Goal: Task Accomplishment & Management: Manage account settings

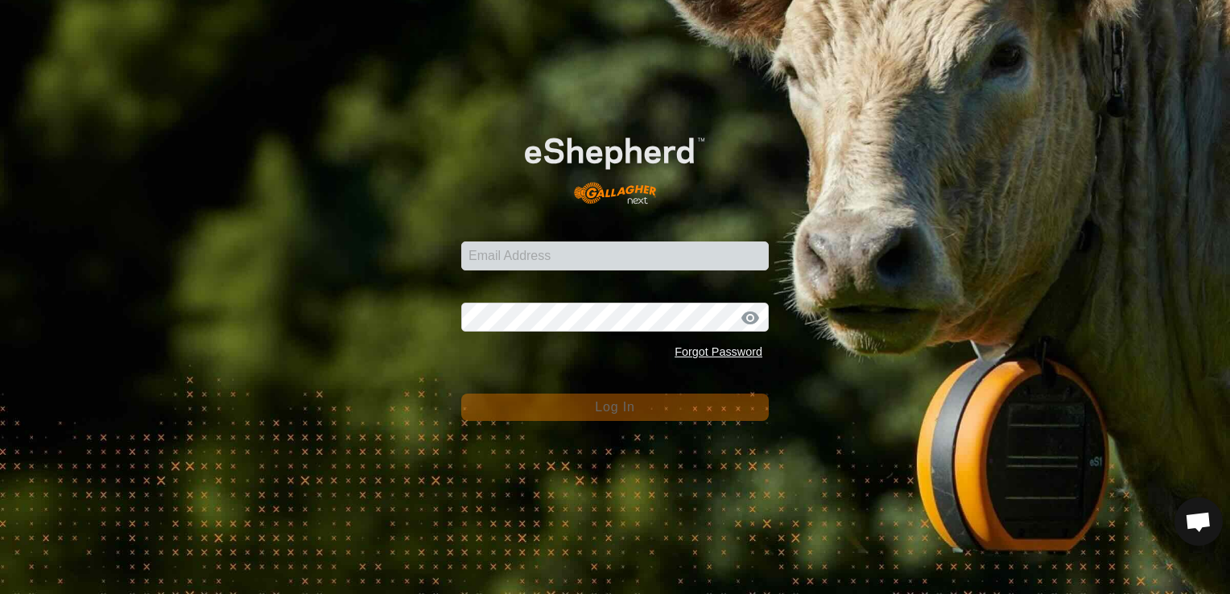
click at [703, 182] on form "Email Address Password Forgot Password Log In" at bounding box center [615, 266] width 308 height 309
type input "gt5779b@gmail.com"
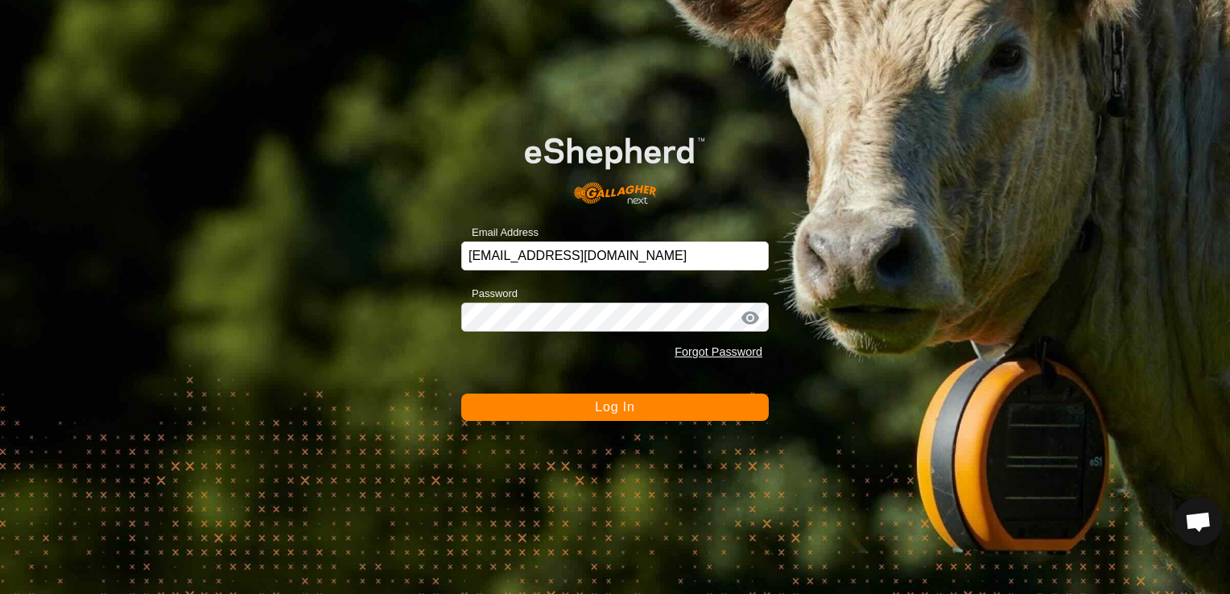
click at [659, 408] on button "Log In" at bounding box center [615, 407] width 308 height 27
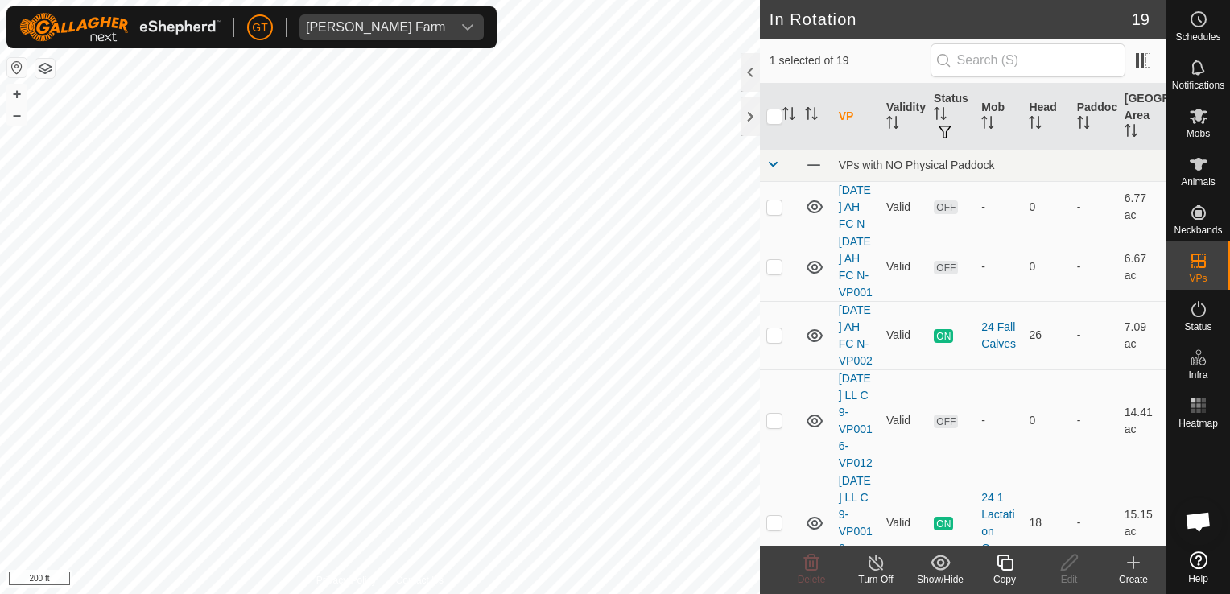
click at [1006, 563] on icon at bounding box center [1005, 562] width 20 height 19
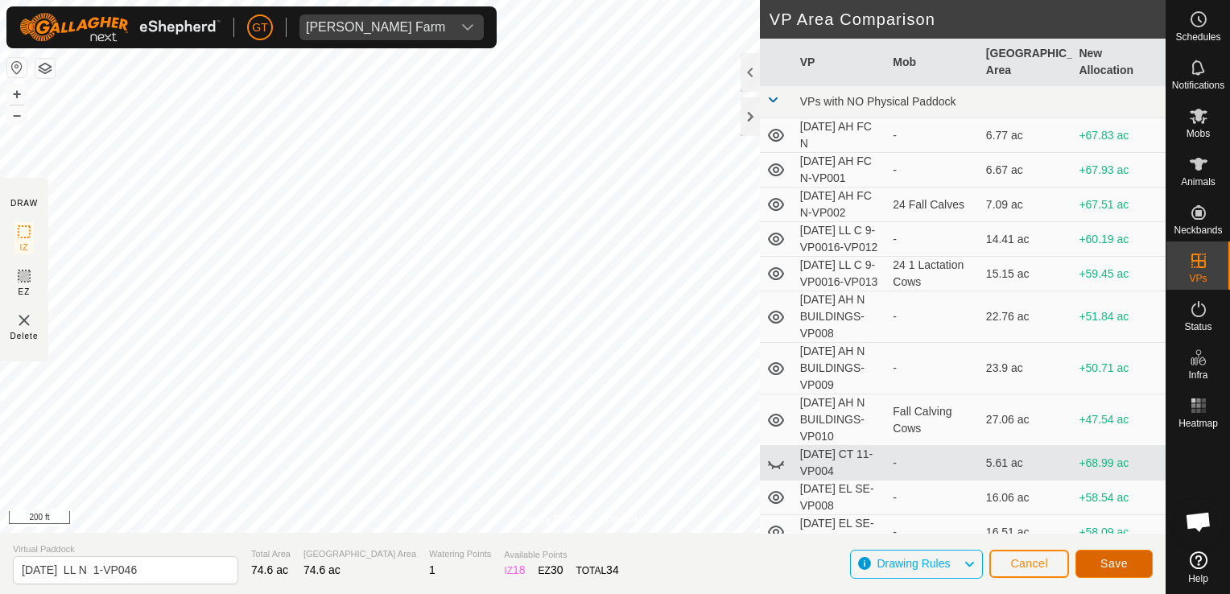
click at [1115, 565] on span "Save" at bounding box center [1113, 563] width 27 height 13
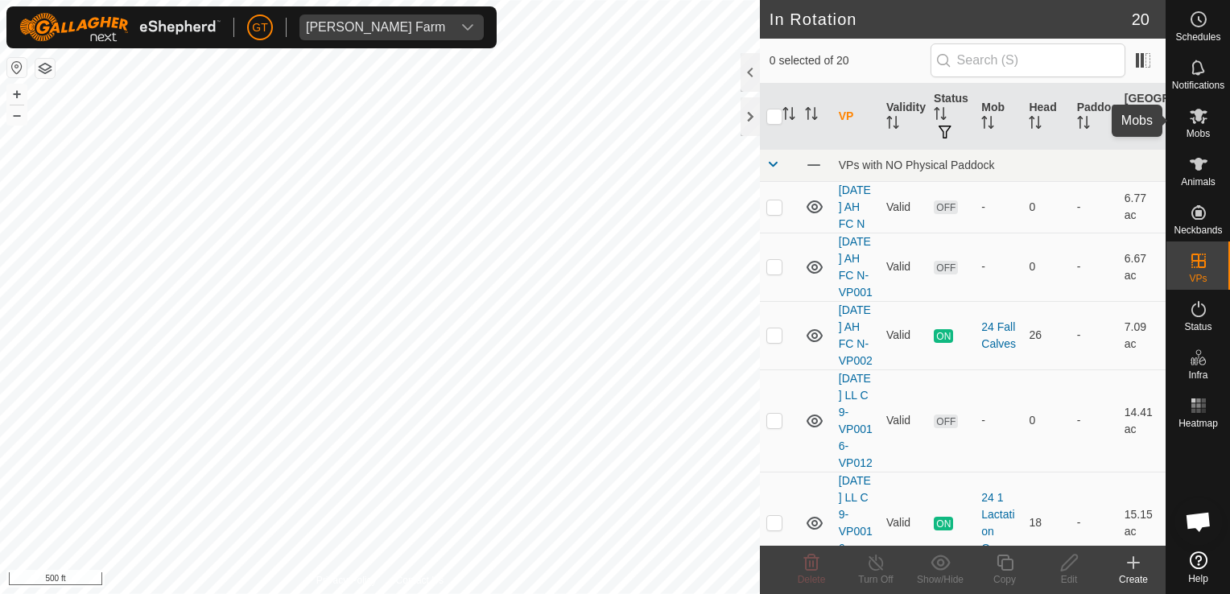
click at [1195, 122] on icon at bounding box center [1198, 115] width 19 height 19
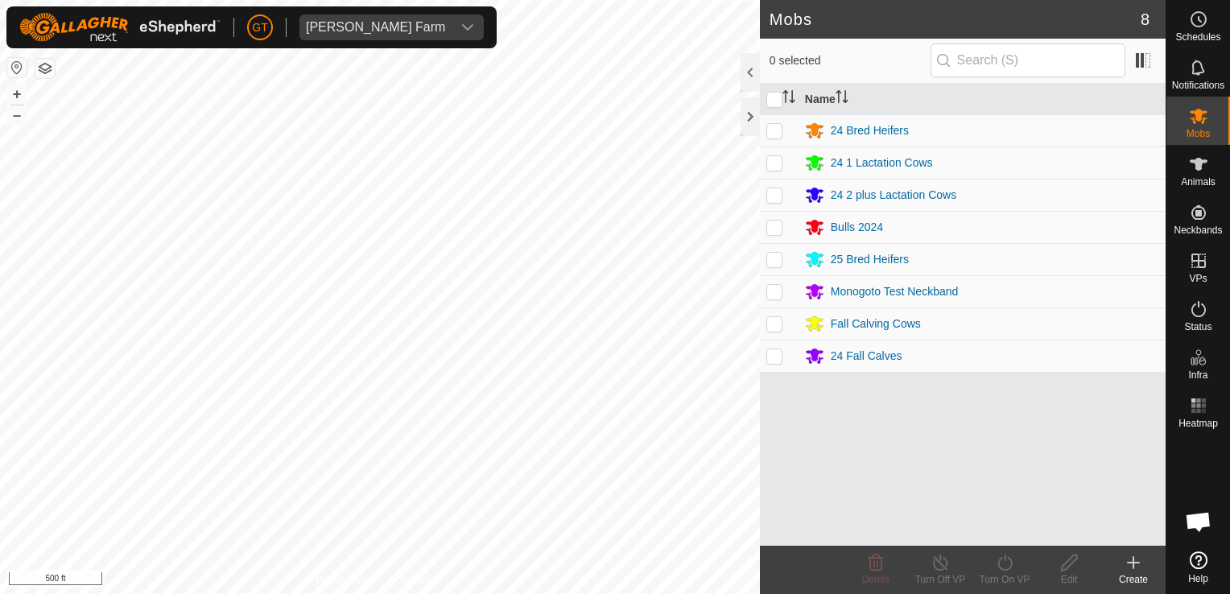
click at [770, 192] on p-checkbox at bounding box center [774, 194] width 16 height 13
checkbox input "true"
click at [1008, 556] on icon at bounding box center [1005, 562] width 20 height 19
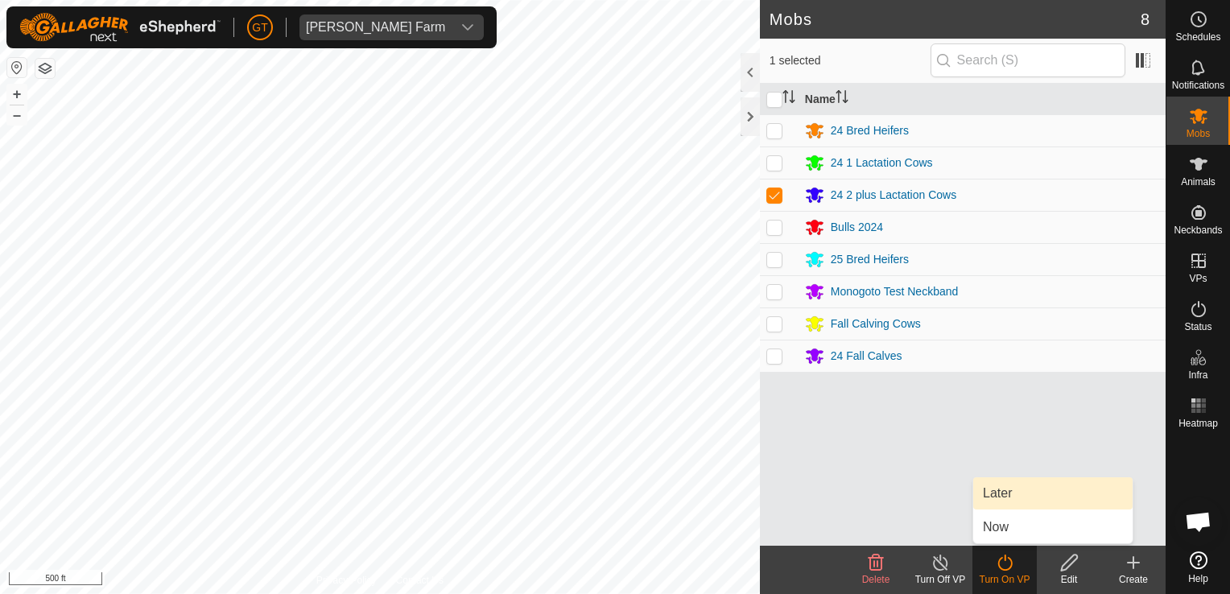
click at [1013, 494] on link "Later" at bounding box center [1052, 493] width 159 height 32
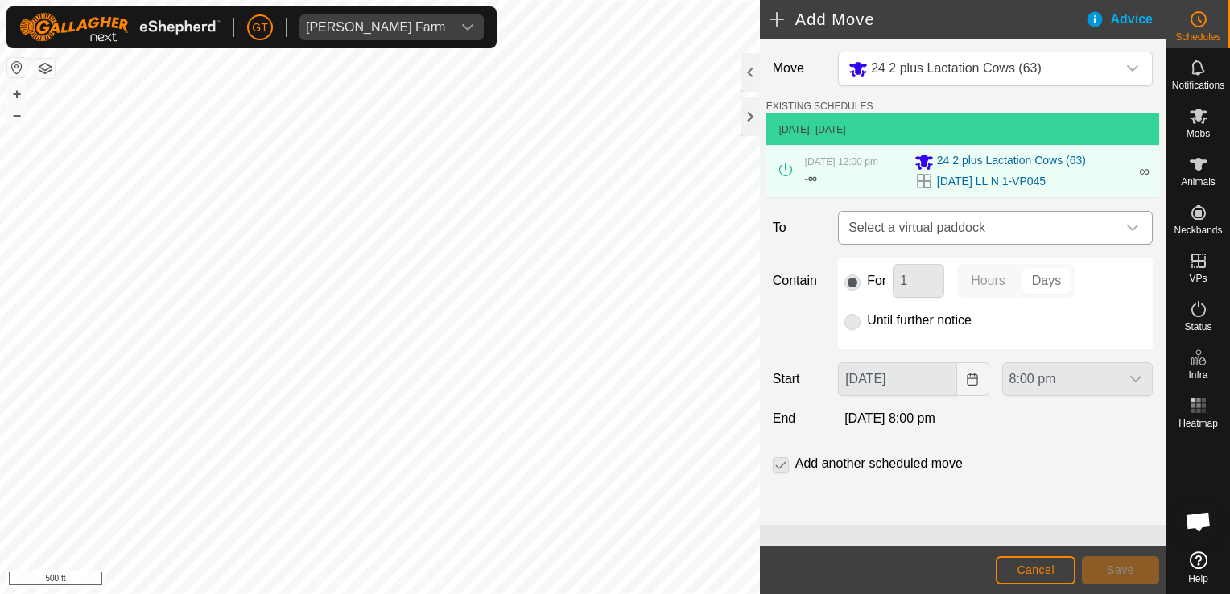
click at [1123, 230] on div "dropdown trigger" at bounding box center [1133, 228] width 32 height 32
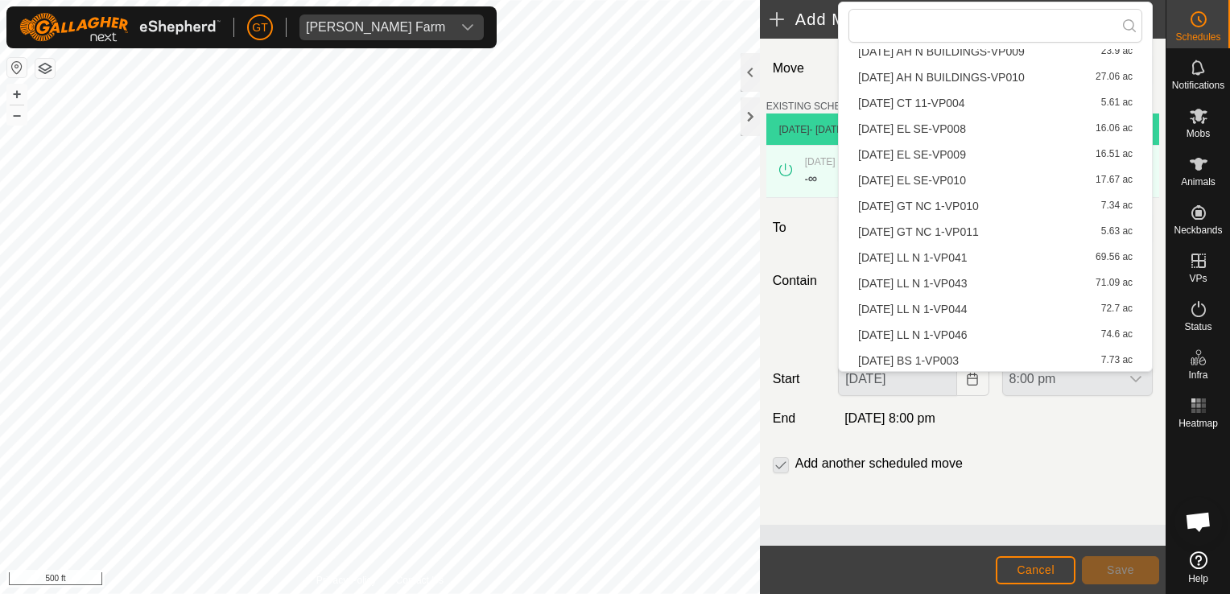
scroll to position [203, 0]
click at [997, 331] on li "2025-08-13 LL N 1-VP046 74.6 ac" at bounding box center [995, 333] width 294 height 24
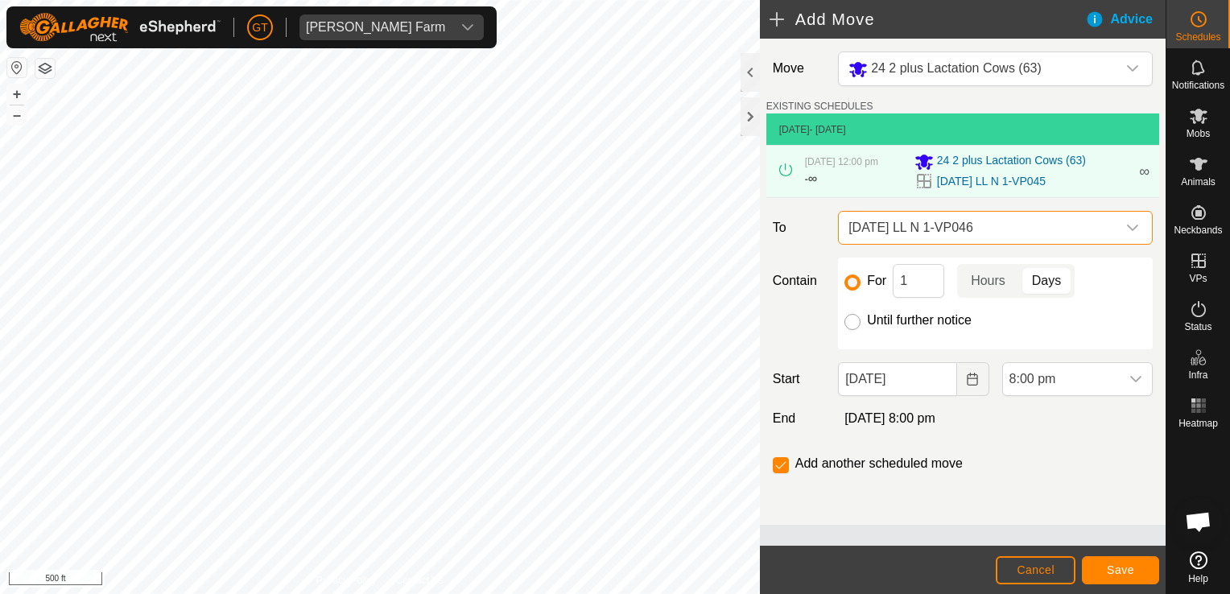
click at [850, 315] on input "Until further notice" at bounding box center [852, 322] width 16 height 16
radio input "true"
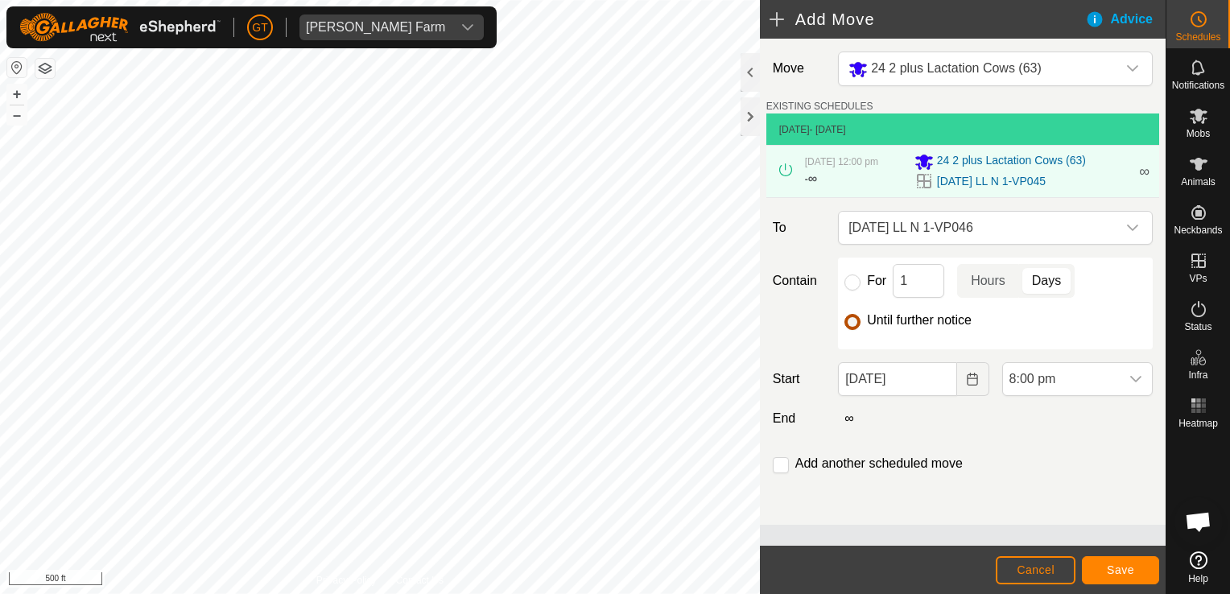
checkbox input "false"
click at [972, 375] on icon "Choose Date" at bounding box center [972, 379] width 13 height 13
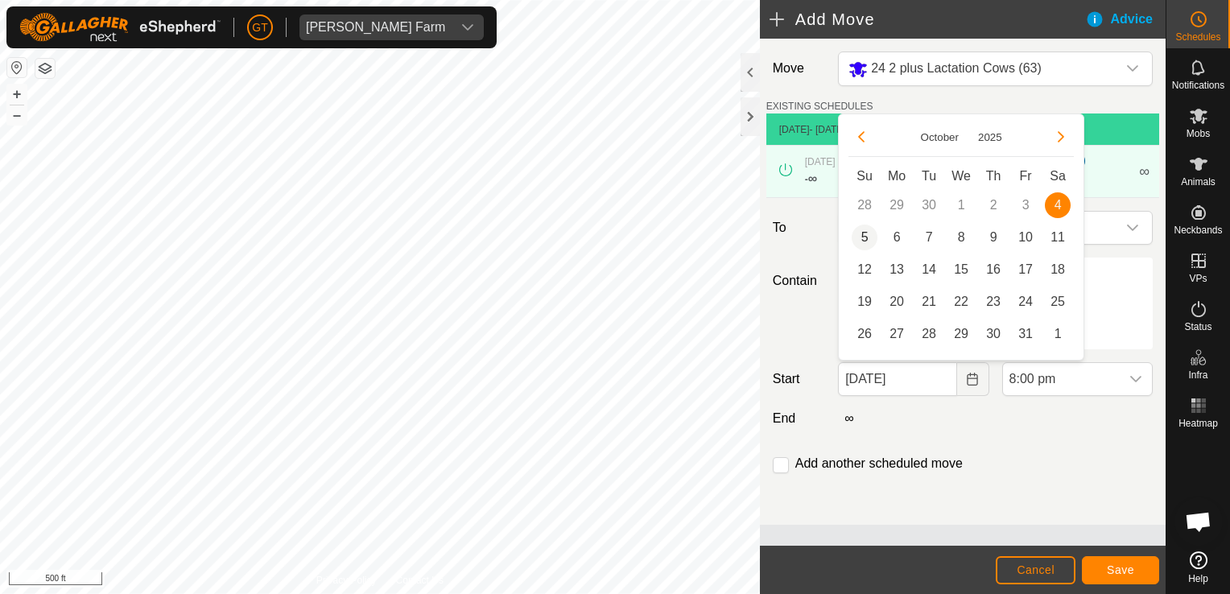
click at [862, 242] on span "5" at bounding box center [865, 238] width 26 height 26
type input "[DATE]"
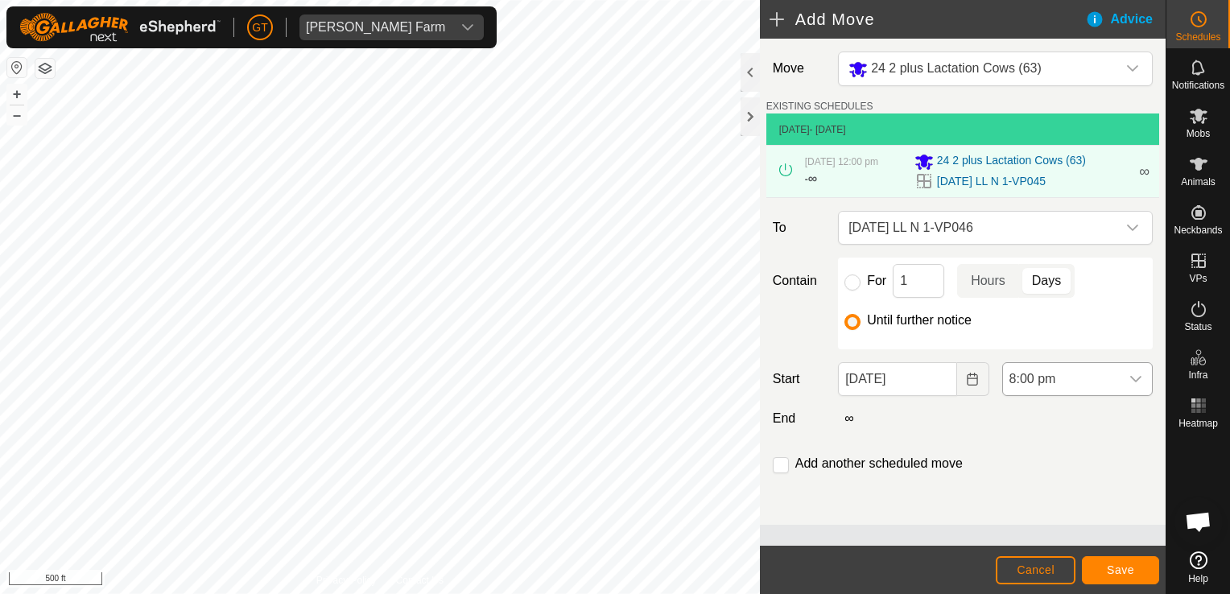
click at [1139, 375] on icon "dropdown trigger" at bounding box center [1135, 379] width 13 height 13
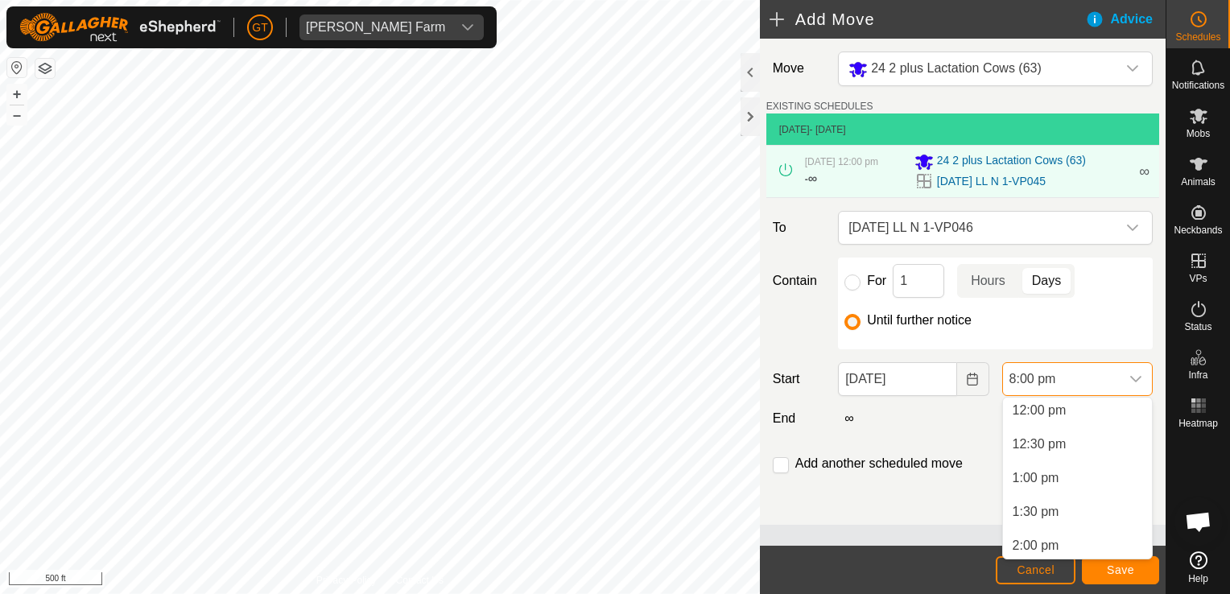
scroll to position [811, 0]
click at [1093, 410] on li "12:00 pm" at bounding box center [1077, 414] width 149 height 32
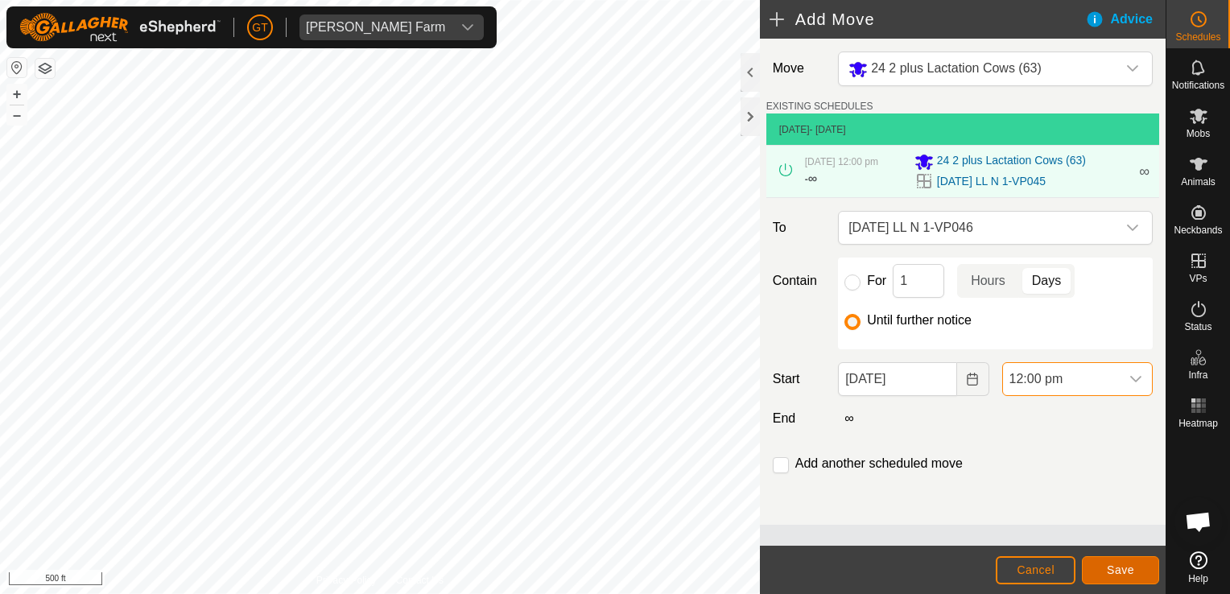
click at [1115, 572] on span "Save" at bounding box center [1120, 570] width 27 height 13
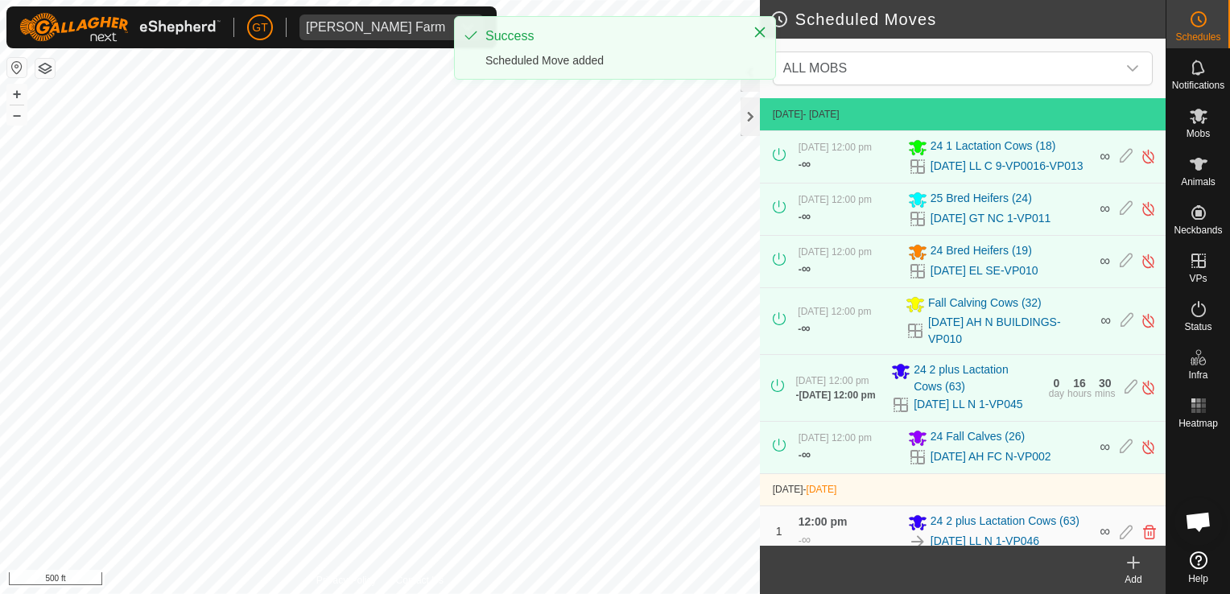
scroll to position [54, 0]
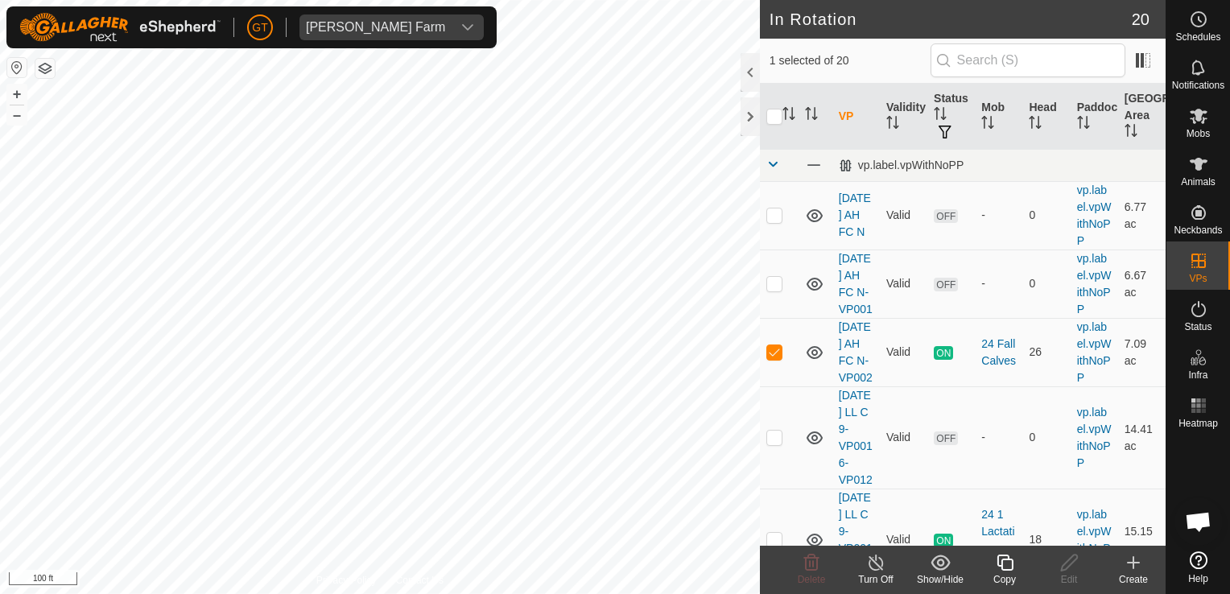
click at [1005, 559] on icon at bounding box center [1005, 563] width 16 height 16
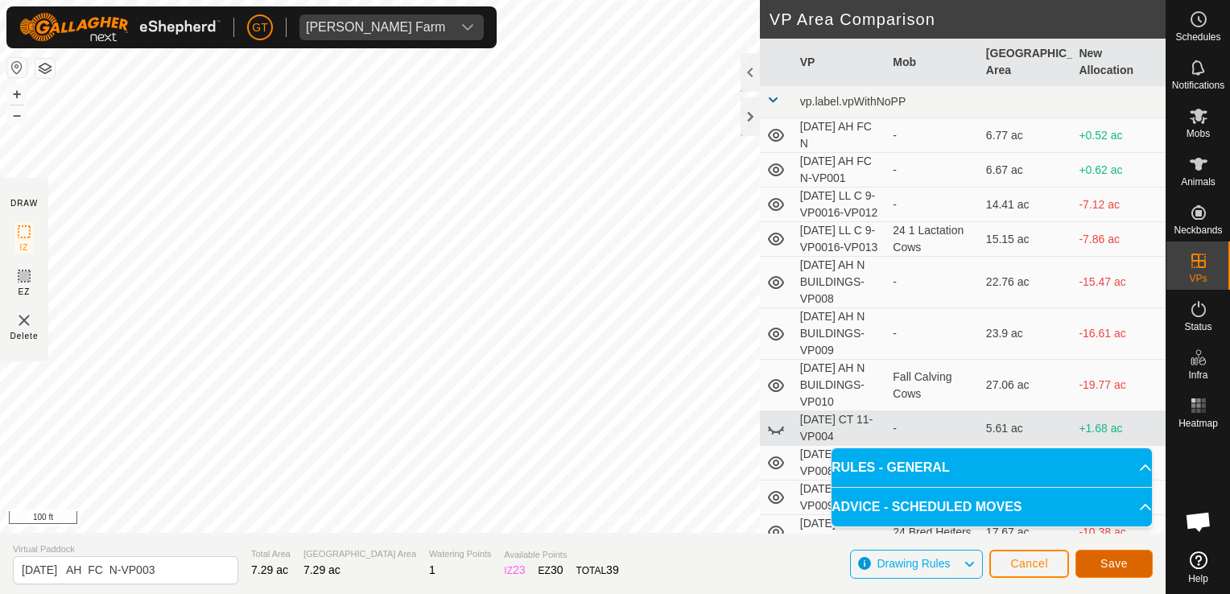
click at [1111, 572] on button "Save" at bounding box center [1114, 564] width 77 height 28
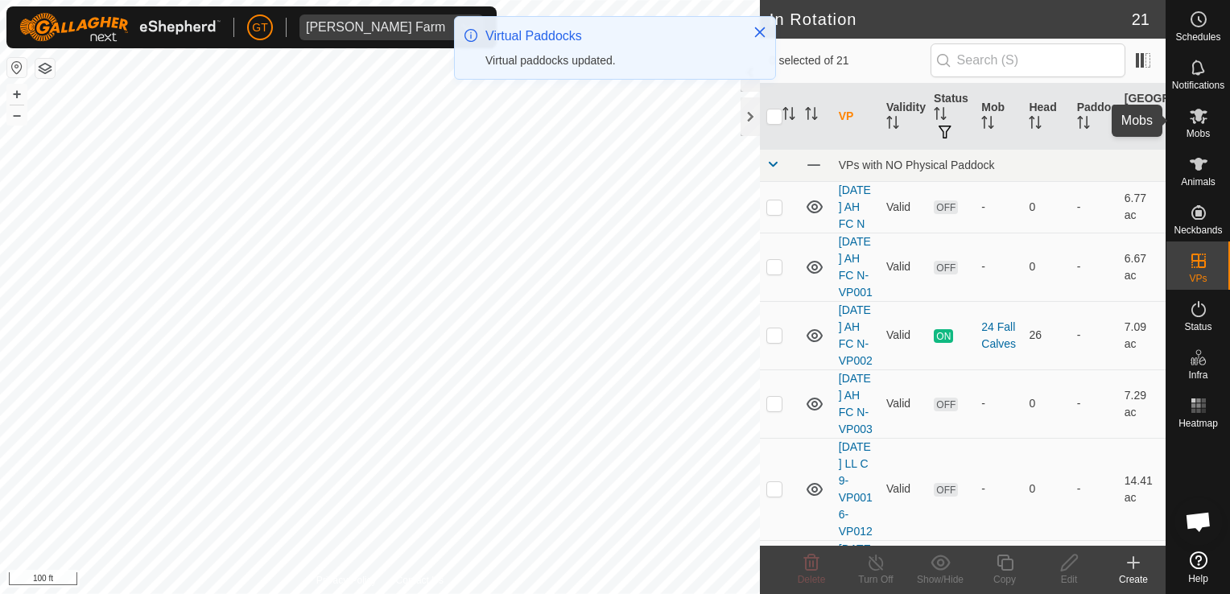
click at [1191, 123] on icon at bounding box center [1198, 115] width 19 height 19
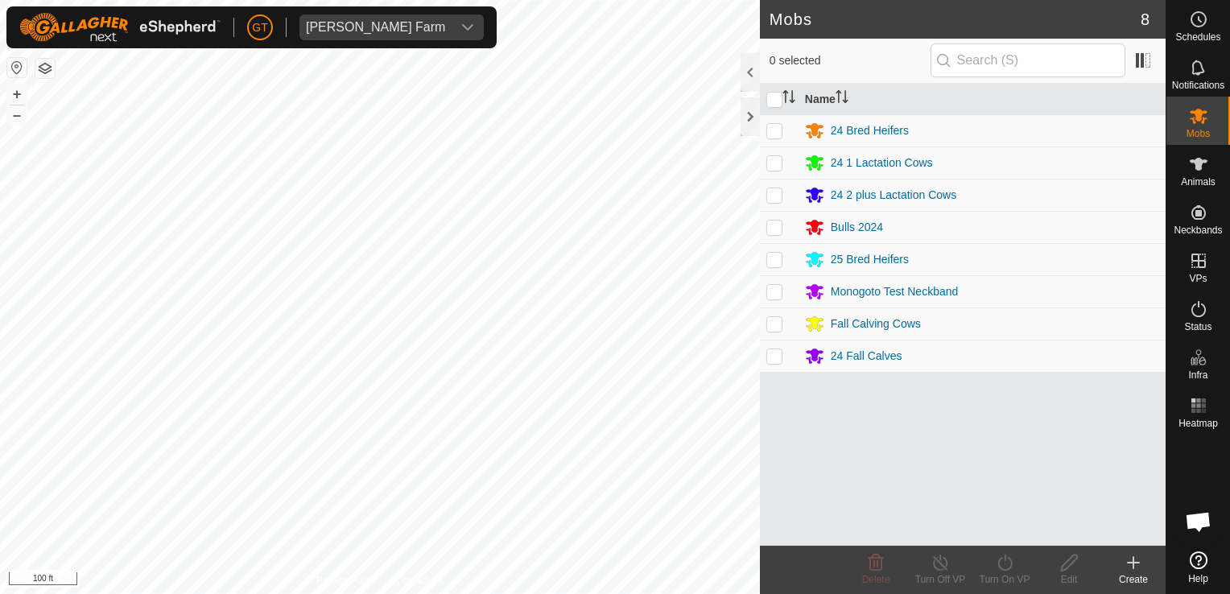
click at [779, 359] on p-checkbox at bounding box center [774, 355] width 16 height 13
checkbox input "true"
click at [1002, 568] on icon at bounding box center [1005, 562] width 20 height 19
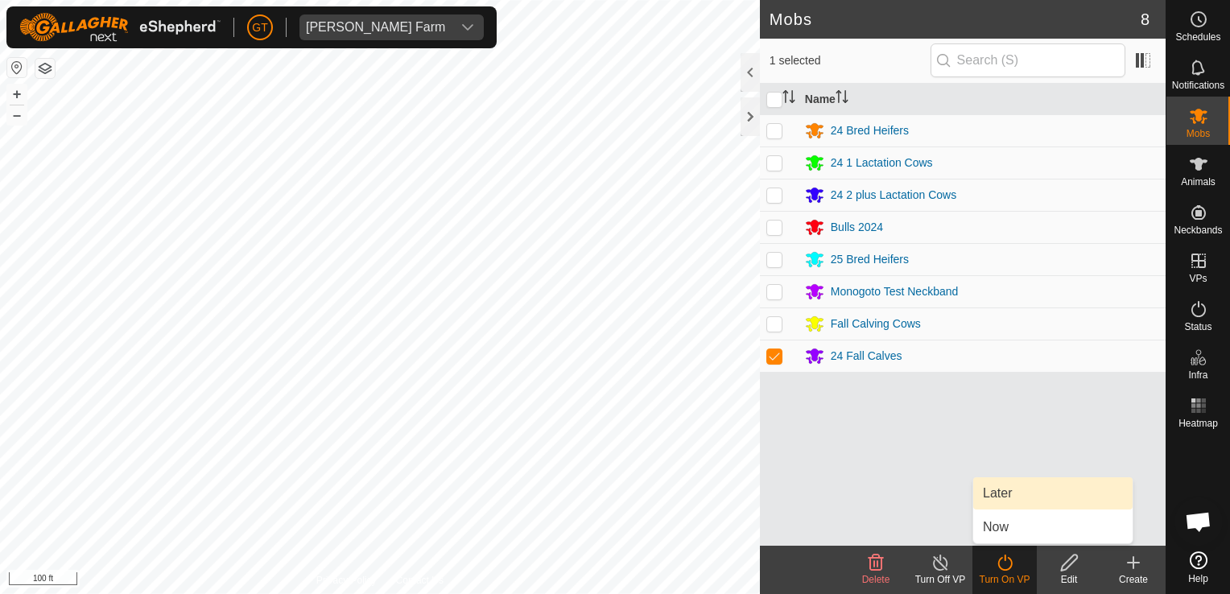
click at [1033, 504] on link "Later" at bounding box center [1052, 493] width 159 height 32
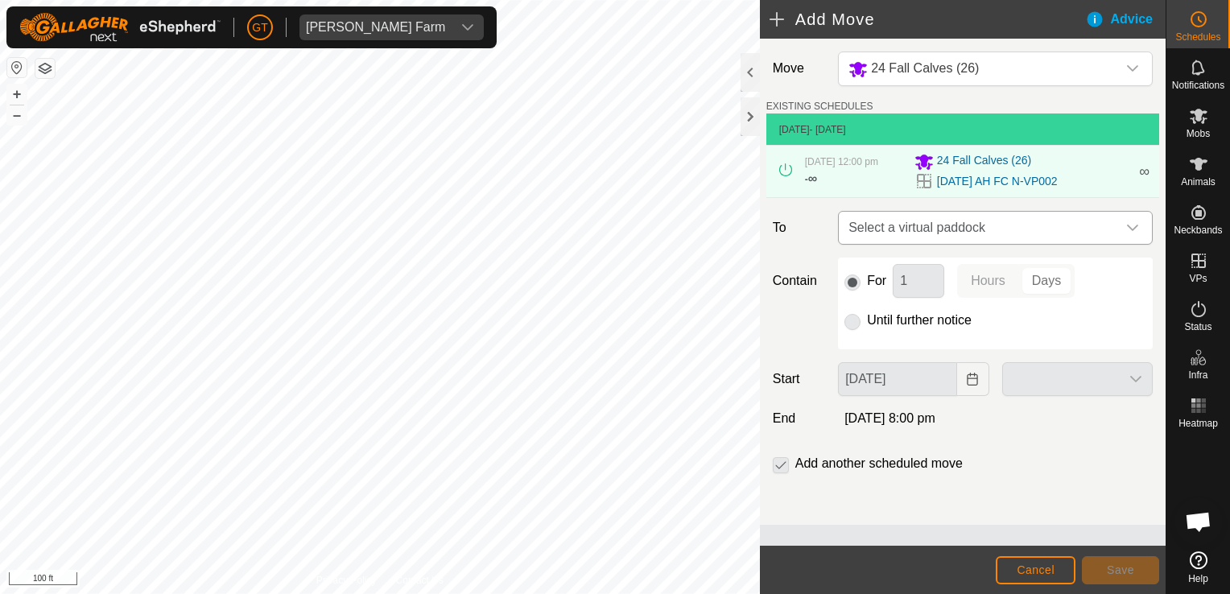
click at [1133, 223] on icon "dropdown trigger" at bounding box center [1132, 227] width 13 height 13
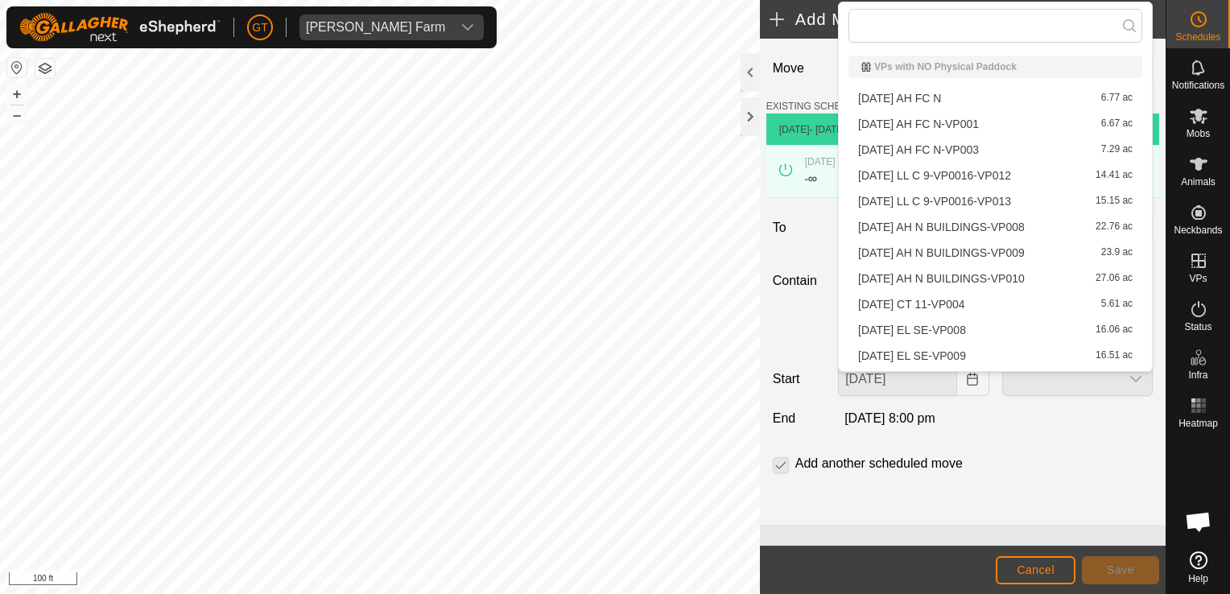
click at [963, 149] on li "2025-08-12 AH FC N-VP003 7.29 ac" at bounding box center [995, 150] width 294 height 24
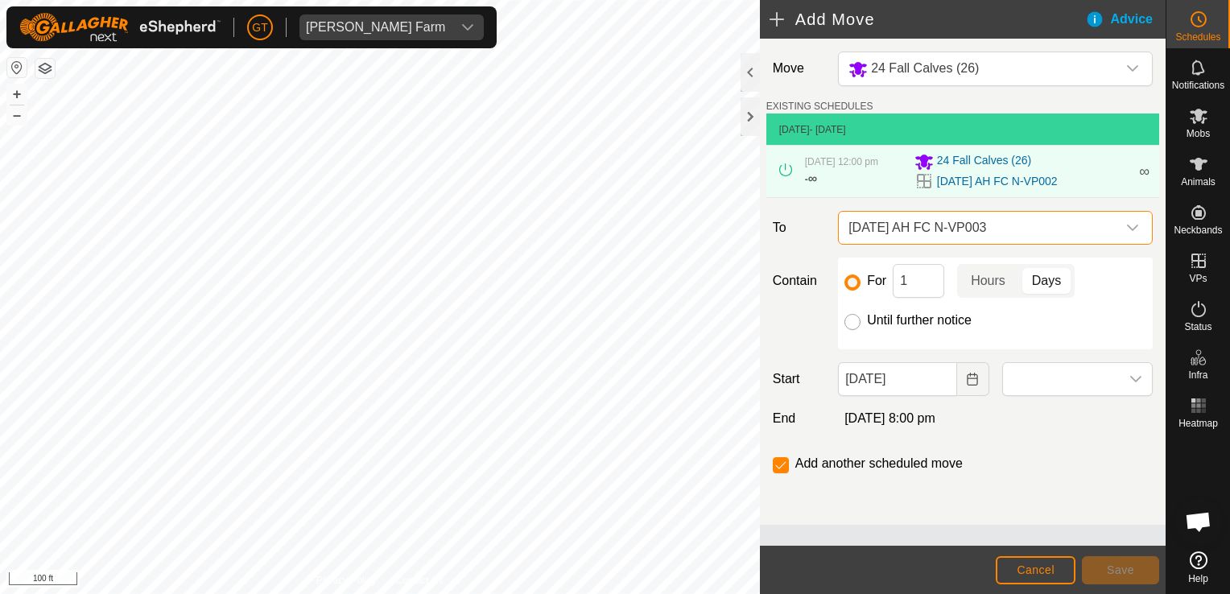
click at [857, 319] on input "Until further notice" at bounding box center [852, 322] width 16 height 16
radio input "true"
checkbox input "false"
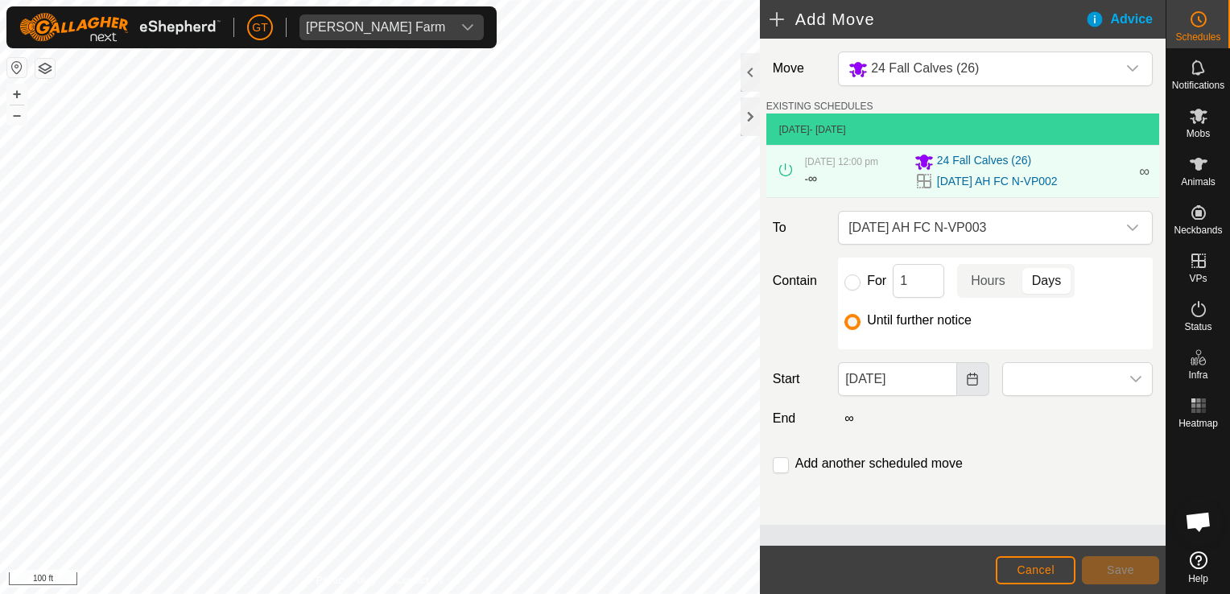
click at [977, 377] on icon "Choose Date" at bounding box center [972, 379] width 10 height 13
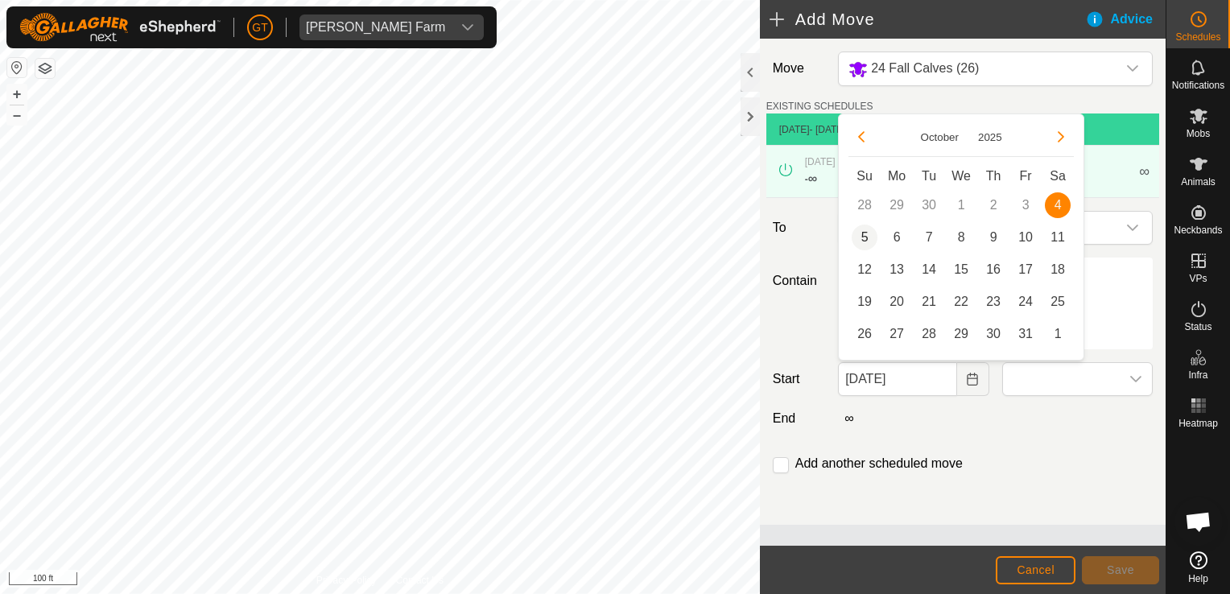
click at [857, 240] on span "5" at bounding box center [865, 238] width 26 height 26
type input "[DATE]"
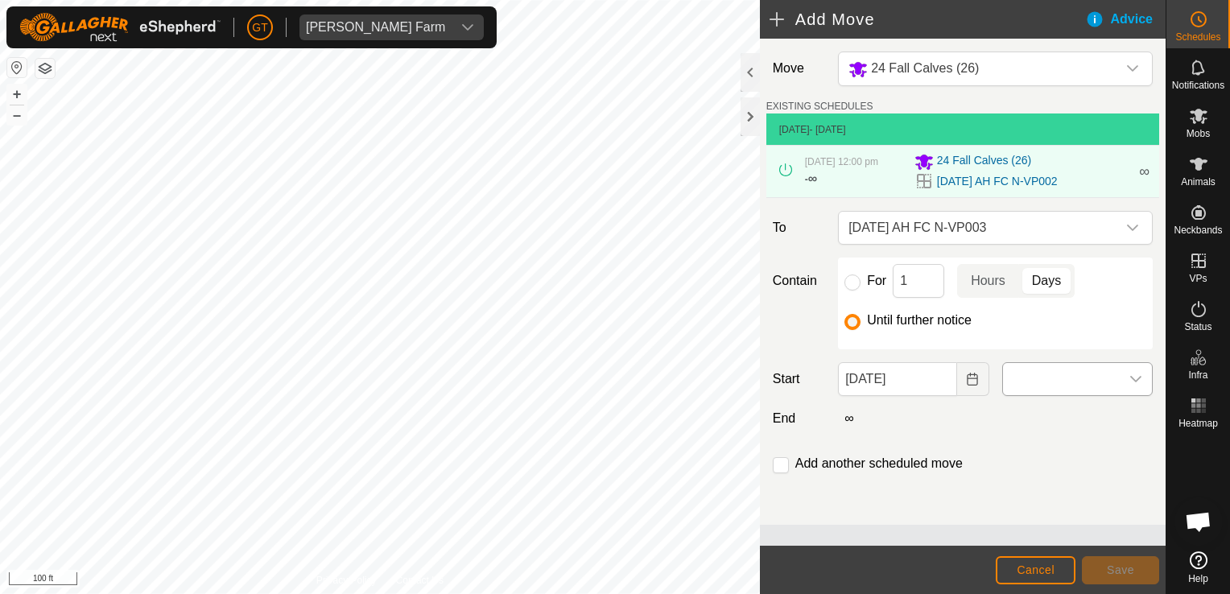
click at [1069, 384] on span at bounding box center [1061, 379] width 117 height 32
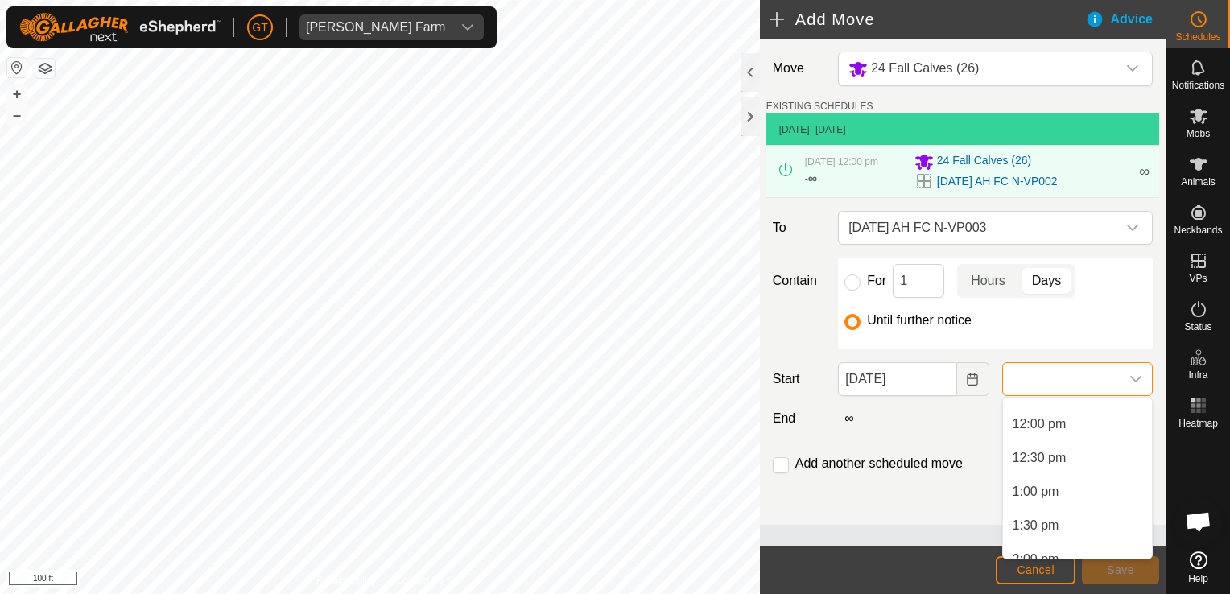
scroll to position [805, 0]
click at [1053, 419] on li "12:00 pm" at bounding box center [1077, 420] width 149 height 32
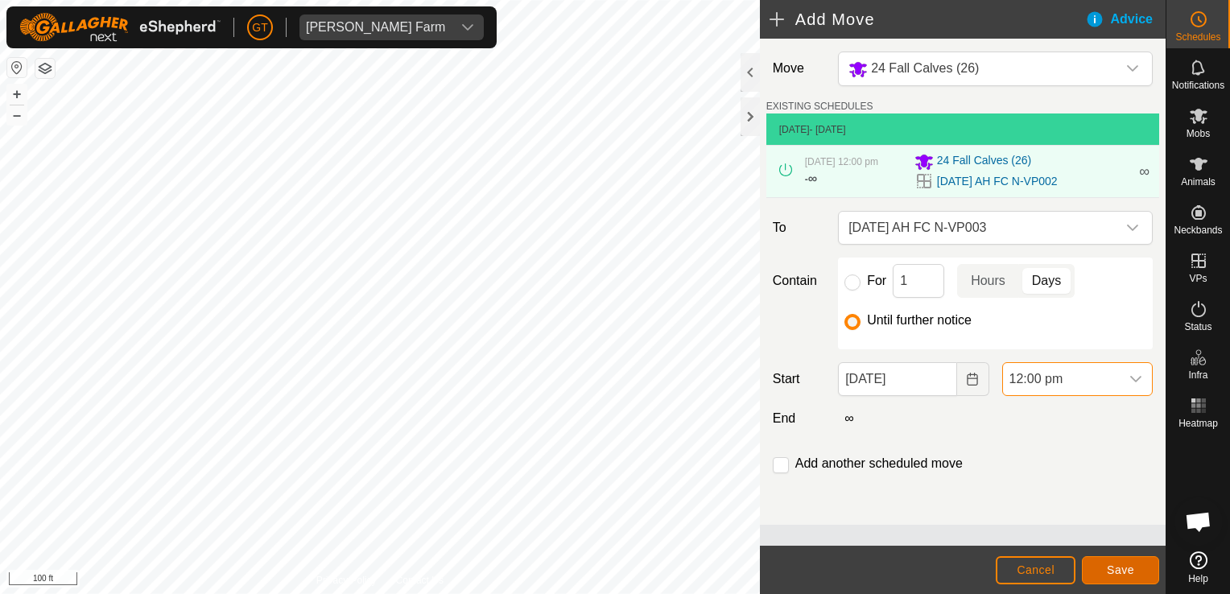
click at [1119, 572] on span "Save" at bounding box center [1120, 570] width 27 height 13
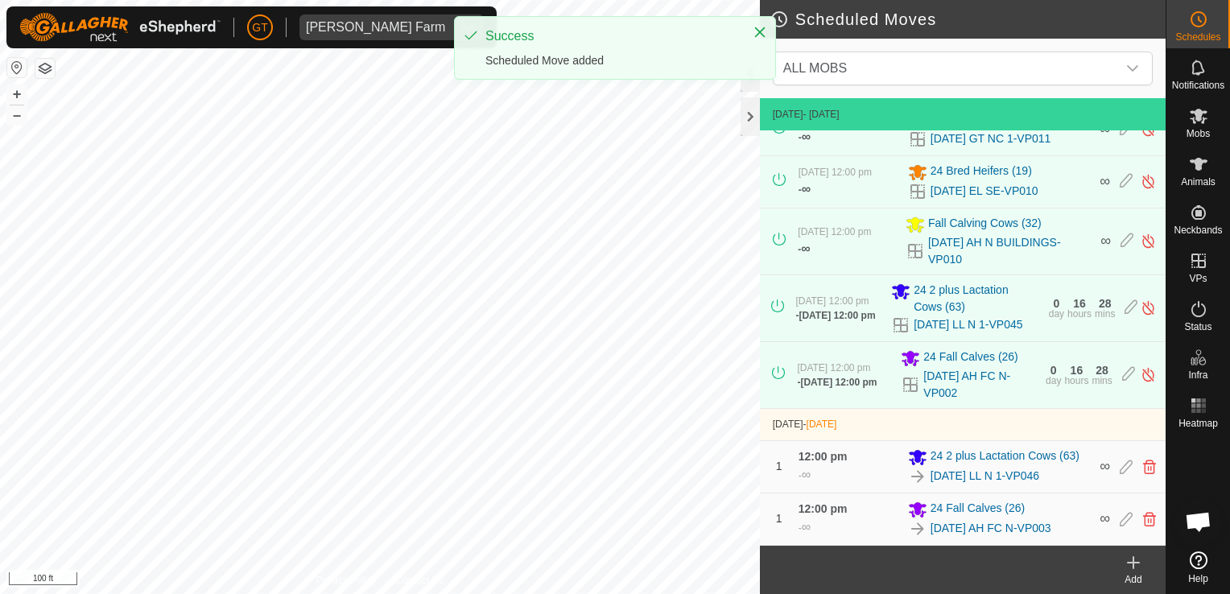
scroll to position [126, 0]
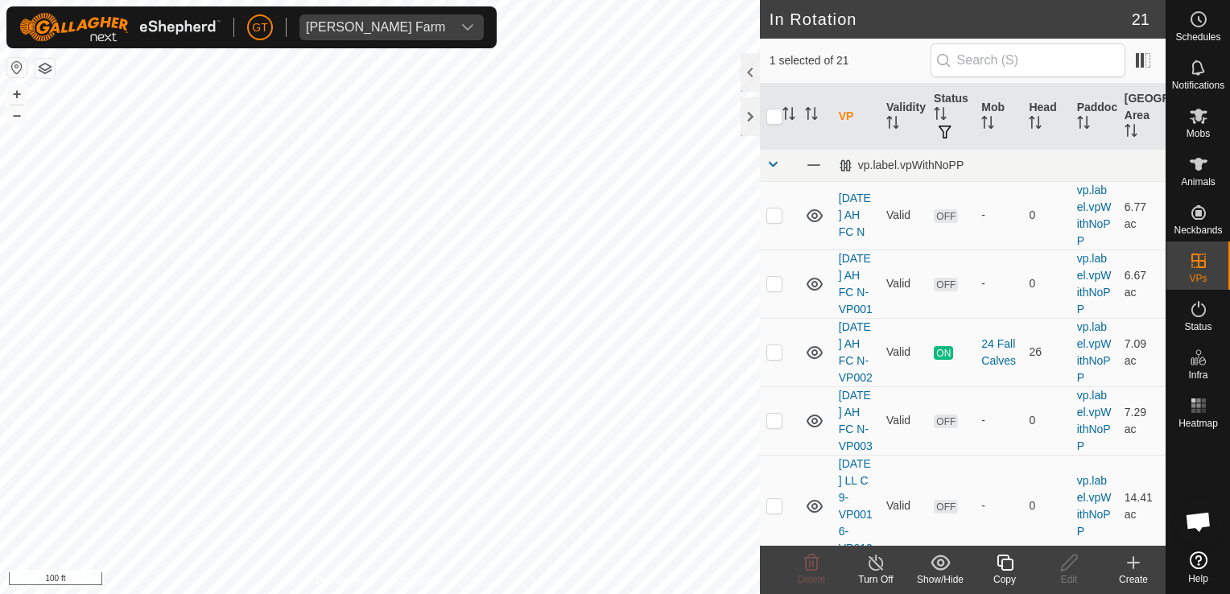
click at [1004, 575] on div "Copy" at bounding box center [1004, 579] width 64 height 14
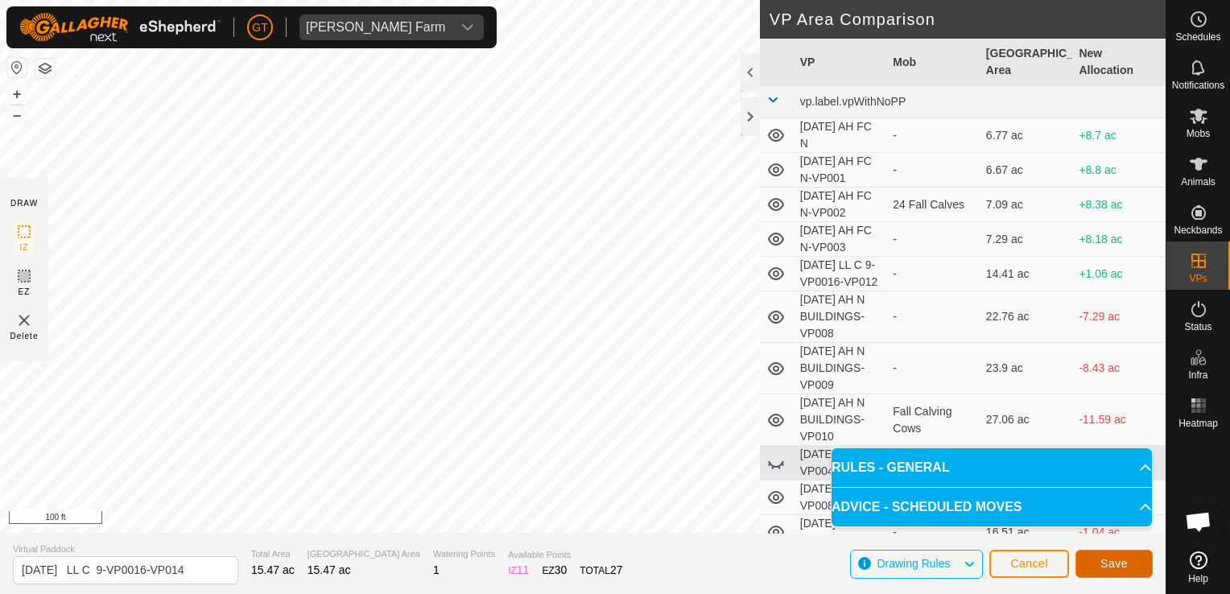
click at [1117, 560] on span "Save" at bounding box center [1113, 563] width 27 height 13
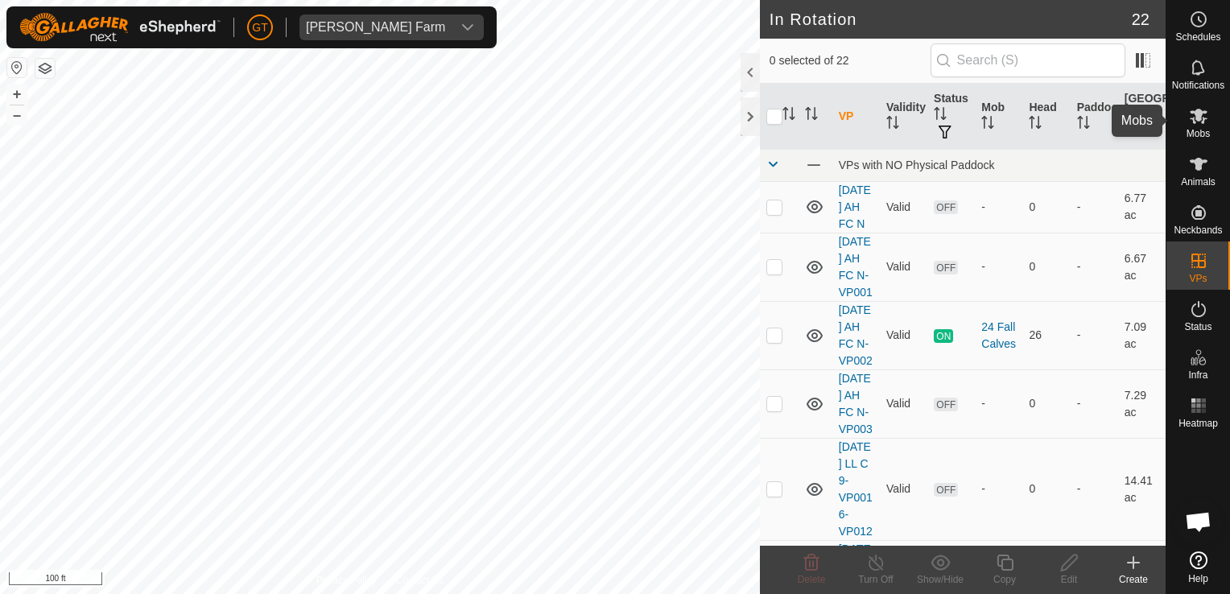
click at [1199, 101] on div "Mobs" at bounding box center [1198, 121] width 64 height 48
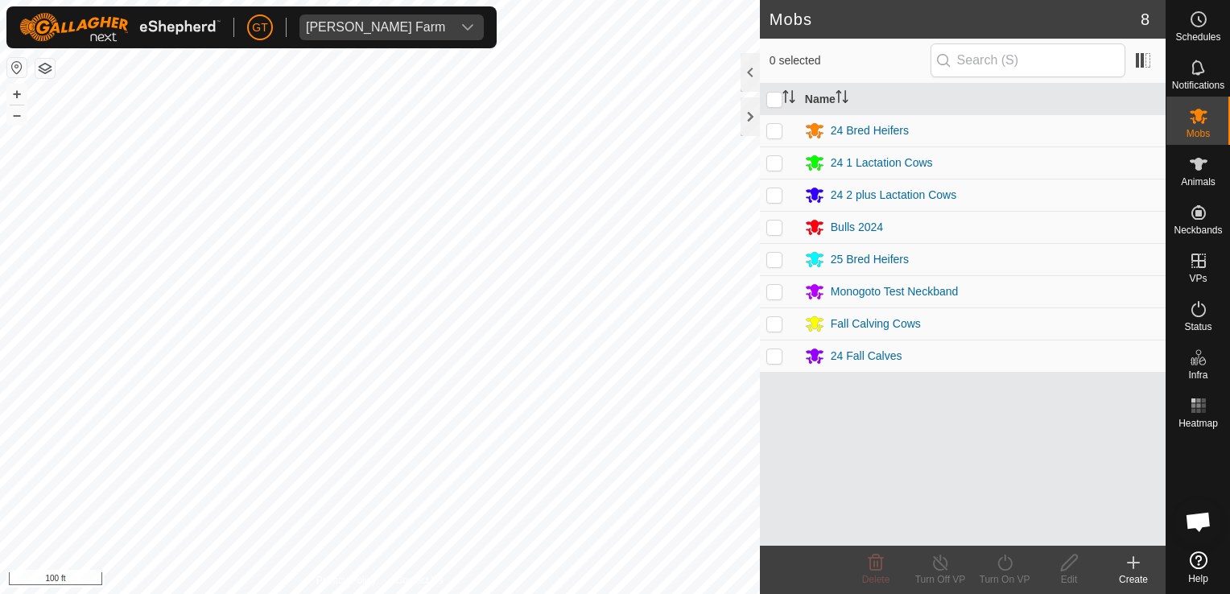
click at [776, 166] on p-checkbox at bounding box center [774, 162] width 16 height 13
checkbox input "true"
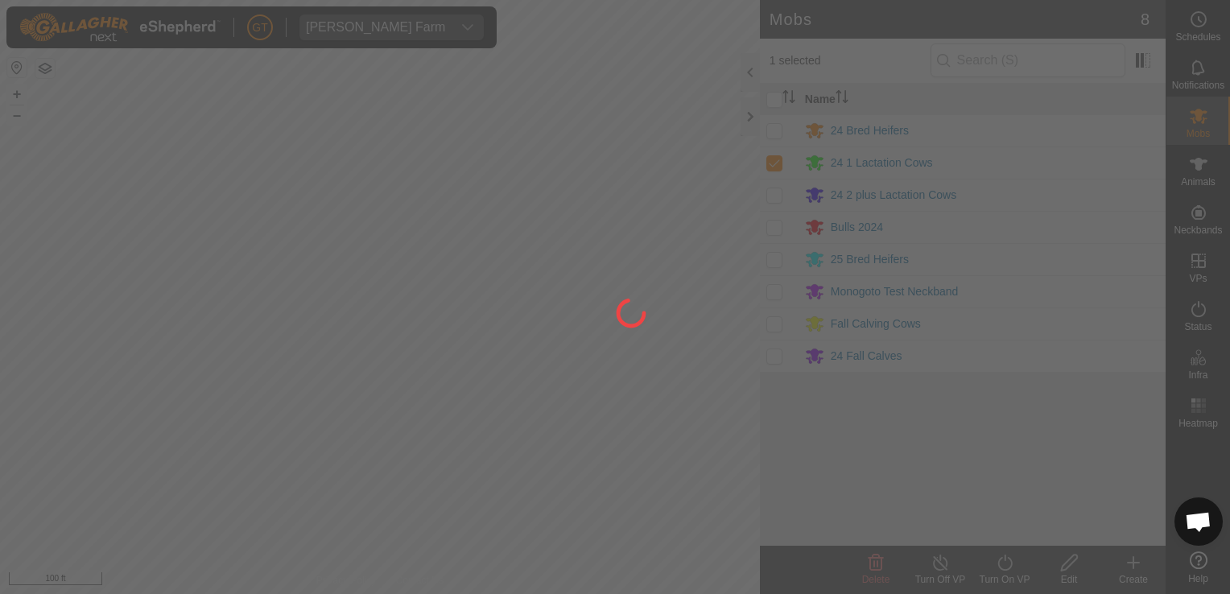
click at [1002, 564] on div at bounding box center [615, 297] width 1230 height 594
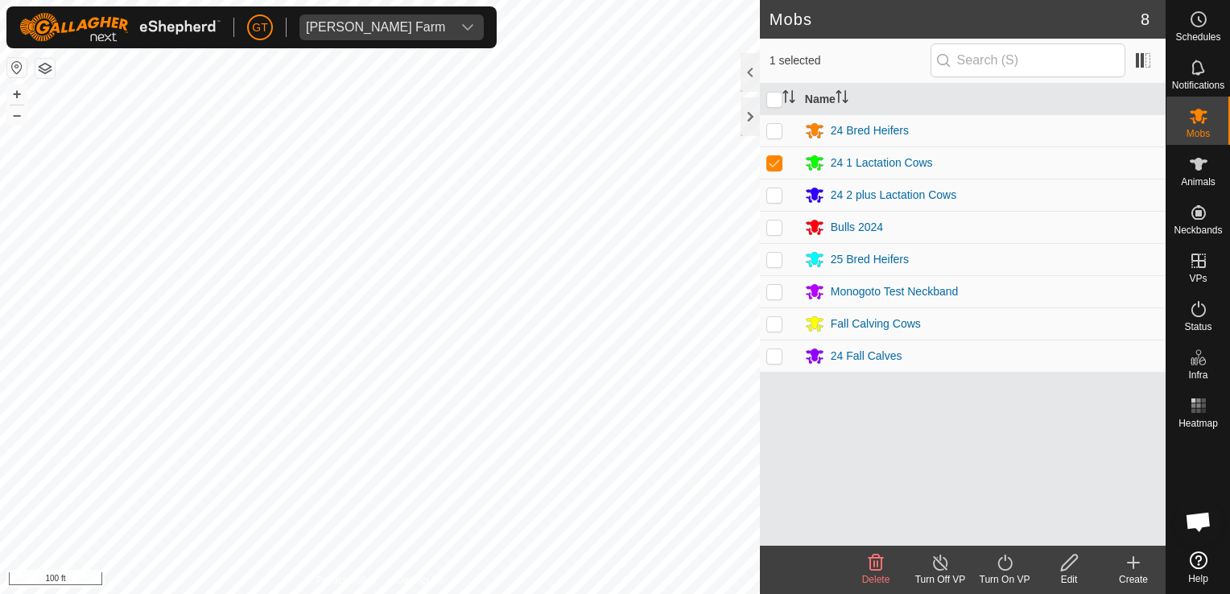
click at [1009, 552] on div "Turn On VP" at bounding box center [1004, 570] width 64 height 48
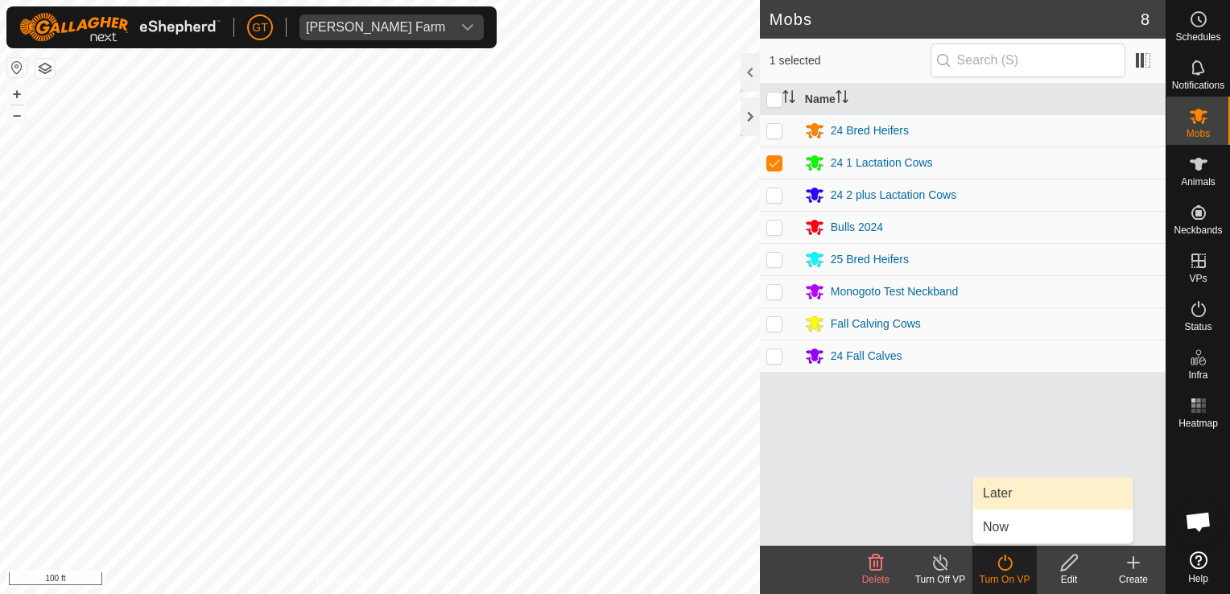
click at [1022, 502] on link "Later" at bounding box center [1052, 493] width 159 height 32
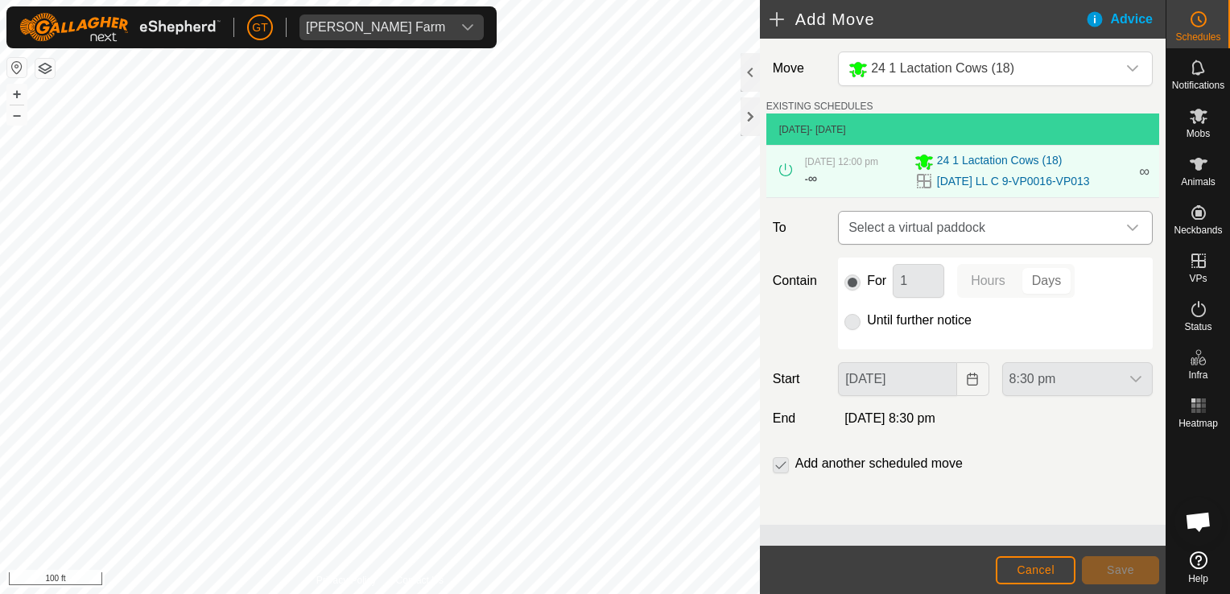
click at [1133, 229] on icon "dropdown trigger" at bounding box center [1132, 228] width 11 height 6
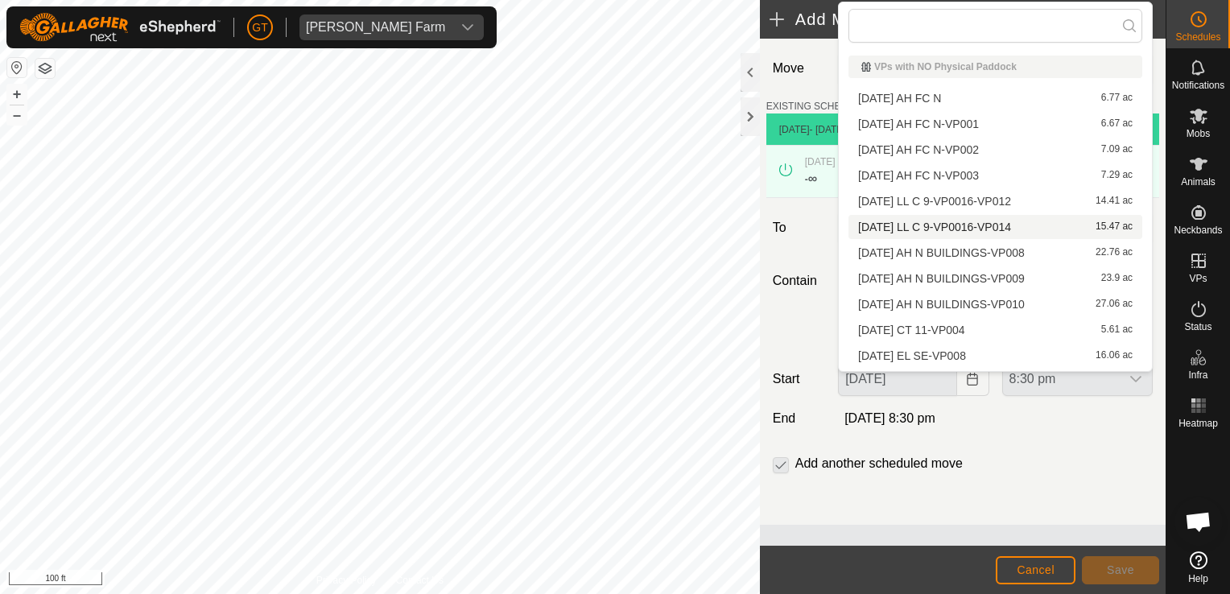
click at [1066, 230] on li "2025-08-13 LL C 9-VP0016-VP014 15.47 ac" at bounding box center [995, 227] width 294 height 24
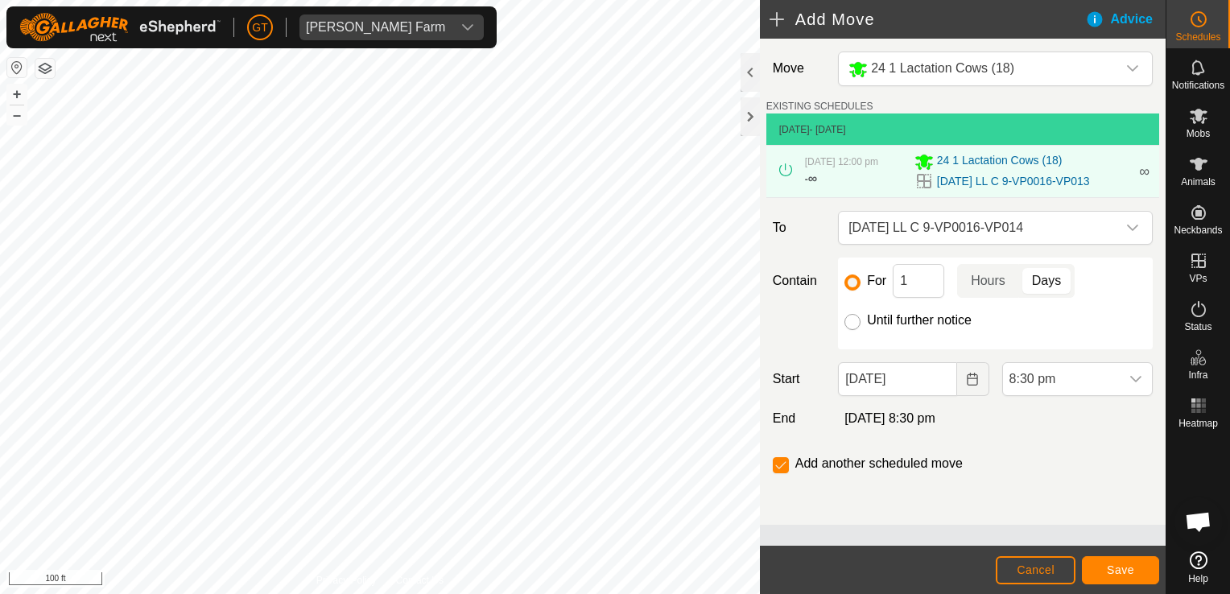
click at [851, 323] on input "Until further notice" at bounding box center [852, 322] width 16 height 16
radio input "true"
checkbox input "false"
click at [978, 382] on icon "Choose Date" at bounding box center [972, 379] width 13 height 13
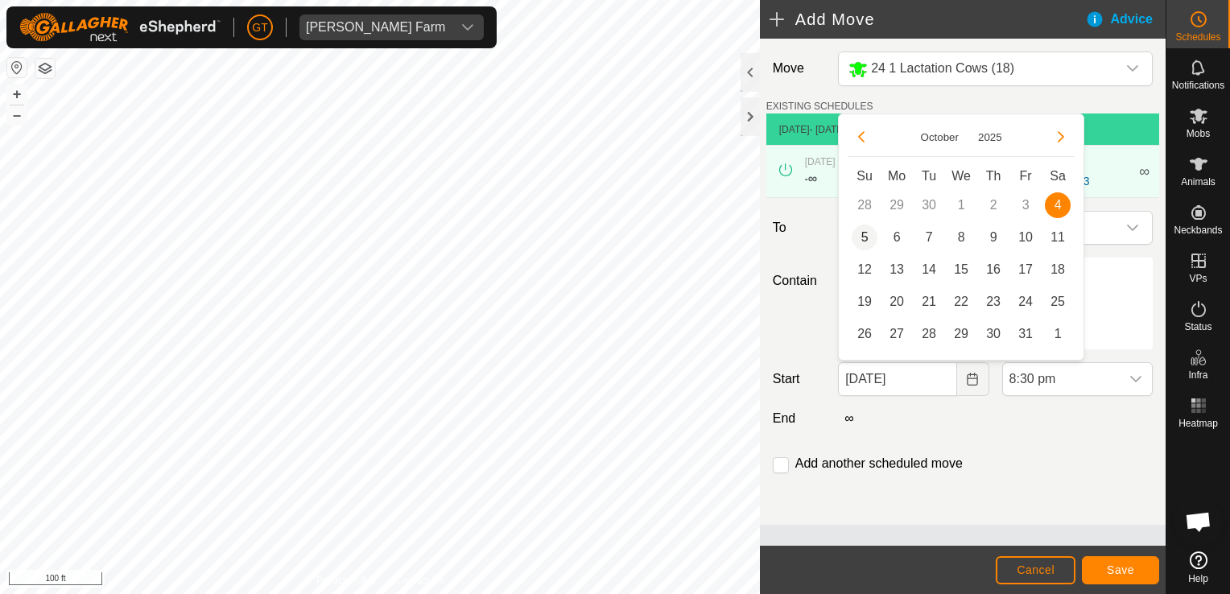
click at [873, 237] on span "5" at bounding box center [865, 238] width 26 height 26
type input "[DATE]"
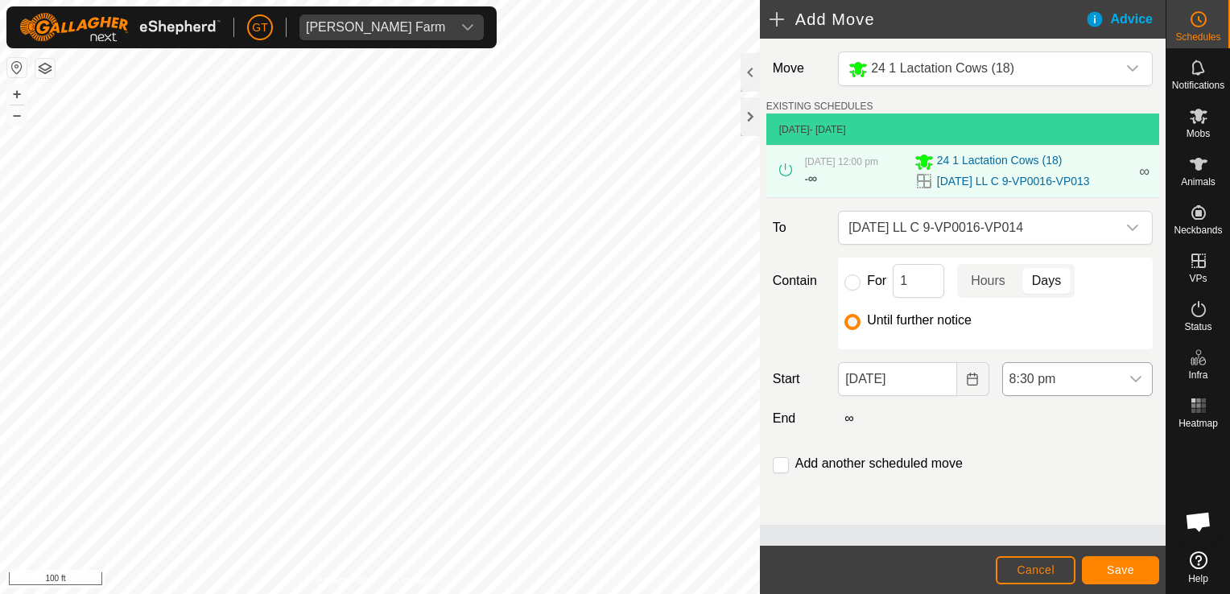
click at [1140, 370] on div "dropdown trigger" at bounding box center [1136, 379] width 32 height 32
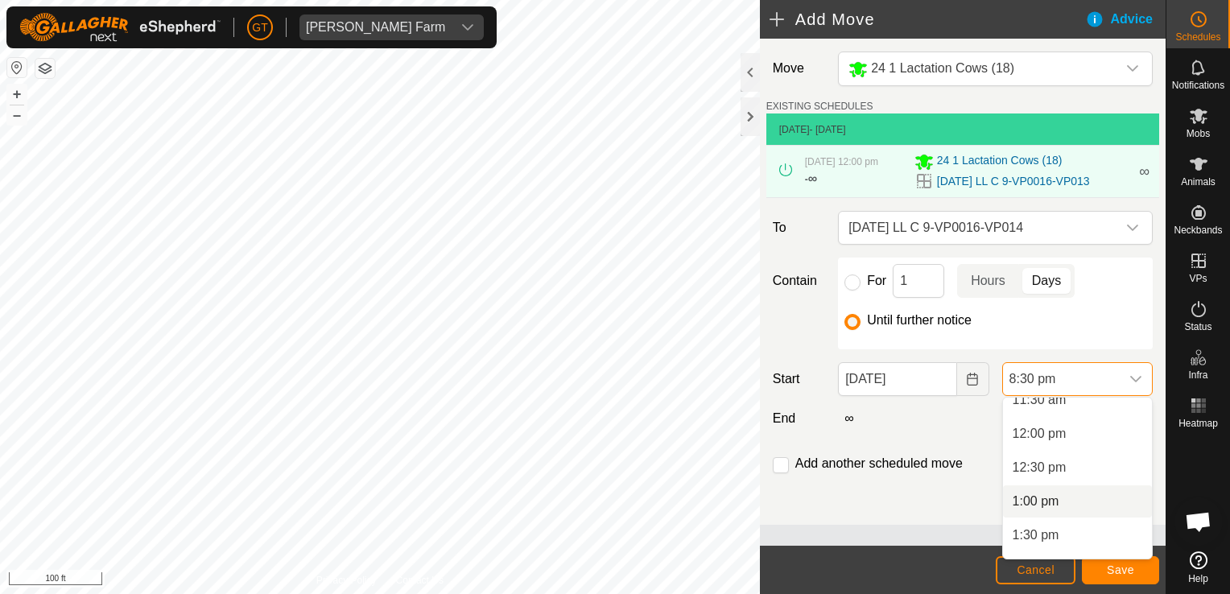
scroll to position [768, 0]
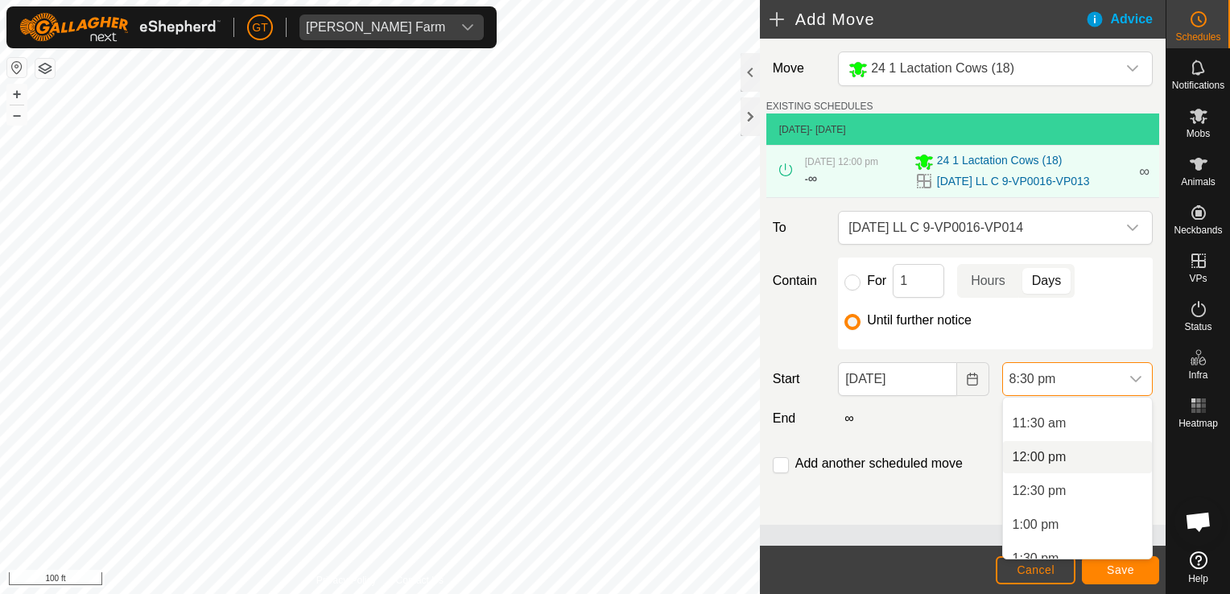
click at [1076, 452] on li "12:00 pm" at bounding box center [1077, 457] width 149 height 32
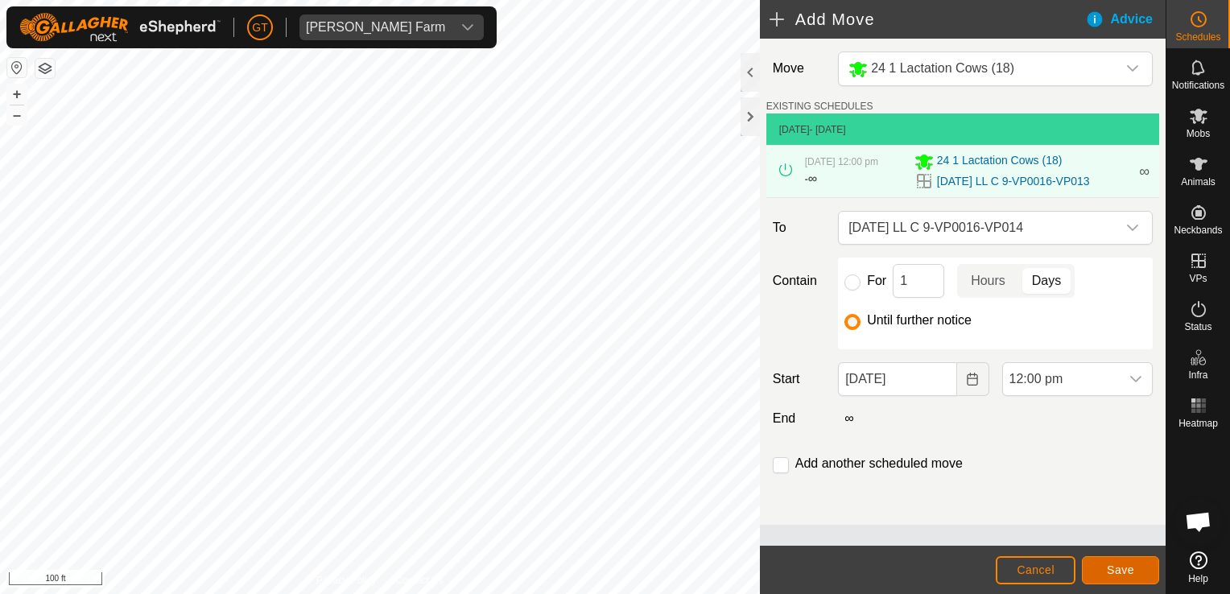
click at [1125, 569] on span "Save" at bounding box center [1120, 570] width 27 height 13
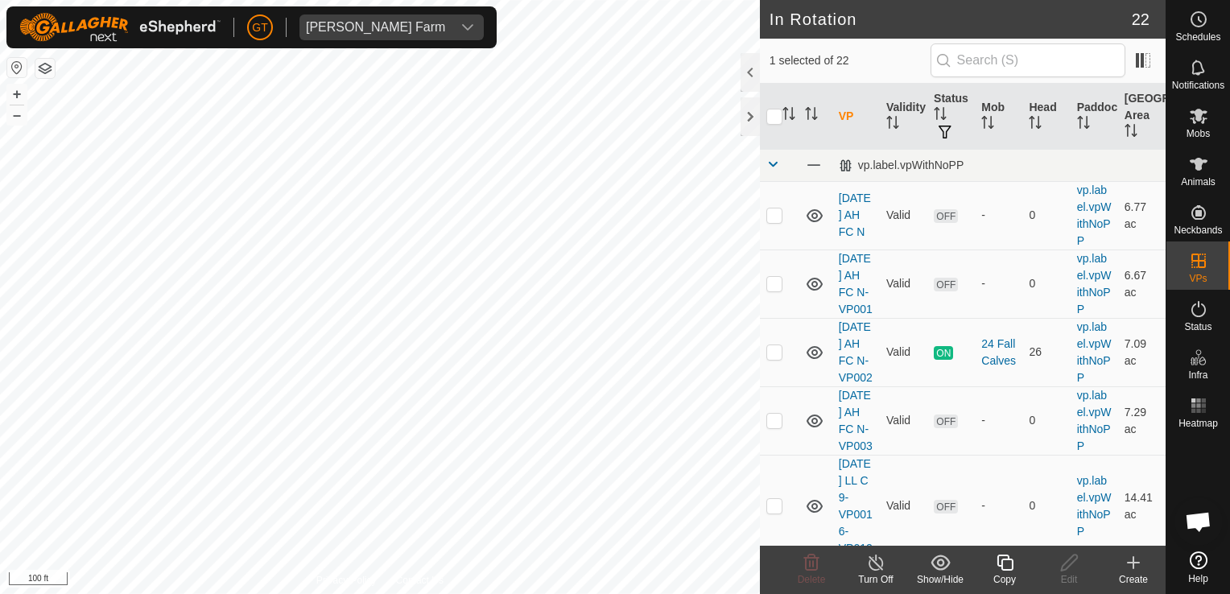
checkbox input "true"
checkbox input "false"
click at [805, 564] on icon at bounding box center [811, 563] width 15 height 16
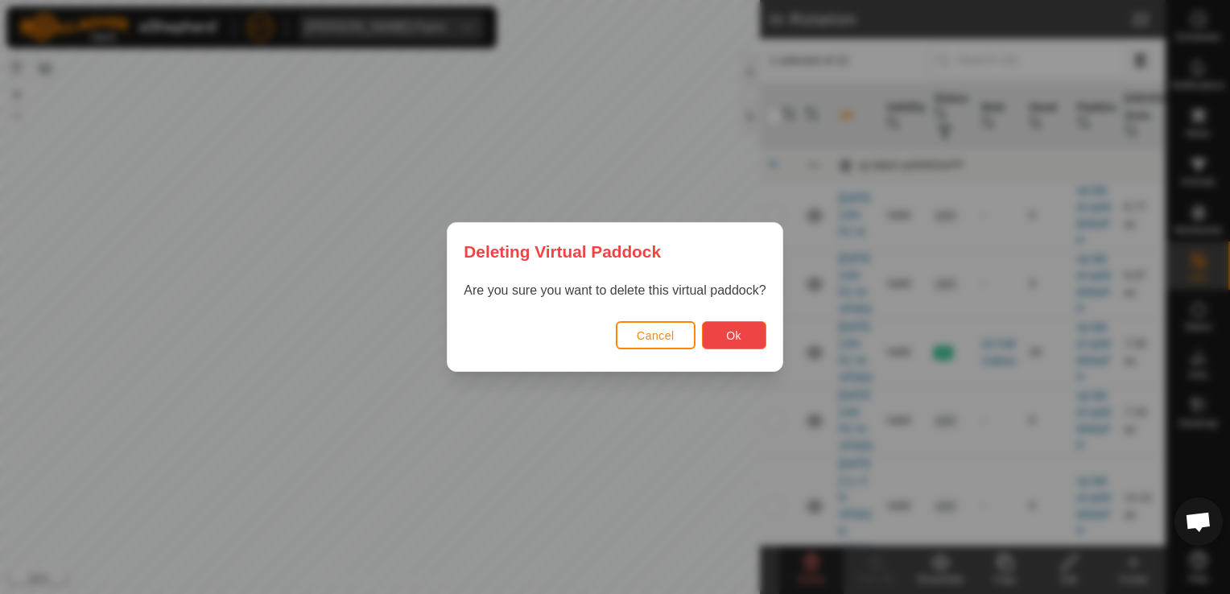
click at [716, 332] on button "Ok" at bounding box center [734, 335] width 64 height 28
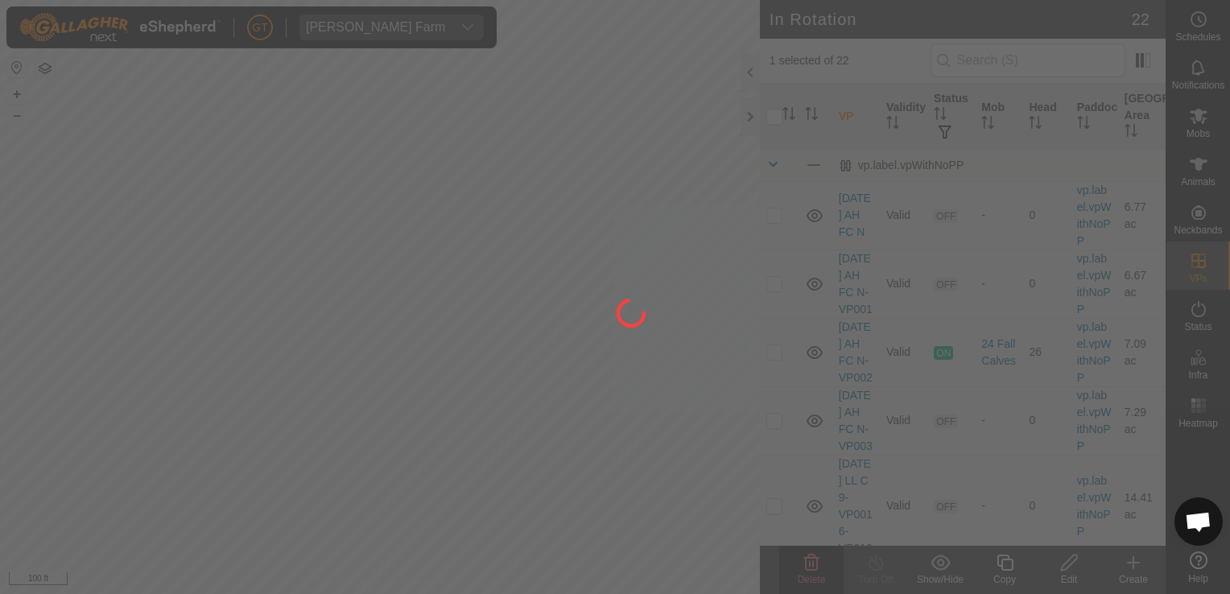
checkbox input "false"
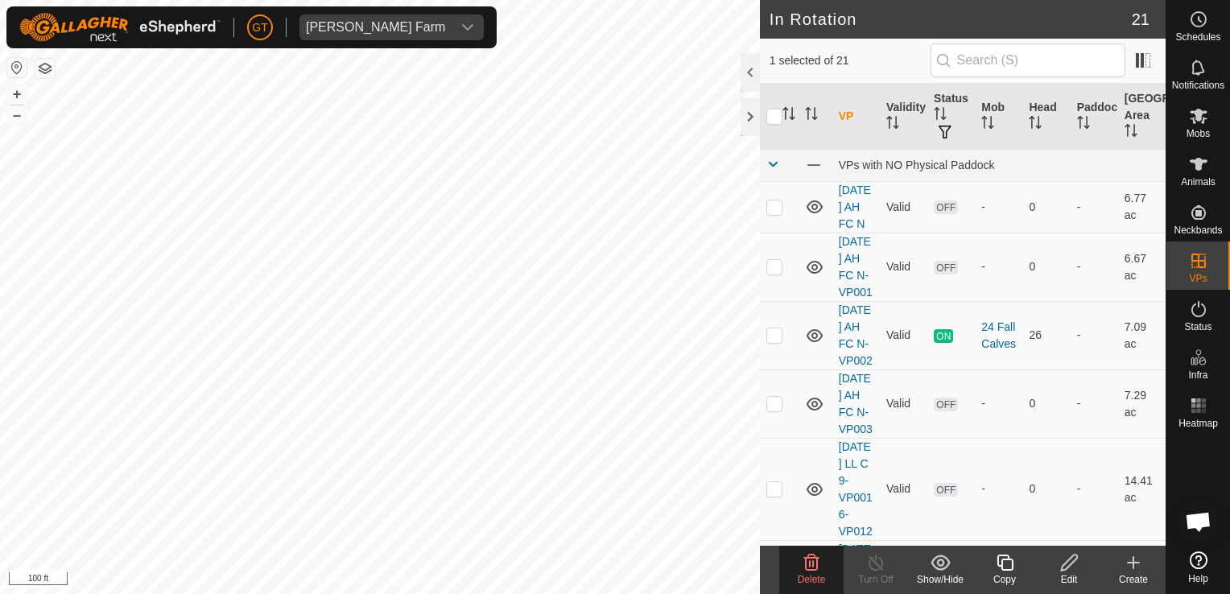
click at [818, 572] on div "Delete" at bounding box center [811, 579] width 64 height 14
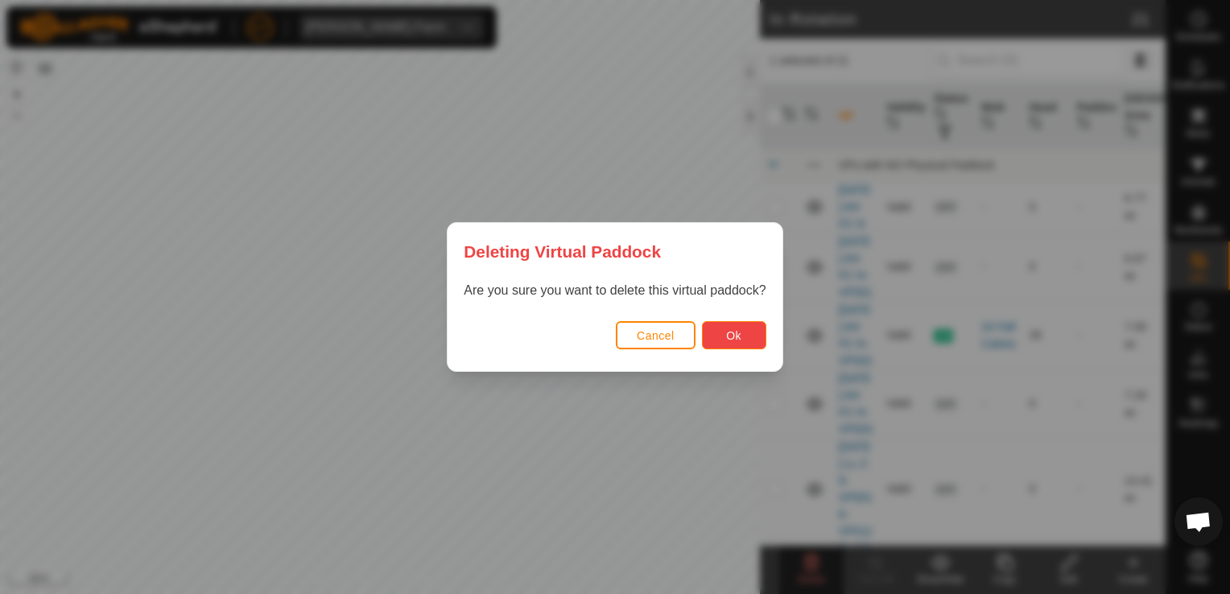
click at [712, 340] on button "Ok" at bounding box center [734, 335] width 64 height 28
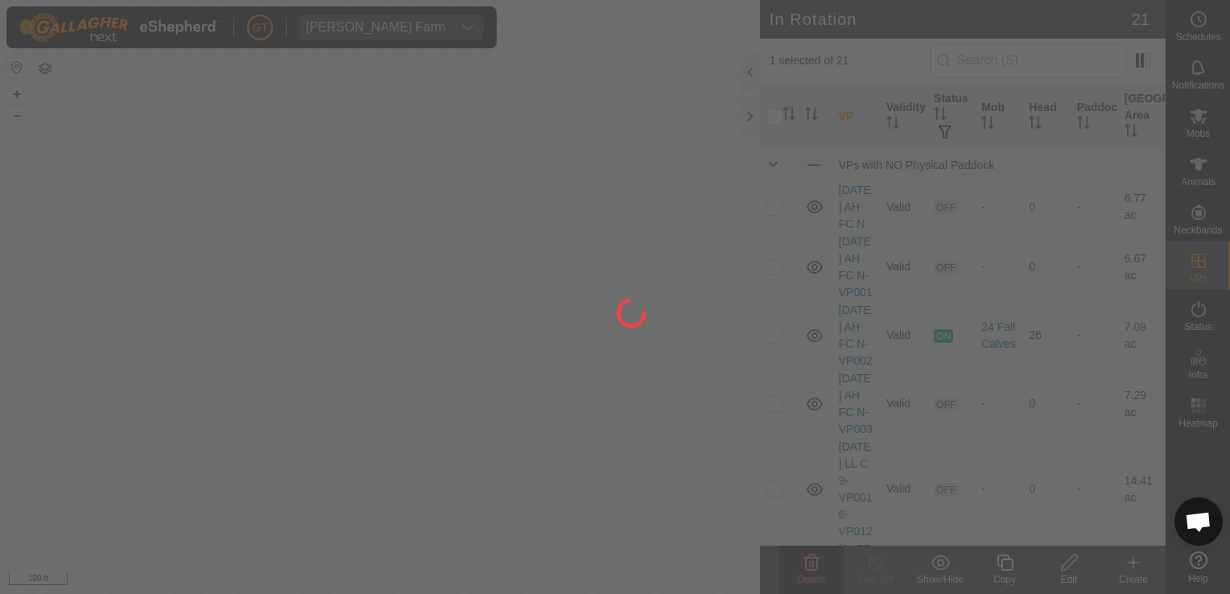
checkbox input "false"
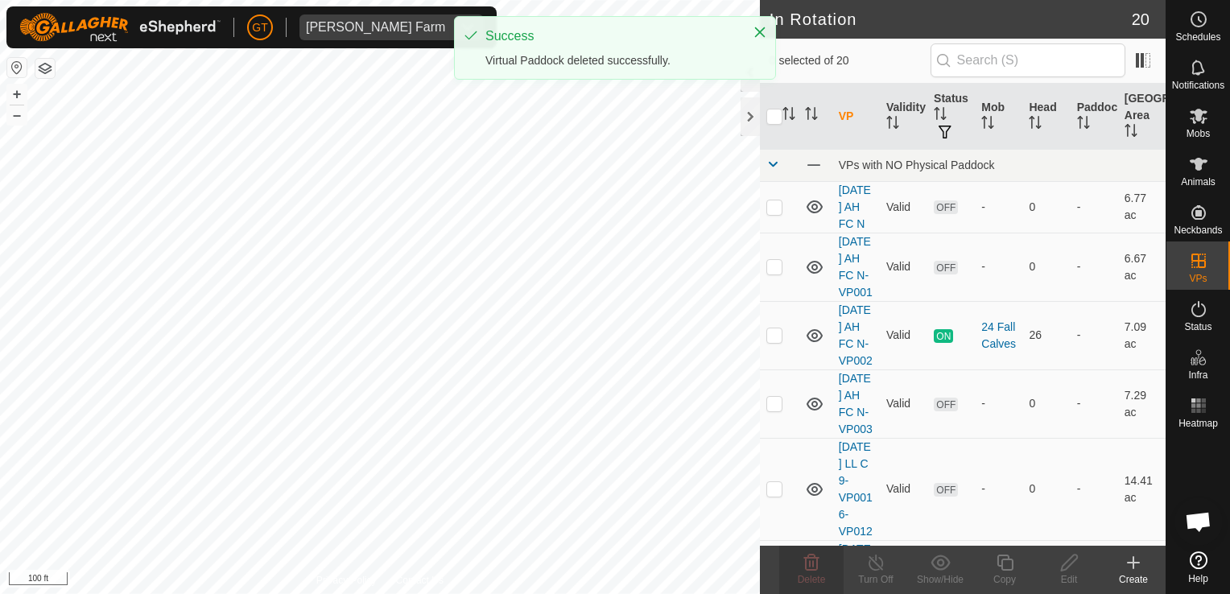
checkbox input "true"
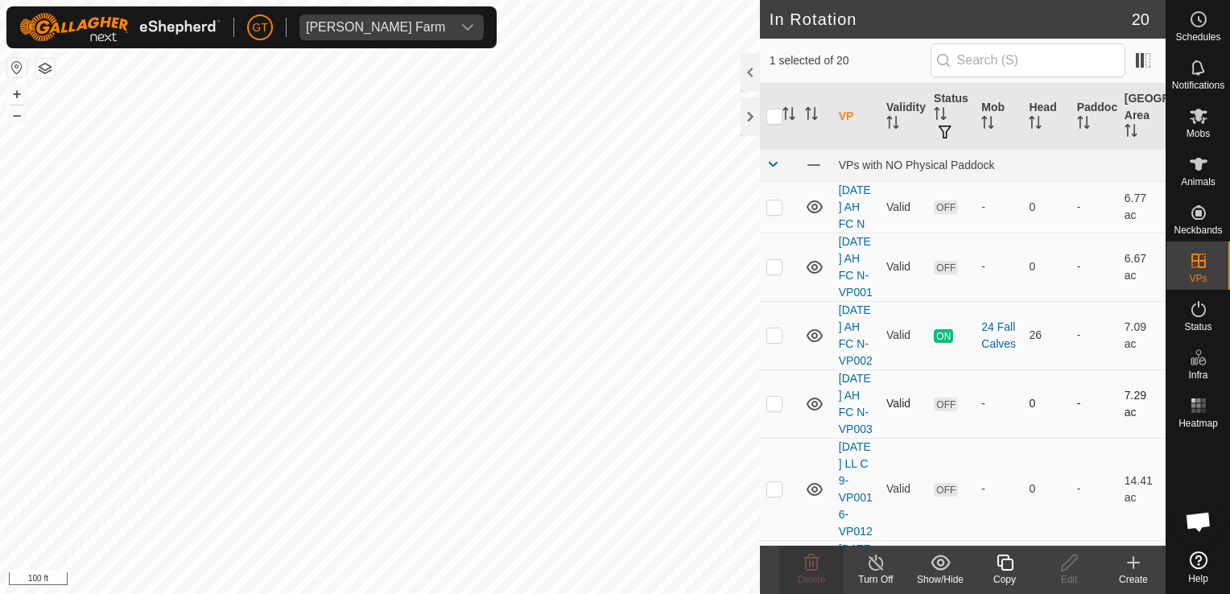
checkbox input "true"
checkbox input "false"
click at [803, 559] on icon at bounding box center [811, 562] width 19 height 19
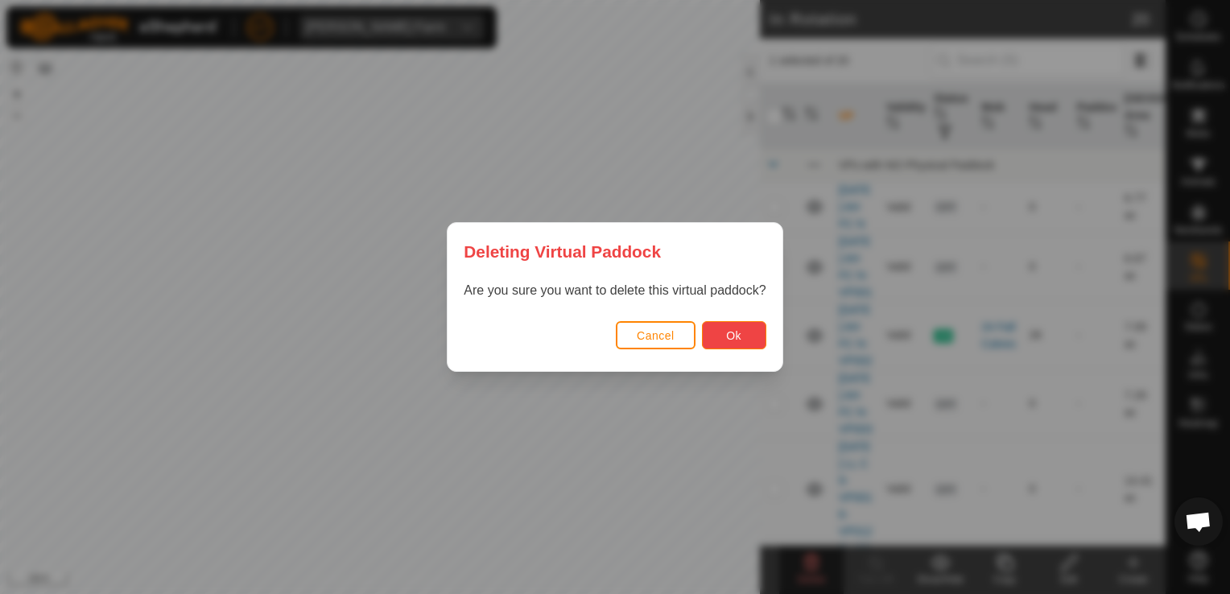
click at [754, 330] on button "Ok" at bounding box center [734, 335] width 64 height 28
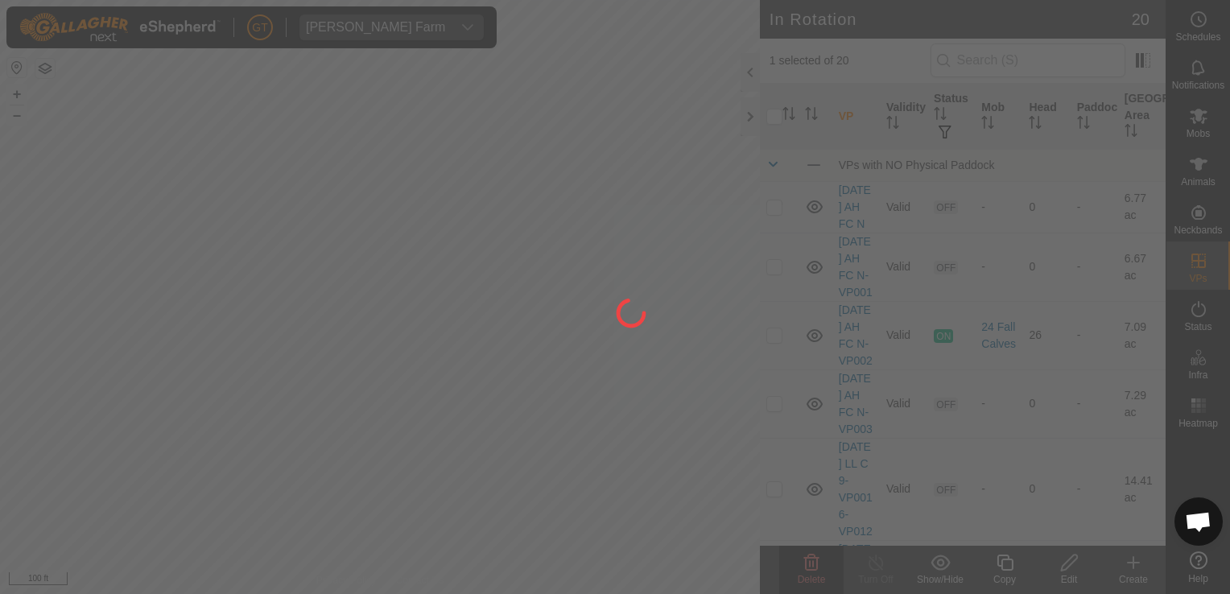
checkbox input "false"
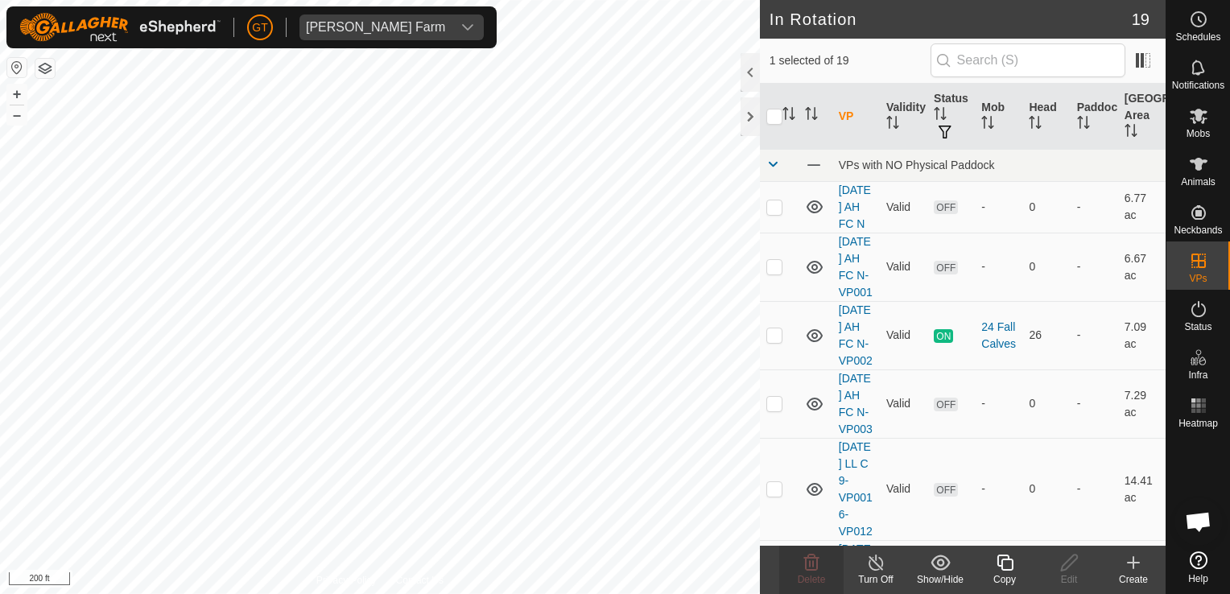
checkbox input "false"
checkbox input "true"
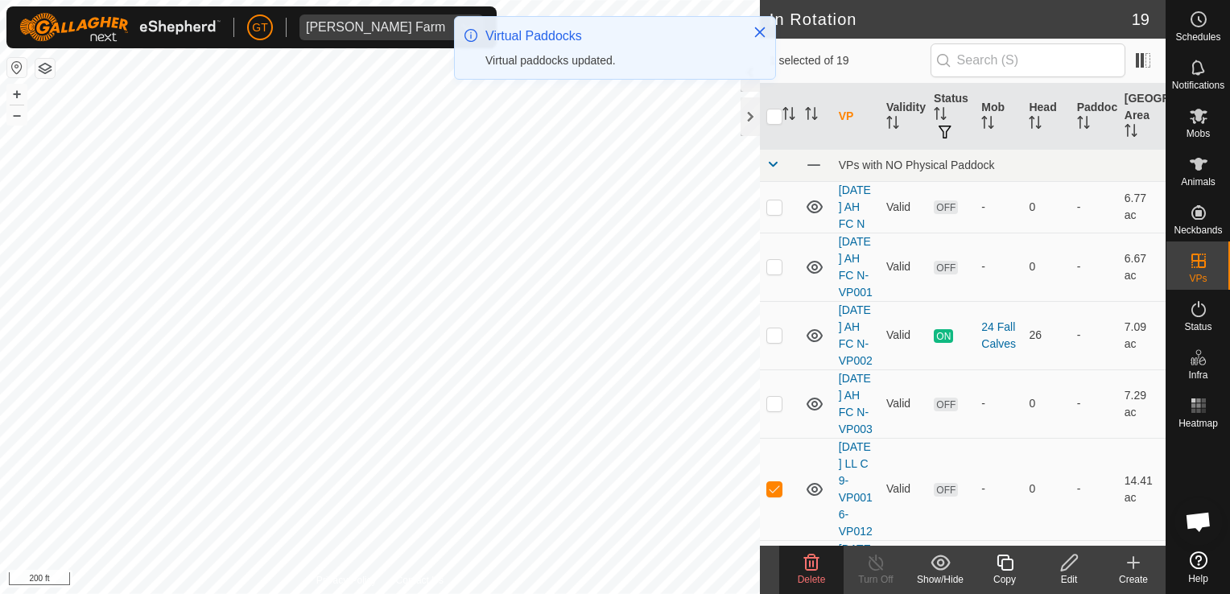
click at [803, 565] on icon at bounding box center [811, 562] width 19 height 19
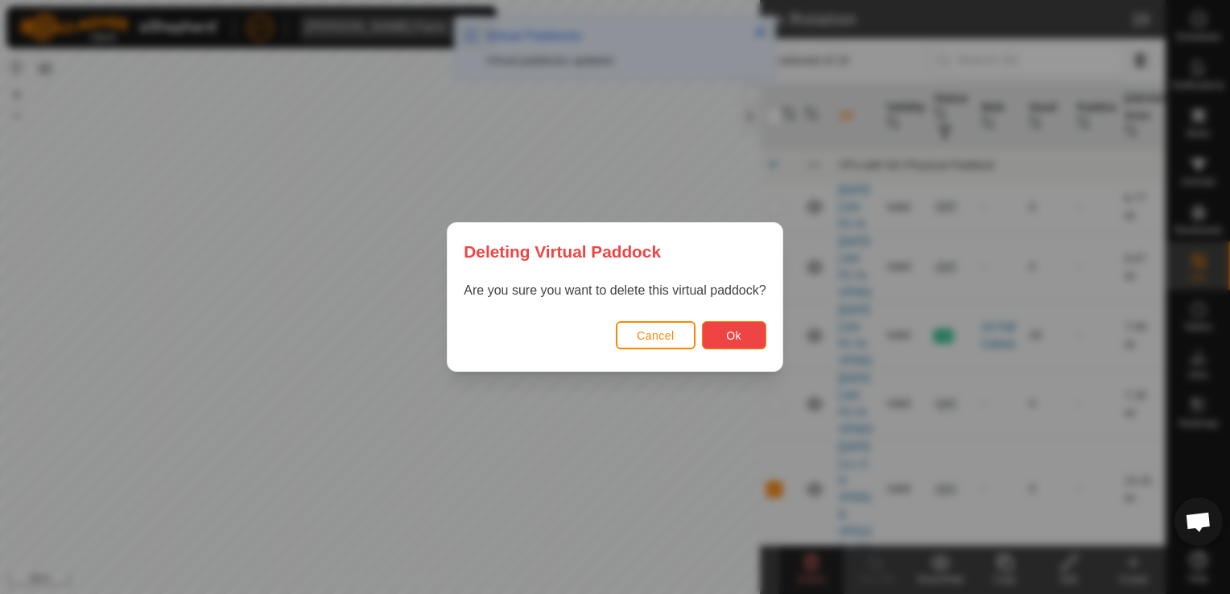
click at [737, 329] on span "Ok" at bounding box center [733, 335] width 15 height 13
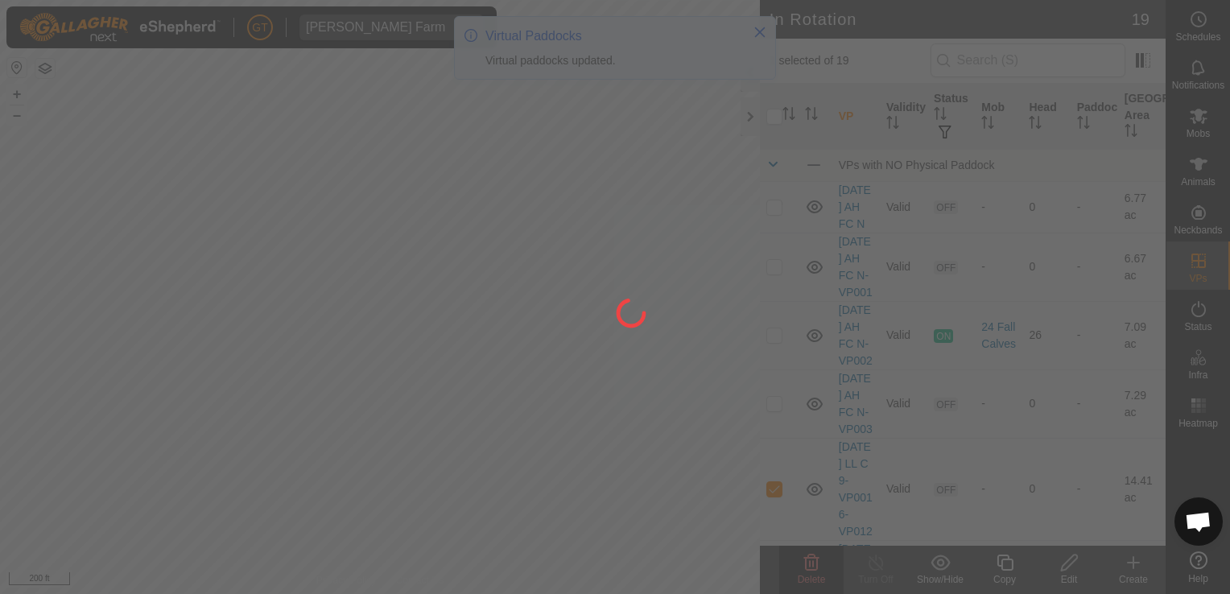
checkbox input "false"
click at [67, 295] on div at bounding box center [615, 297] width 1230 height 594
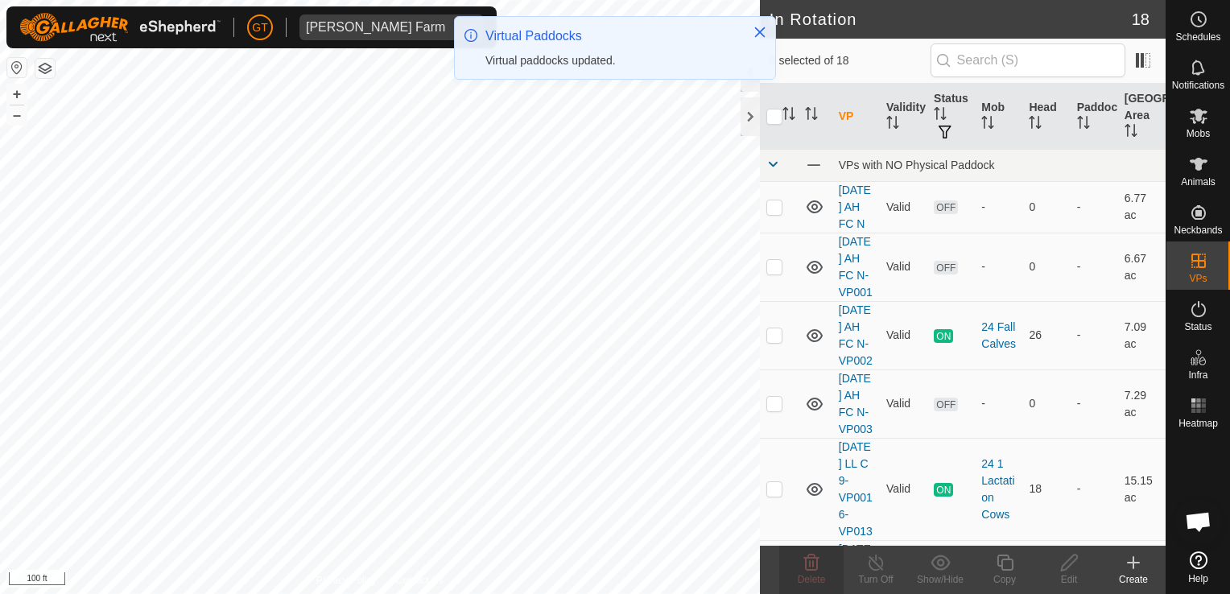
click at [0, 336] on html "GT Thoren Farm Schedules Notifications Mobs Animals Neckbands VPs Status Infra …" at bounding box center [615, 297] width 1230 height 594
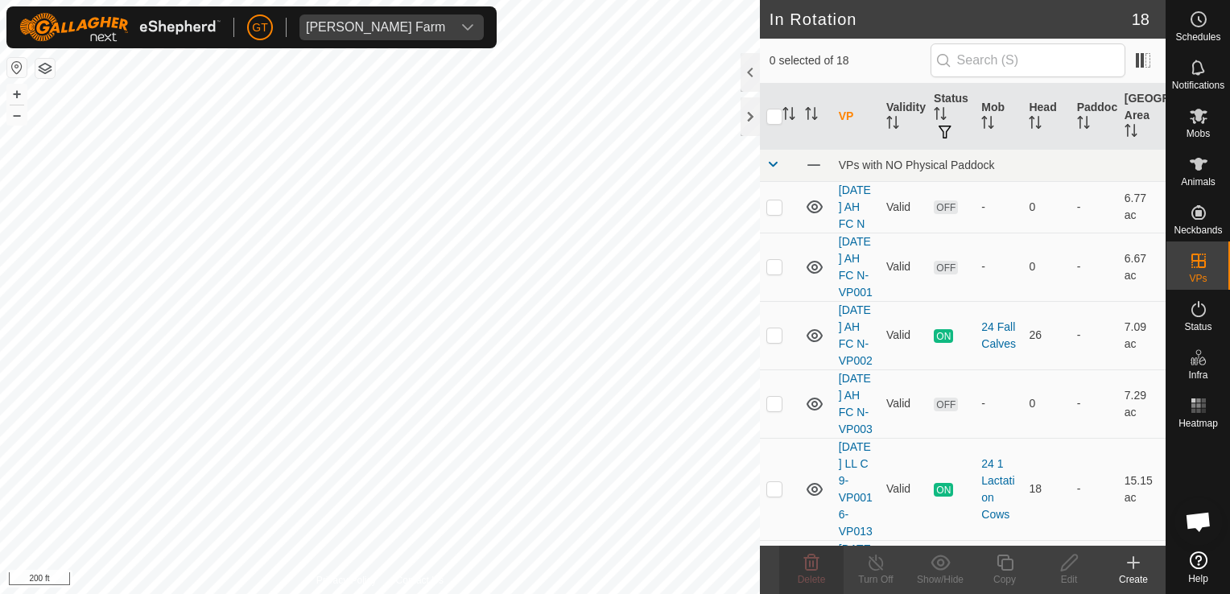
checkbox input "true"
checkbox input "false"
click at [824, 564] on delete-svg-icon at bounding box center [811, 562] width 64 height 19
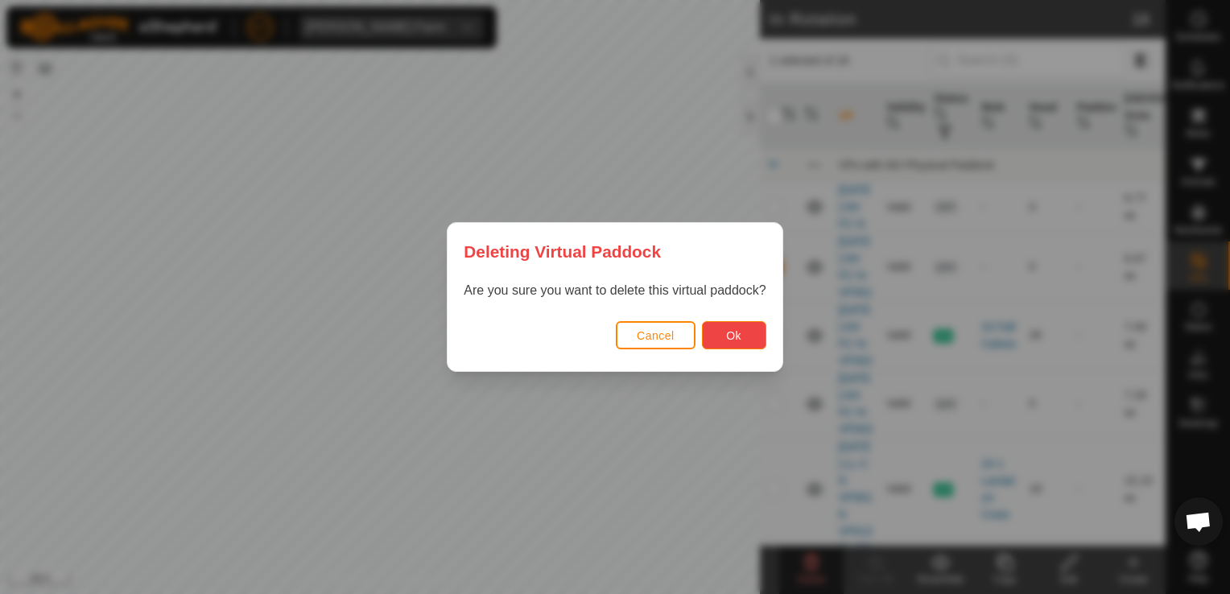
click at [737, 346] on button "Ok" at bounding box center [734, 335] width 64 height 28
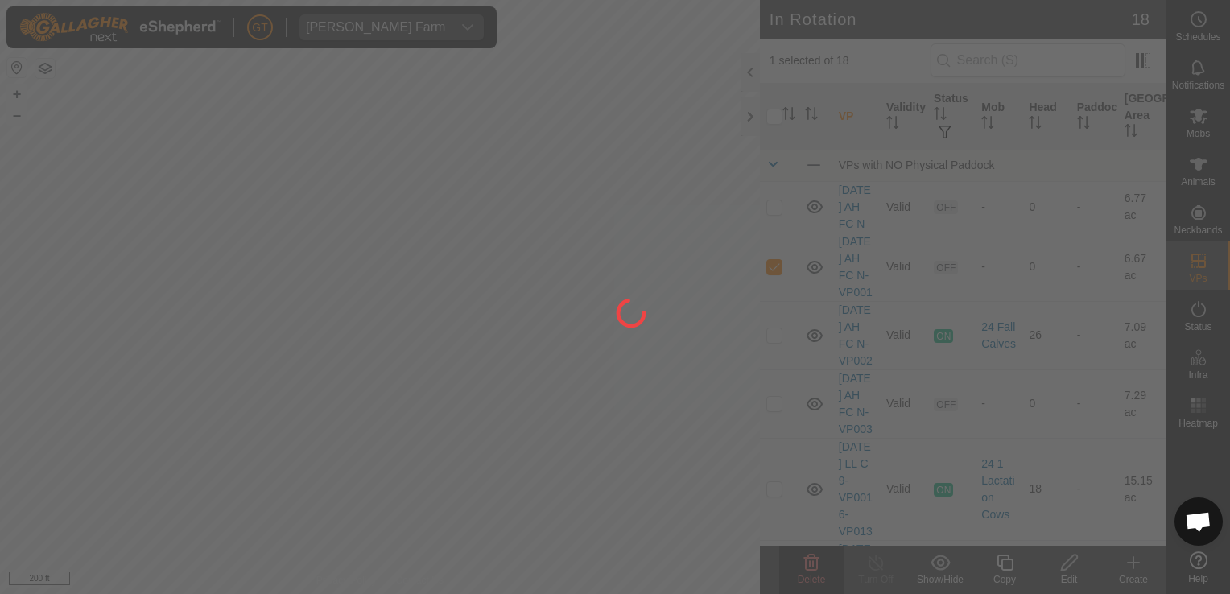
checkbox input "false"
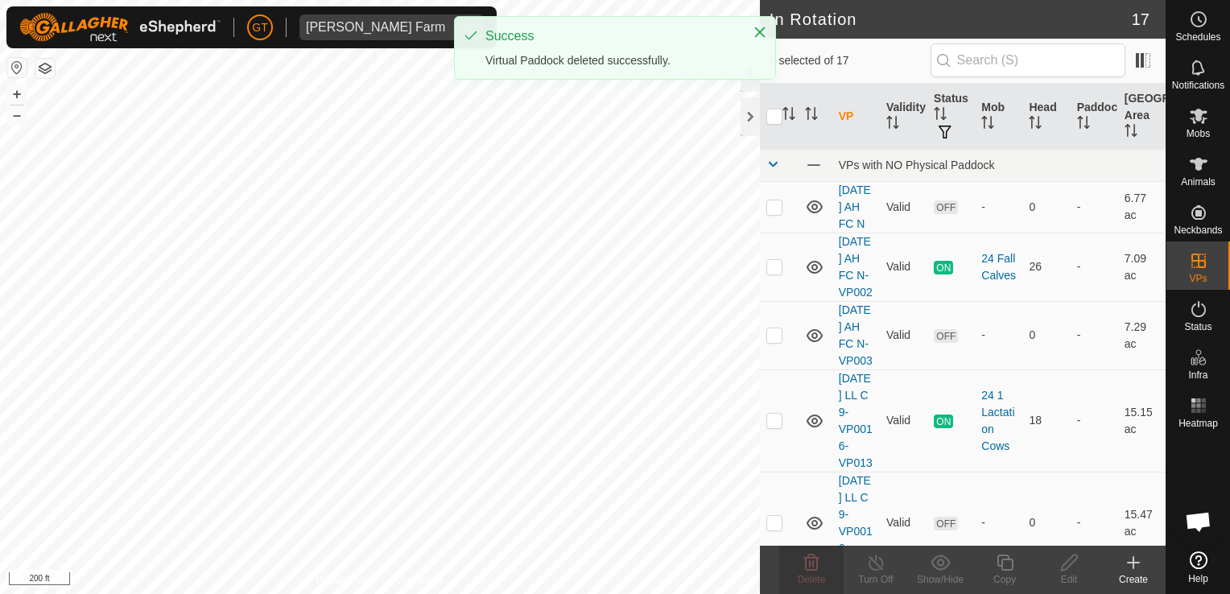
checkbox input "true"
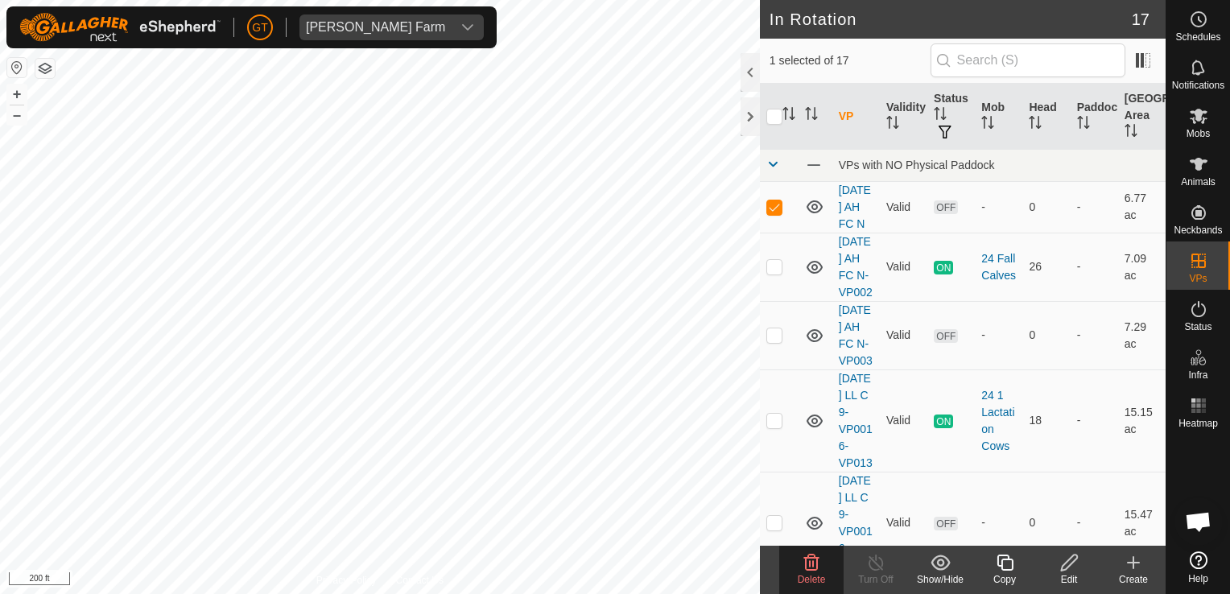
click at [804, 553] on icon at bounding box center [811, 562] width 19 height 19
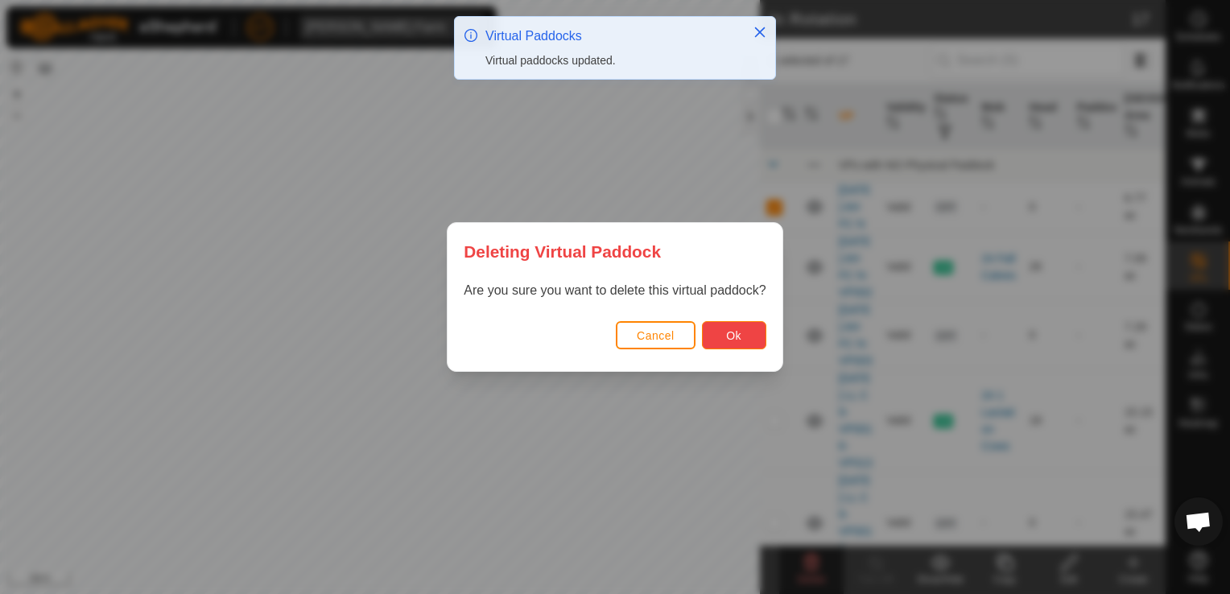
click at [741, 339] on button "Ok" at bounding box center [734, 335] width 64 height 28
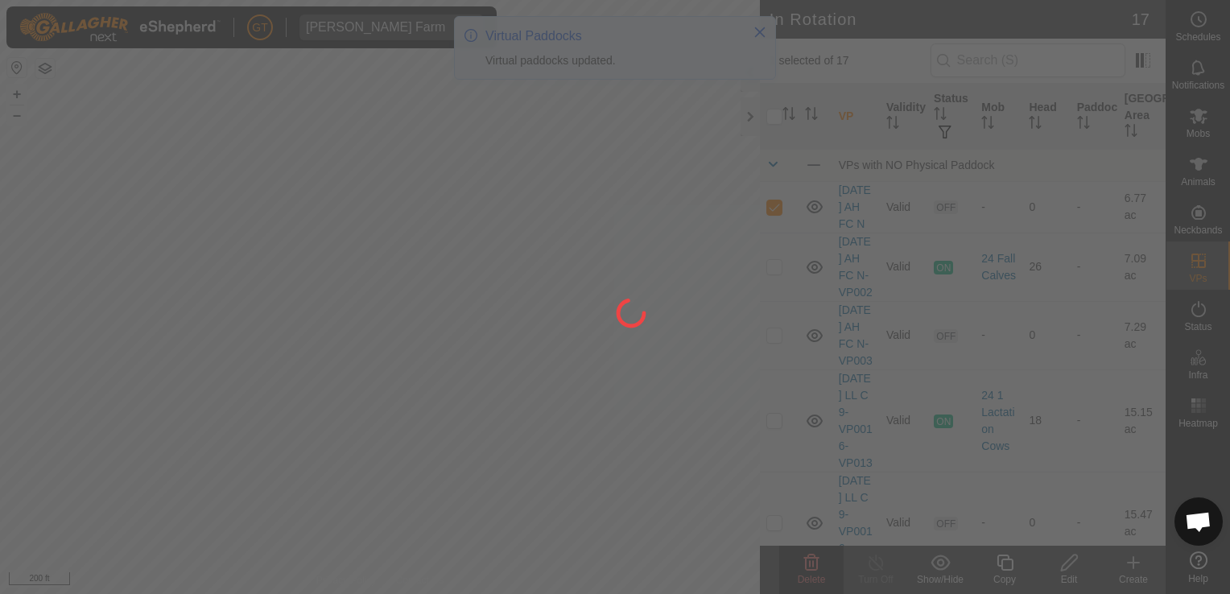
checkbox input "false"
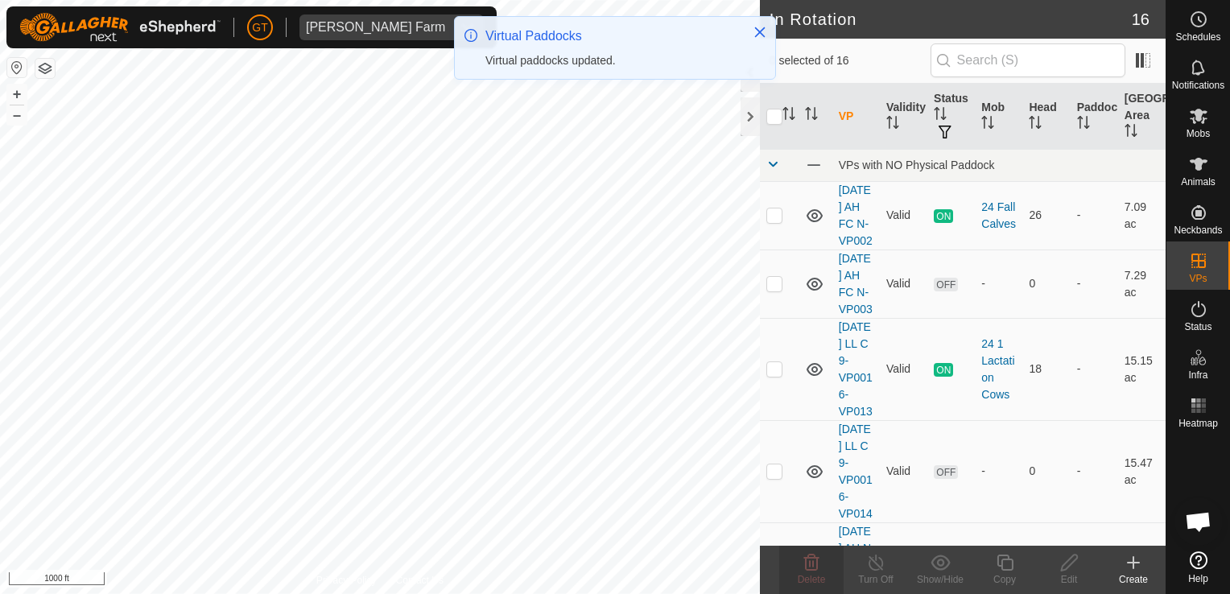
click at [0, 175] on html "GT Thoren Farm Schedules Notifications Mobs Animals Neckbands VPs Status Infra …" at bounding box center [615, 297] width 1230 height 594
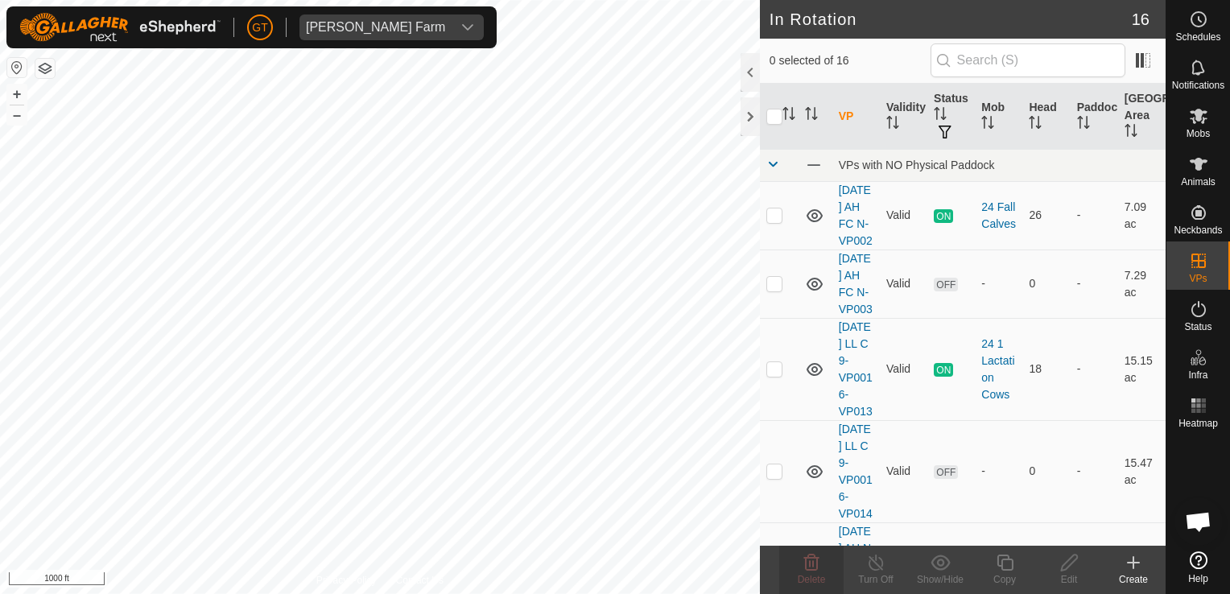
click at [0, 115] on html "GT Thoren Farm Schedules Notifications Mobs Animals Neckbands VPs Status Infra …" at bounding box center [615, 297] width 1230 height 594
checkbox input "true"
click at [1016, 564] on copy-svg-icon at bounding box center [1004, 562] width 64 height 19
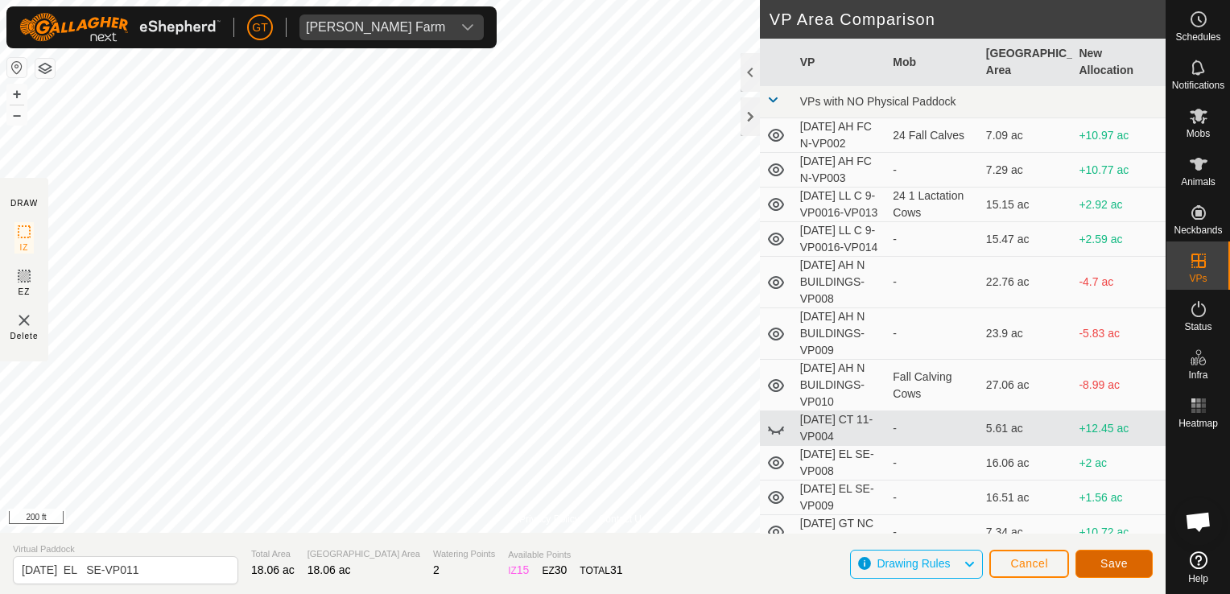
click at [1108, 562] on span "Save" at bounding box center [1113, 563] width 27 height 13
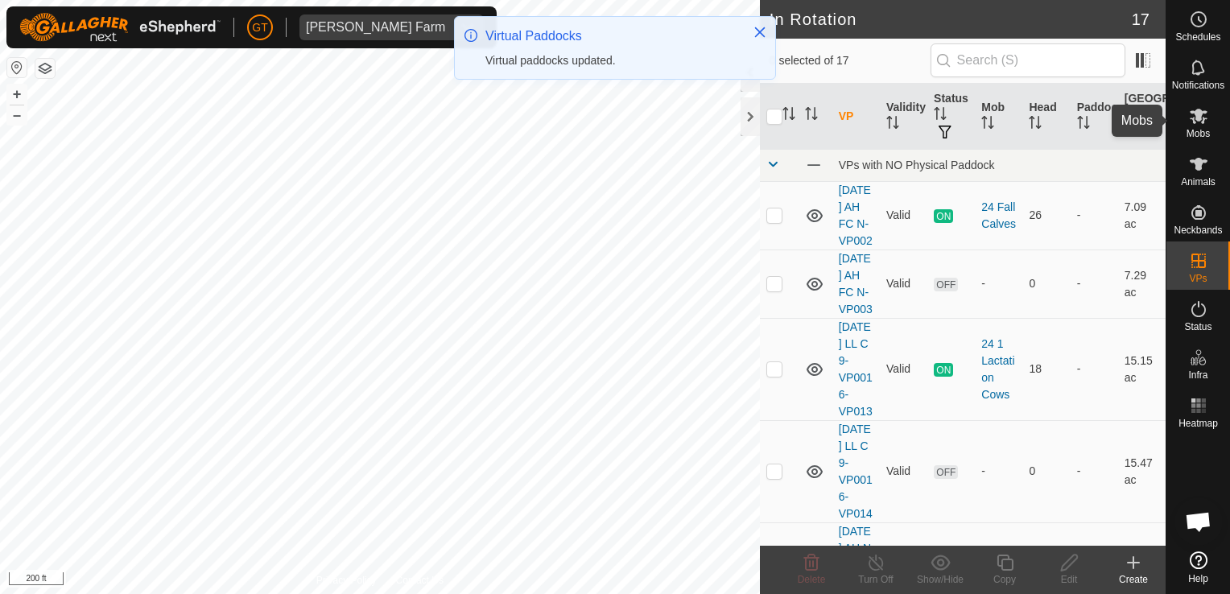
click at [1200, 113] on icon at bounding box center [1199, 116] width 18 height 15
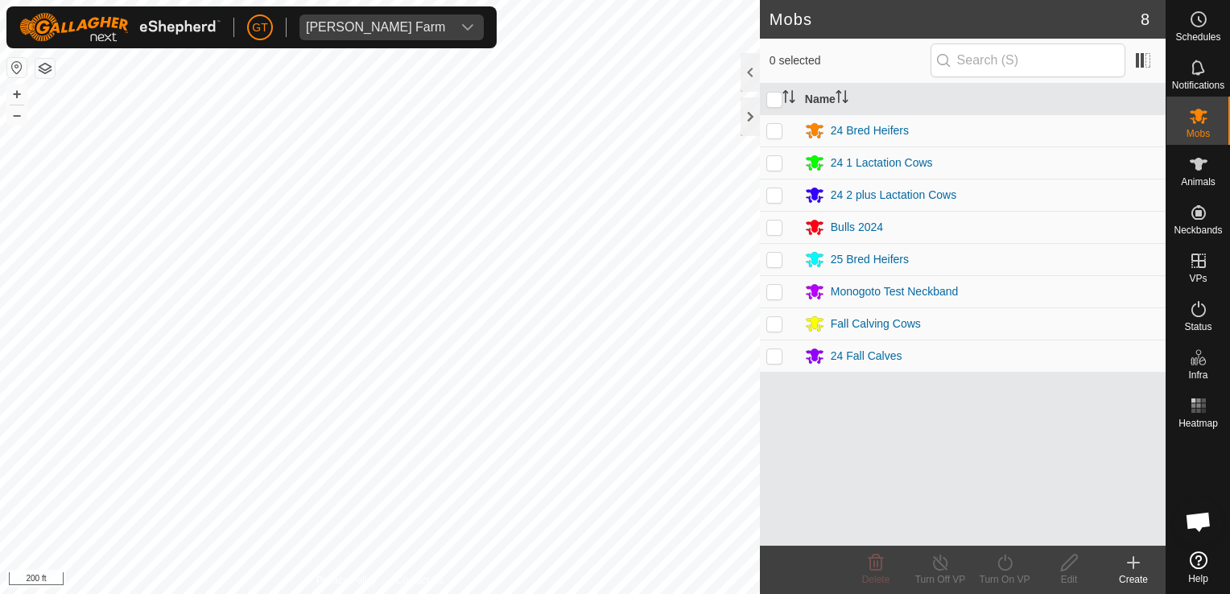
click at [782, 130] on td at bounding box center [779, 130] width 39 height 32
checkbox input "true"
click at [995, 563] on icon at bounding box center [1005, 562] width 20 height 19
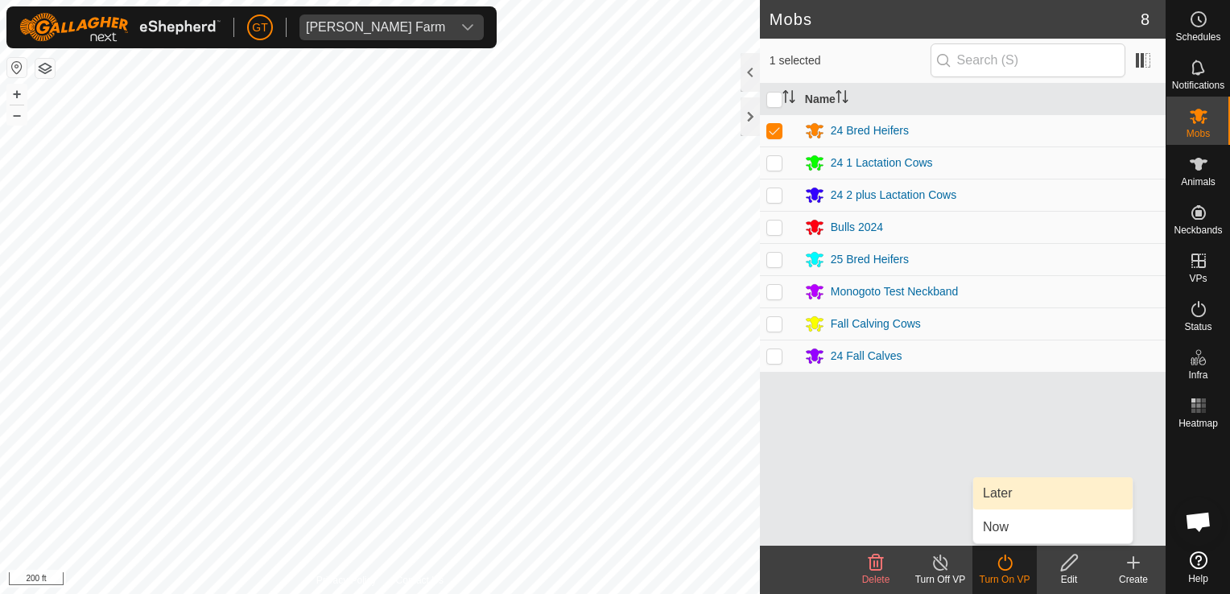
click at [1029, 500] on link "Later" at bounding box center [1052, 493] width 159 height 32
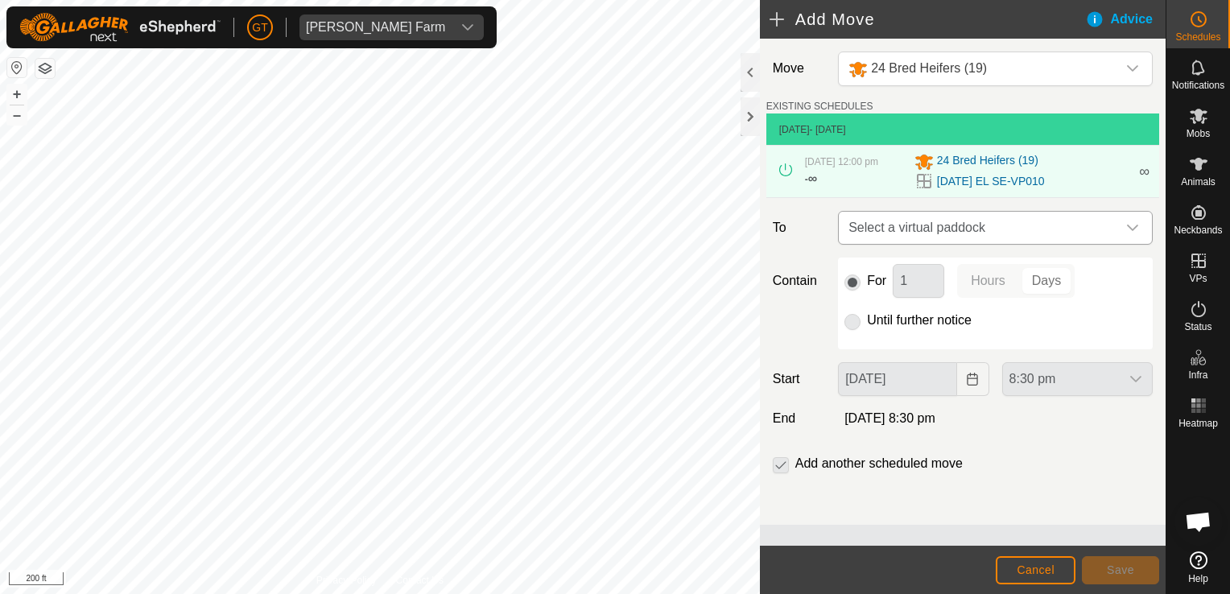
click at [1140, 224] on div "dropdown trigger" at bounding box center [1133, 228] width 32 height 32
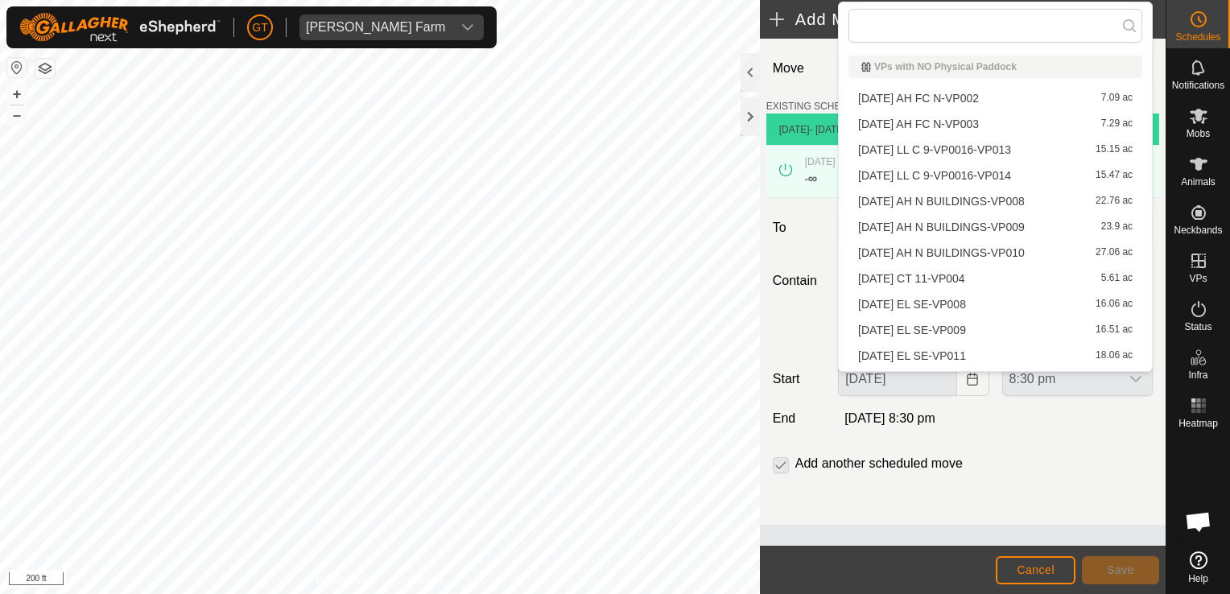
click at [964, 352] on li "2025-08-13 EL SE-VP011 18.06 ac" at bounding box center [995, 356] width 294 height 24
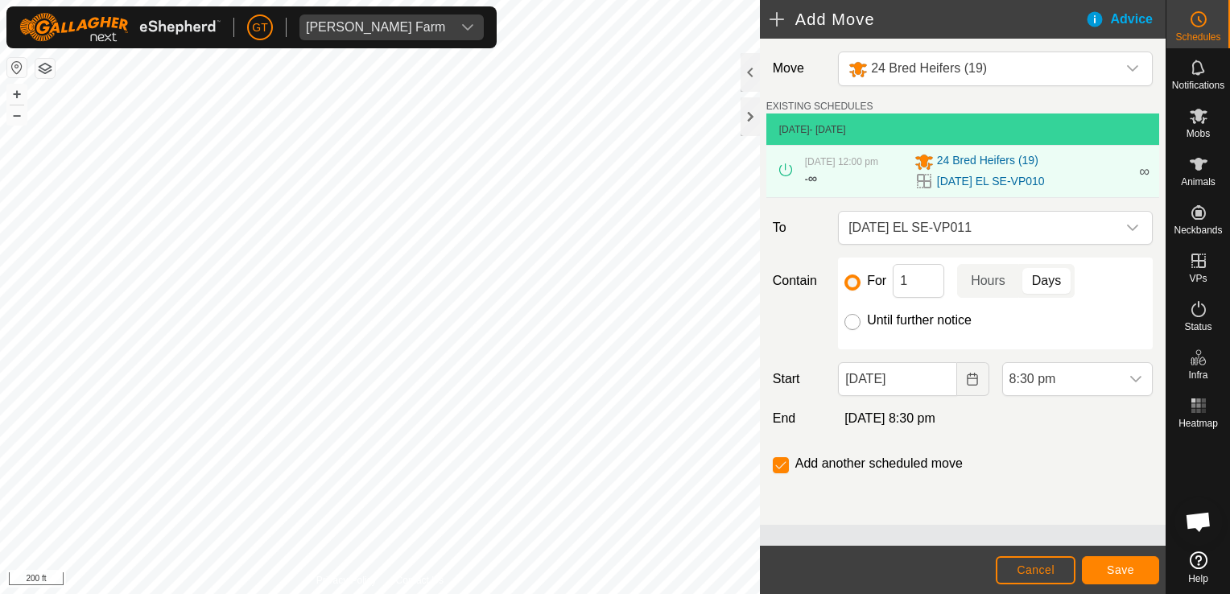
click at [851, 324] on input "Until further notice" at bounding box center [852, 322] width 16 height 16
radio input "true"
checkbox input "false"
click at [982, 375] on button "Choose Date" at bounding box center [973, 379] width 32 height 34
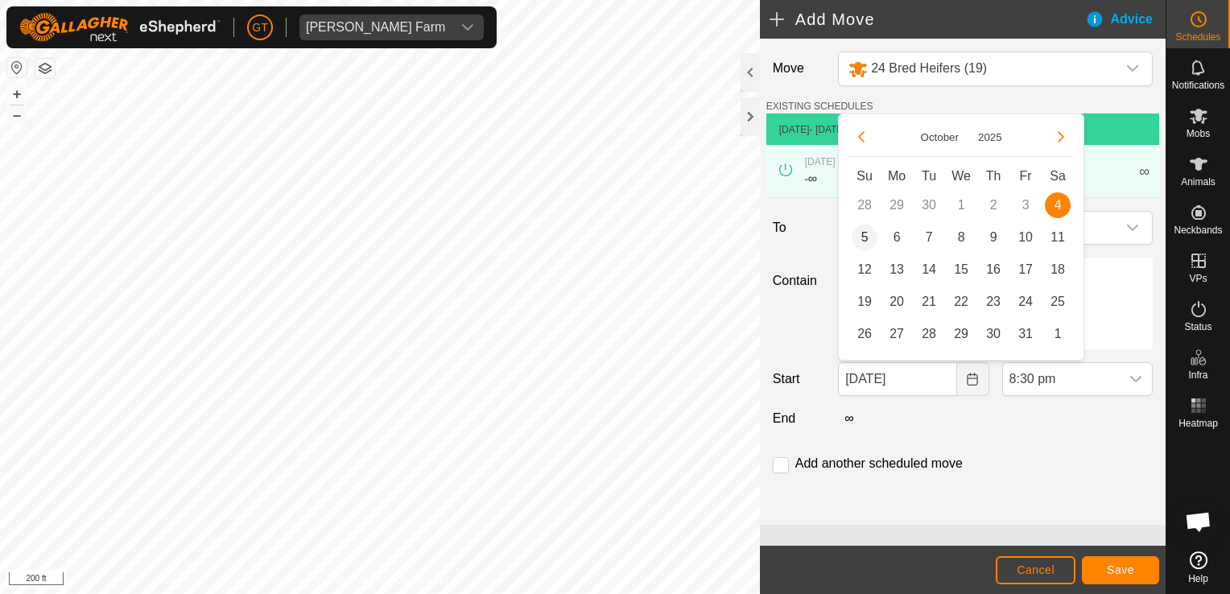
click at [865, 240] on span "5" at bounding box center [865, 238] width 26 height 26
type input "[DATE]"
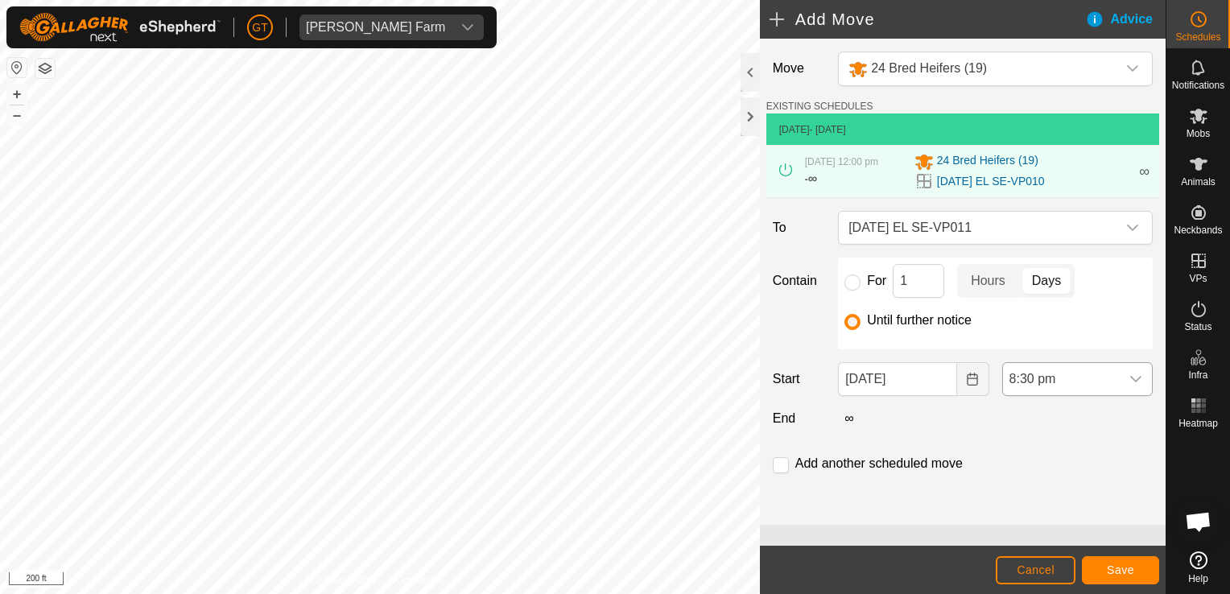
click at [1139, 378] on icon "dropdown trigger" at bounding box center [1135, 379] width 11 height 6
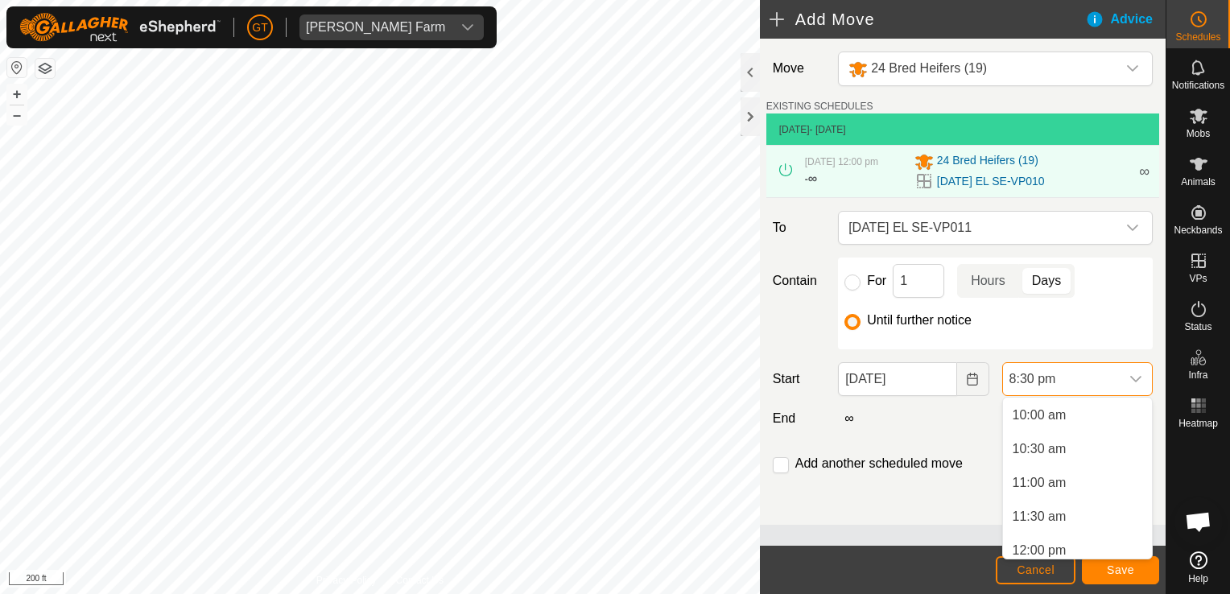
scroll to position [687, 0]
click at [1047, 545] on li "12:00 pm" at bounding box center [1077, 538] width 149 height 32
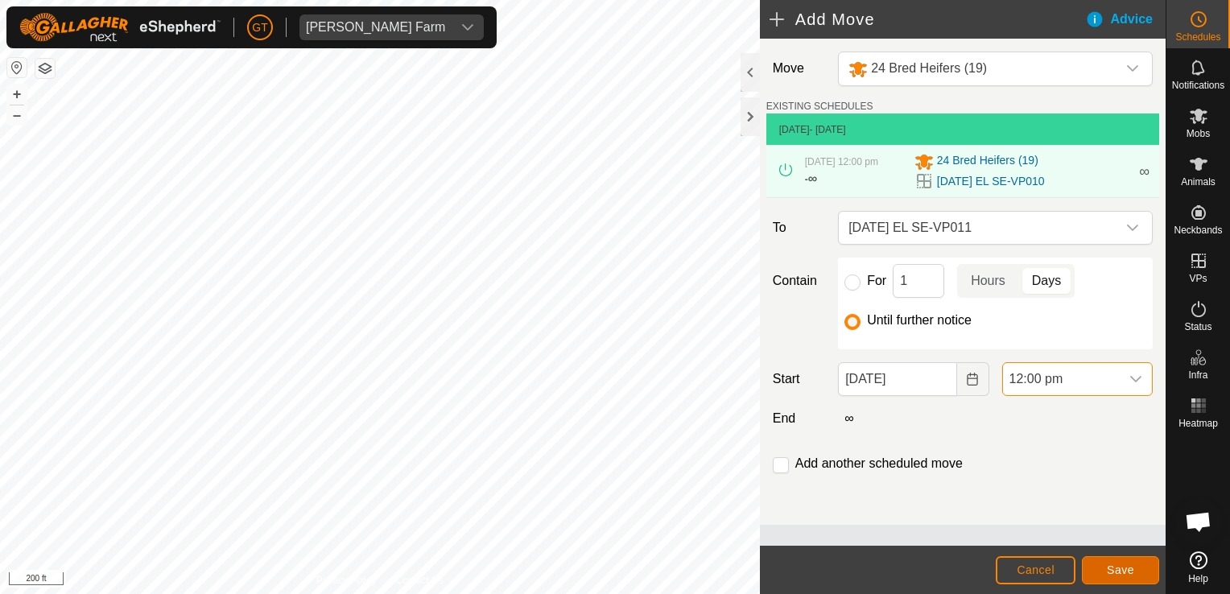
click at [1123, 564] on span "Save" at bounding box center [1120, 570] width 27 height 13
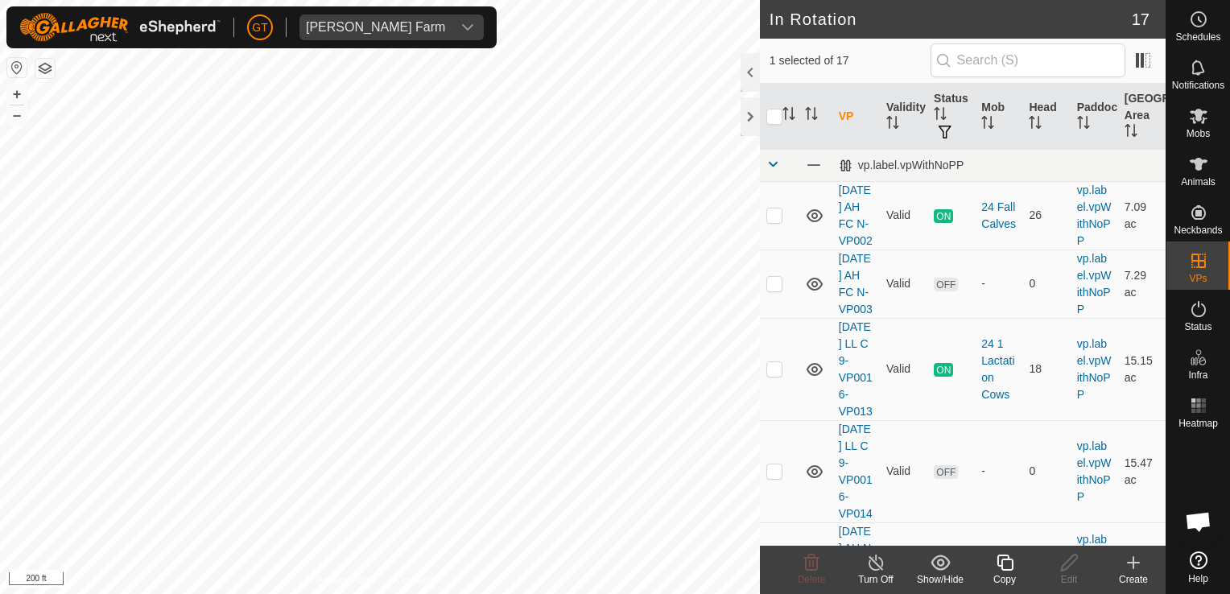
checkbox input "true"
checkbox input "false"
click at [807, 555] on icon at bounding box center [811, 562] width 19 height 19
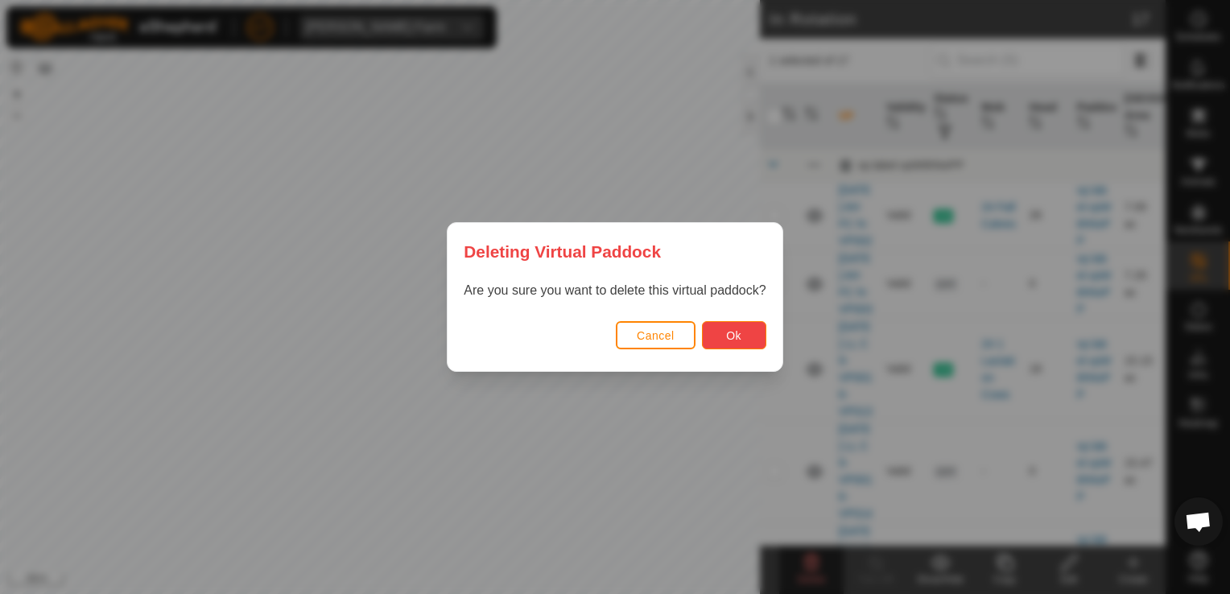
click at [717, 341] on button "Ok" at bounding box center [734, 335] width 64 height 28
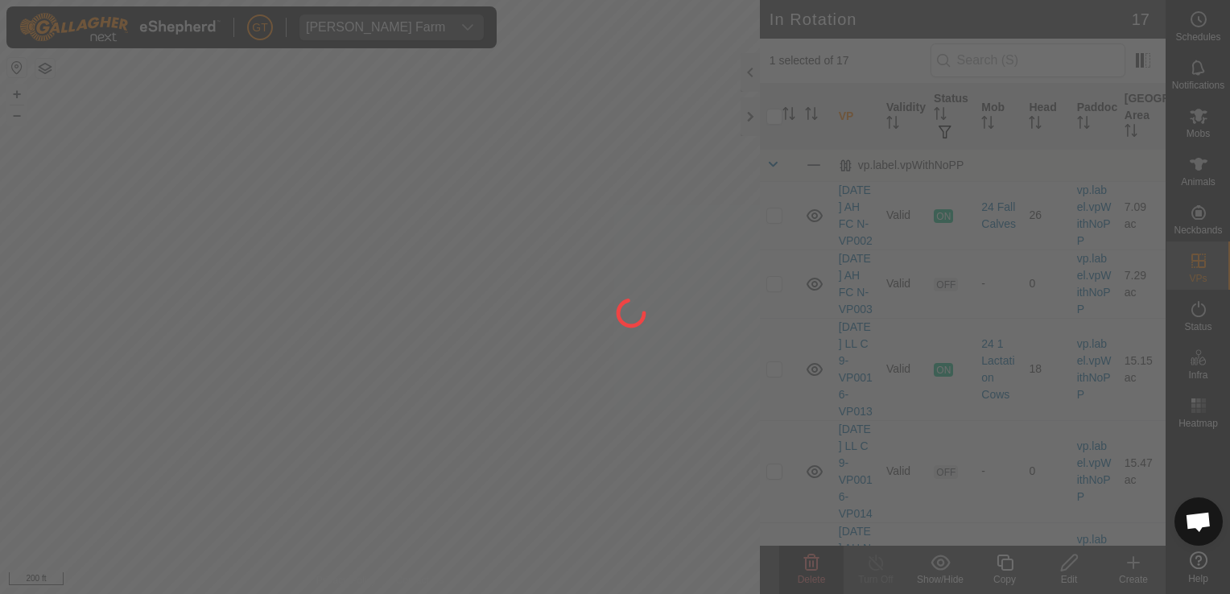
checkbox input "false"
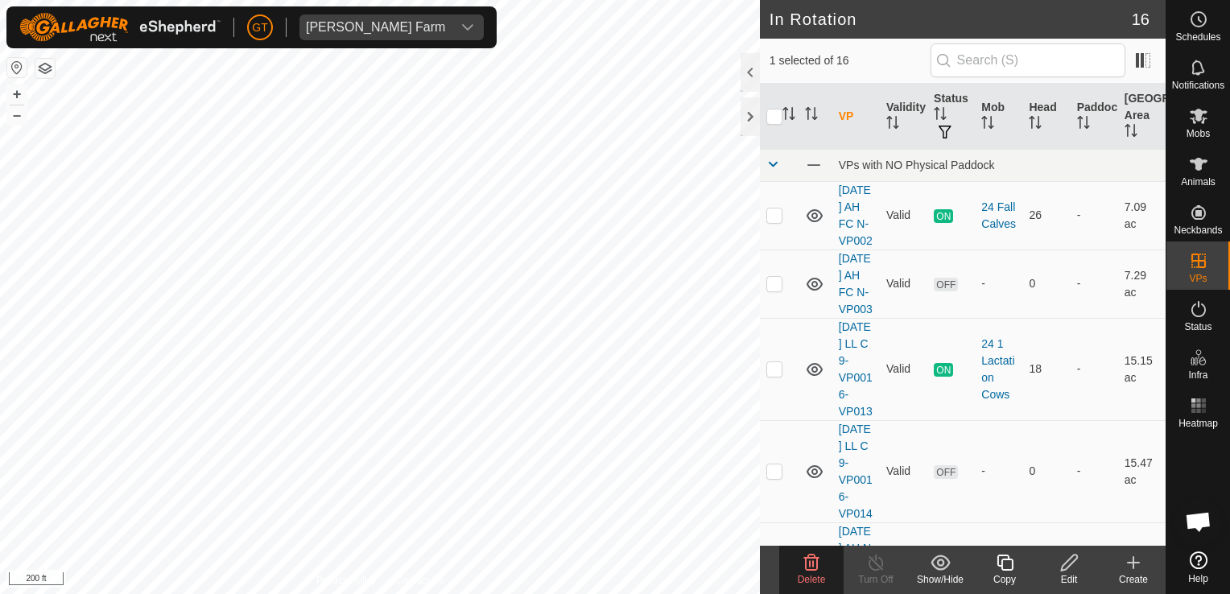
click at [811, 558] on icon at bounding box center [811, 563] width 15 height 16
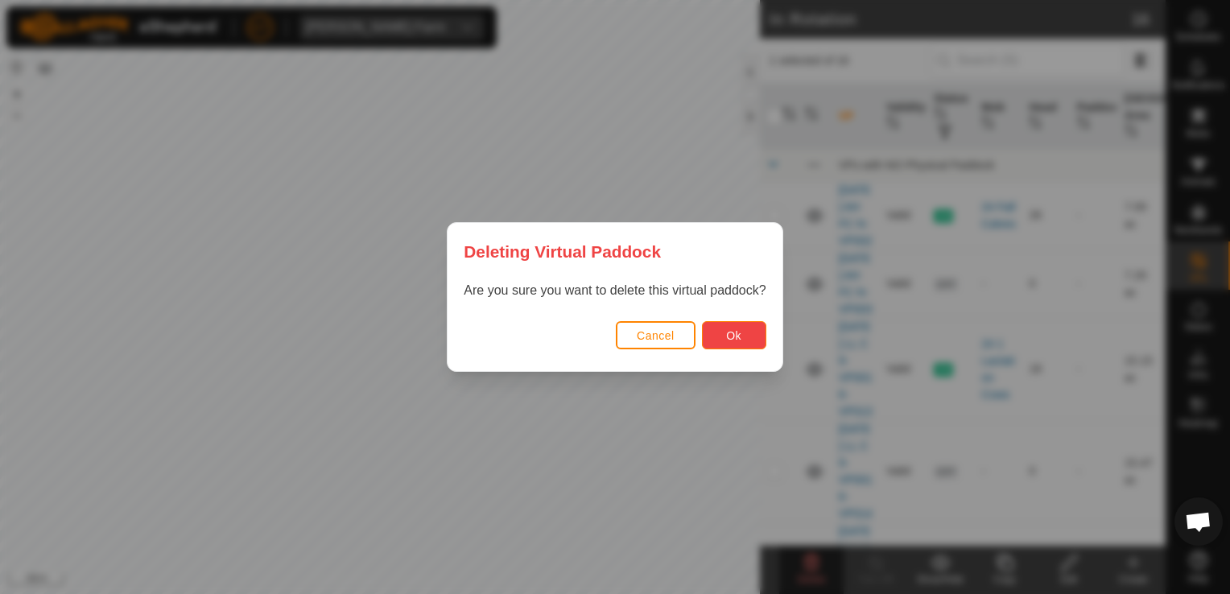
click at [747, 324] on button "Ok" at bounding box center [734, 335] width 64 height 28
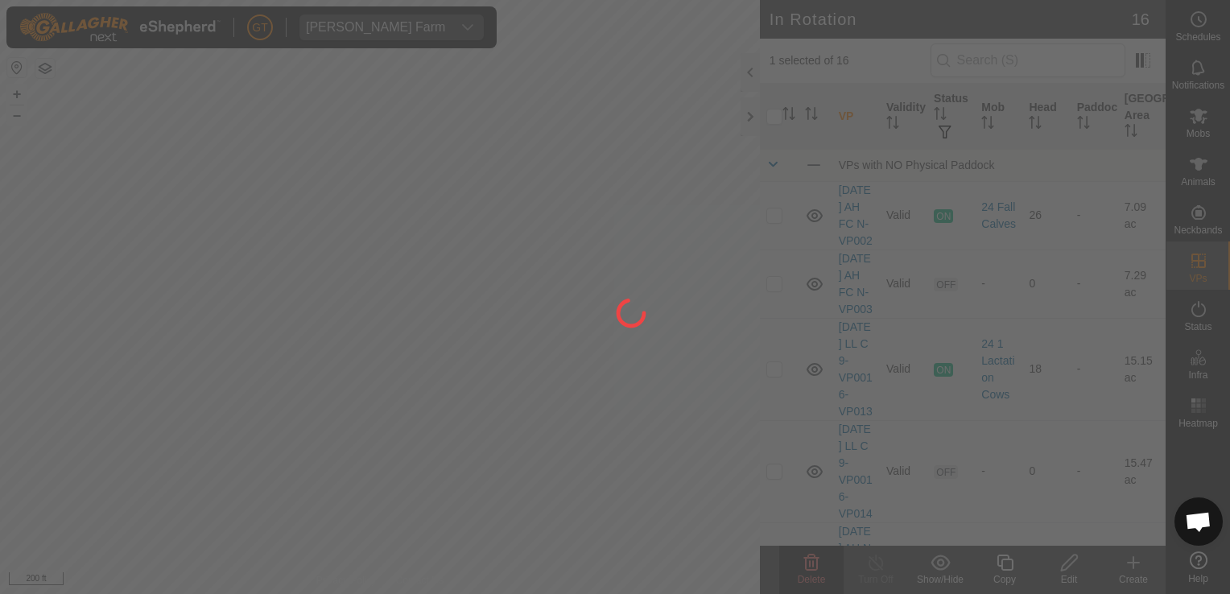
checkbox input "false"
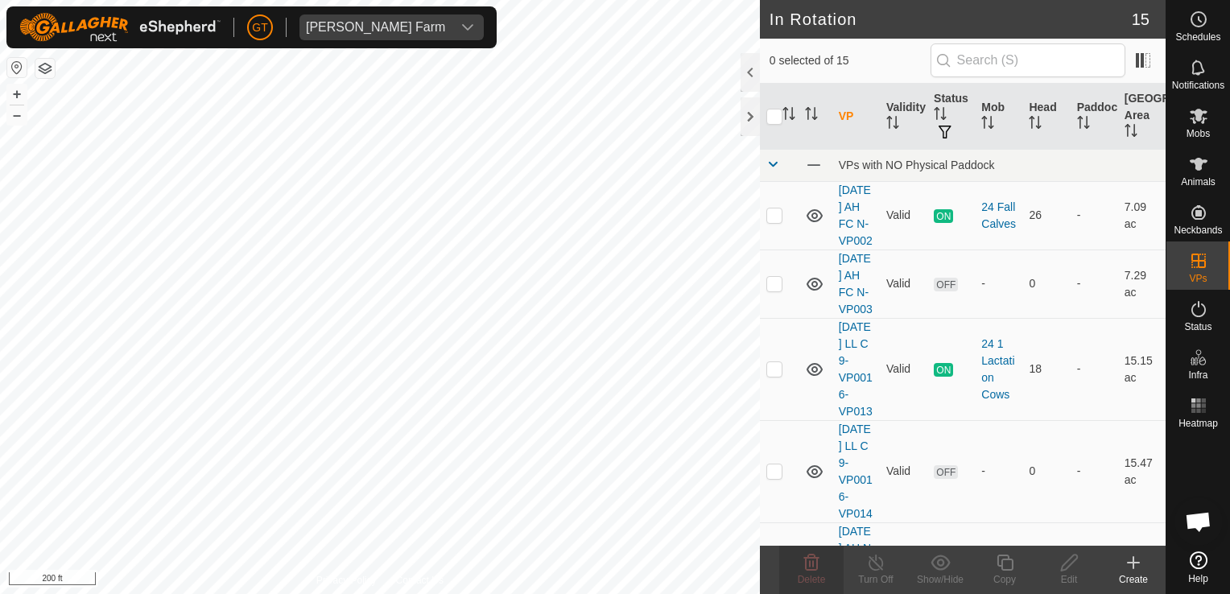
click at [559, 593] on html "GT Thoren Farm Schedules Notifications Mobs Animals Neckbands VPs Status Infra …" at bounding box center [615, 297] width 1230 height 594
checkbox input "true"
click at [1002, 570] on icon at bounding box center [1005, 563] width 16 height 16
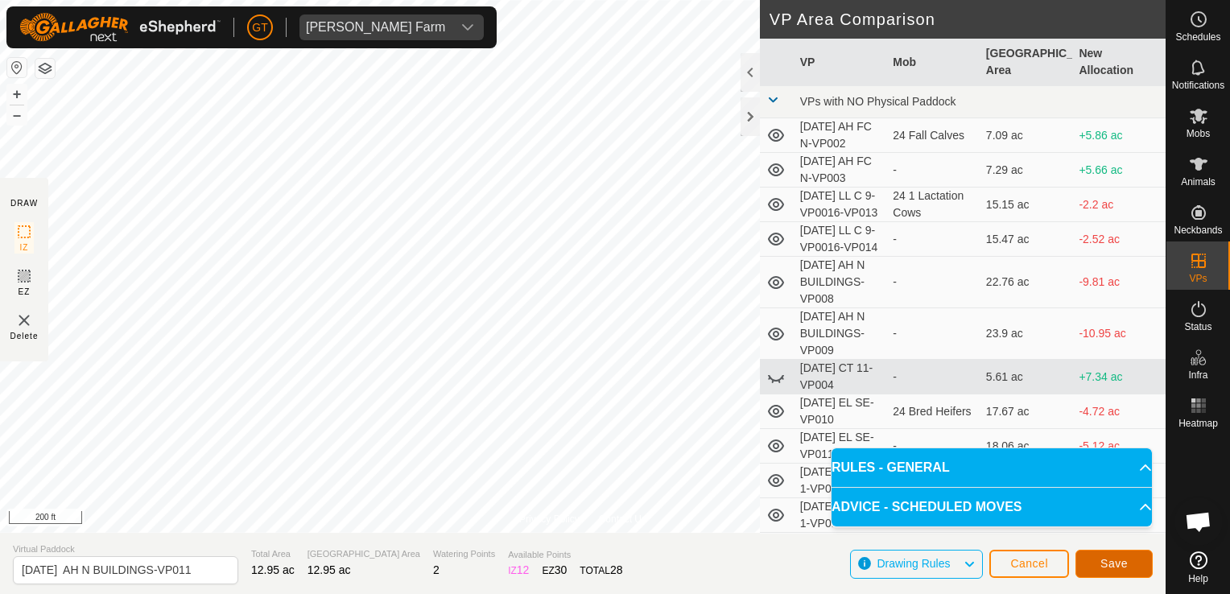
click at [1098, 564] on button "Save" at bounding box center [1114, 564] width 77 height 28
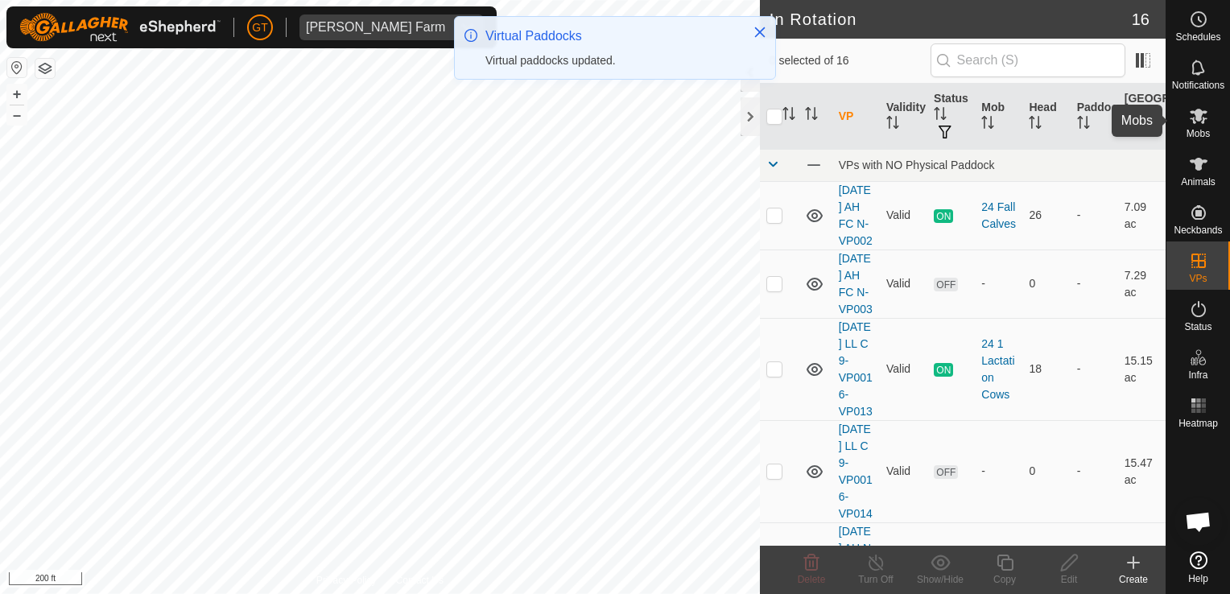
click at [1204, 113] on icon at bounding box center [1199, 116] width 18 height 15
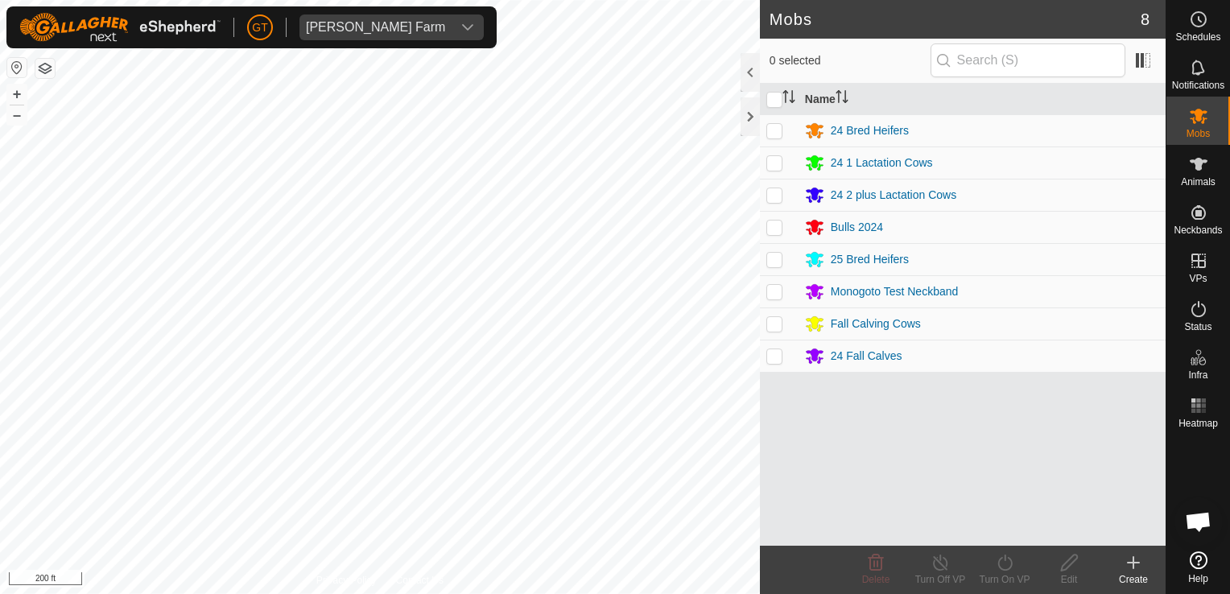
click at [775, 326] on p-checkbox at bounding box center [774, 323] width 16 height 13
checkbox input "true"
click at [1001, 559] on icon at bounding box center [1004, 563] width 14 height 16
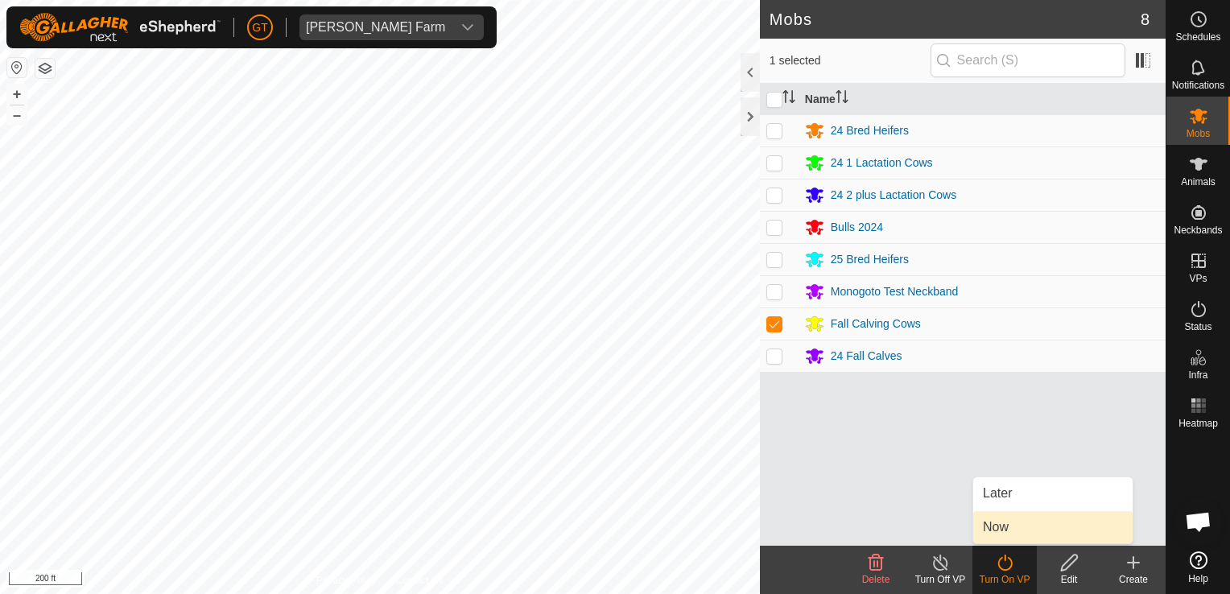
click at [986, 520] on link "Now" at bounding box center [1052, 527] width 159 height 32
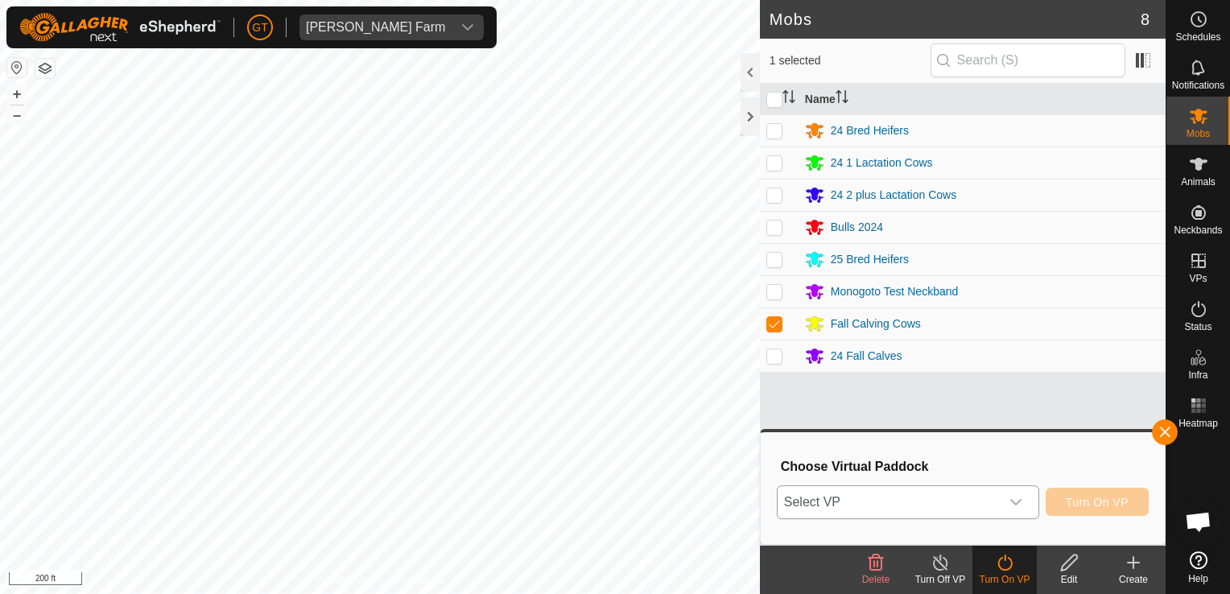
click at [1017, 500] on icon "dropdown trigger" at bounding box center [1015, 502] width 13 height 13
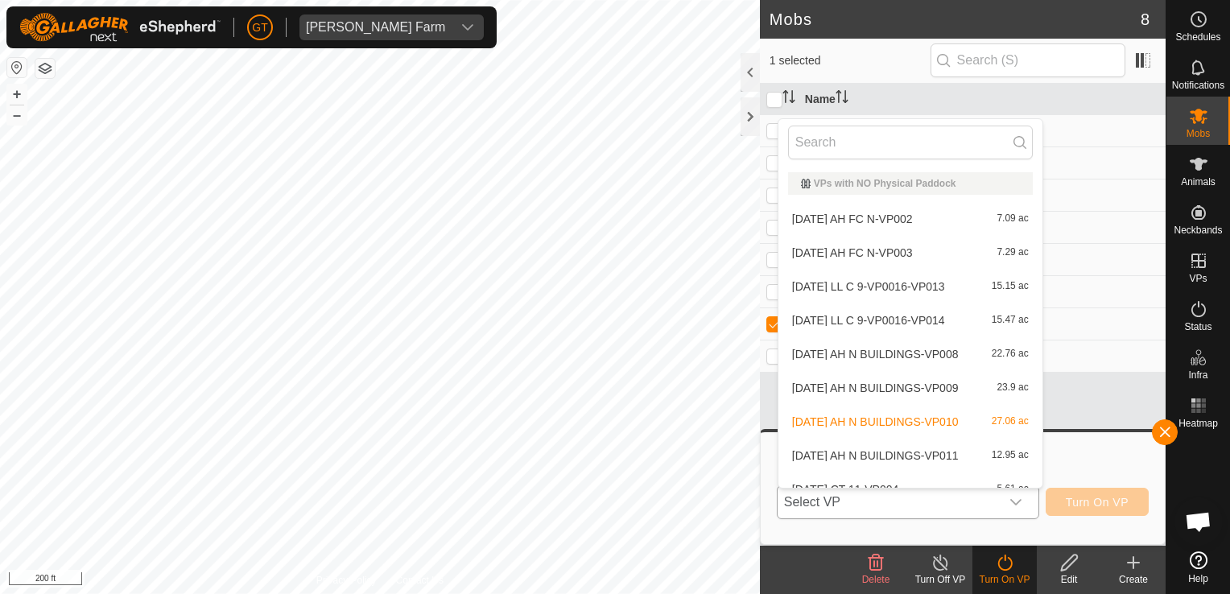
scroll to position [18, 0]
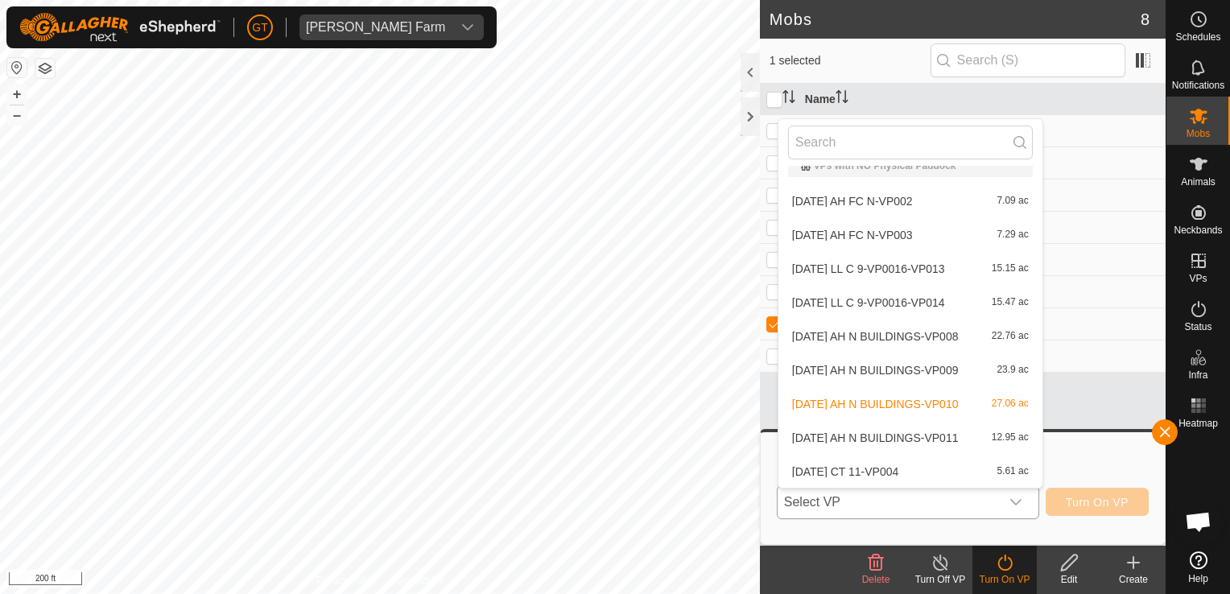
click at [968, 442] on li "[DATE] AH N BUILDINGS-VP011 12.95 ac" at bounding box center [910, 438] width 264 height 32
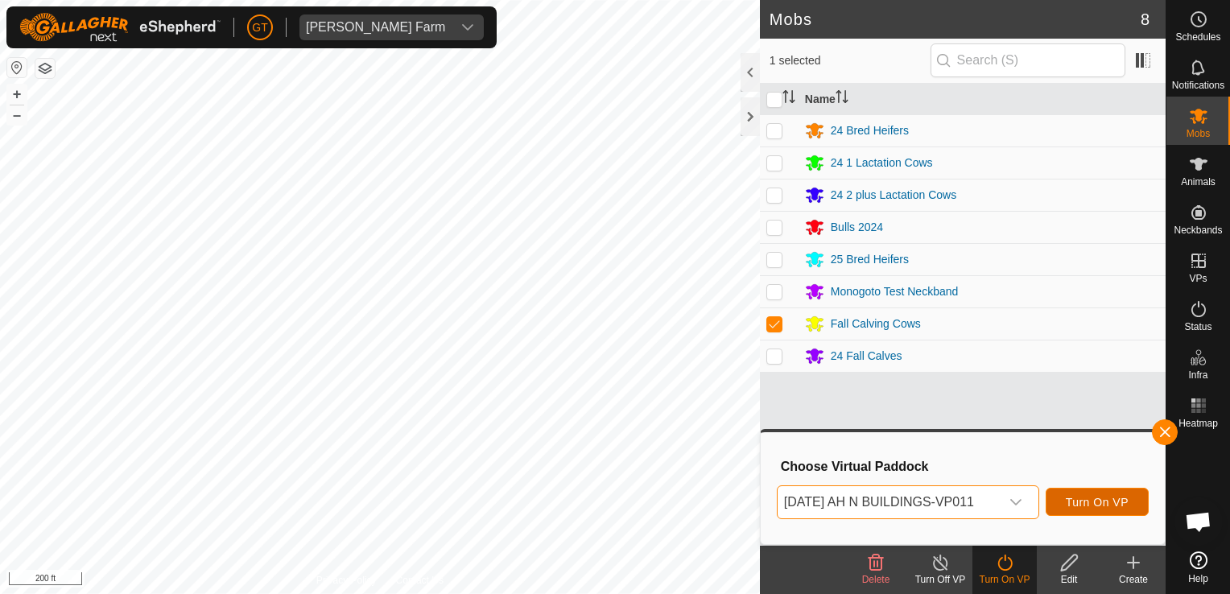
click at [1086, 511] on button "Turn On VP" at bounding box center [1097, 502] width 103 height 28
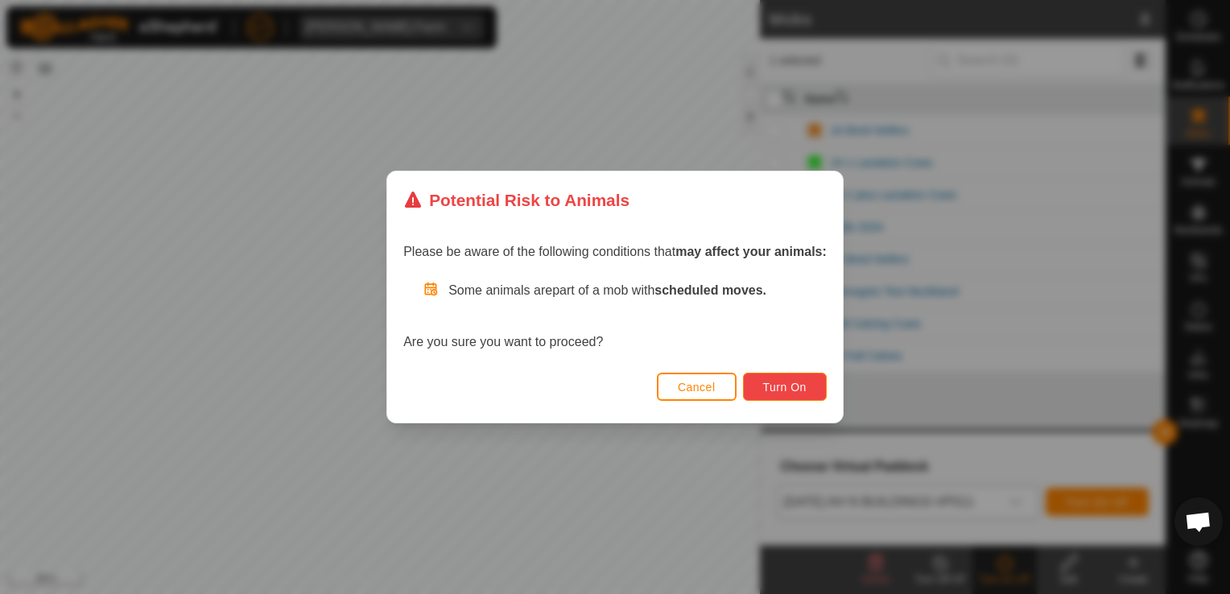
click at [805, 398] on button "Turn On" at bounding box center [785, 387] width 84 height 28
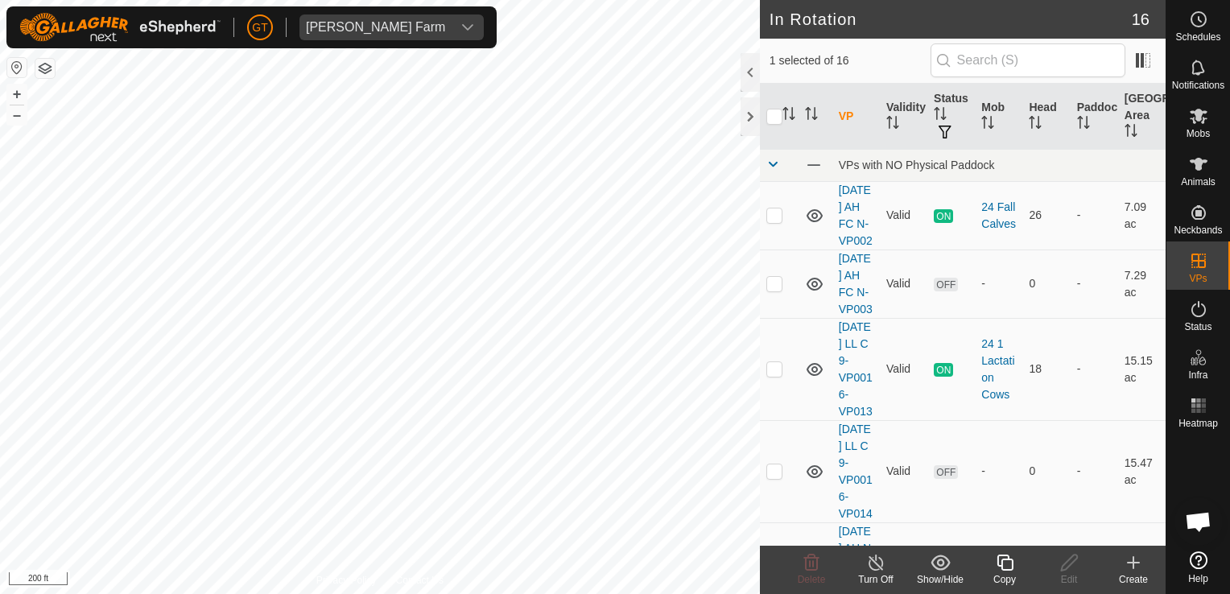
checkbox input "true"
checkbox input "false"
click at [809, 563] on icon at bounding box center [811, 563] width 15 height 16
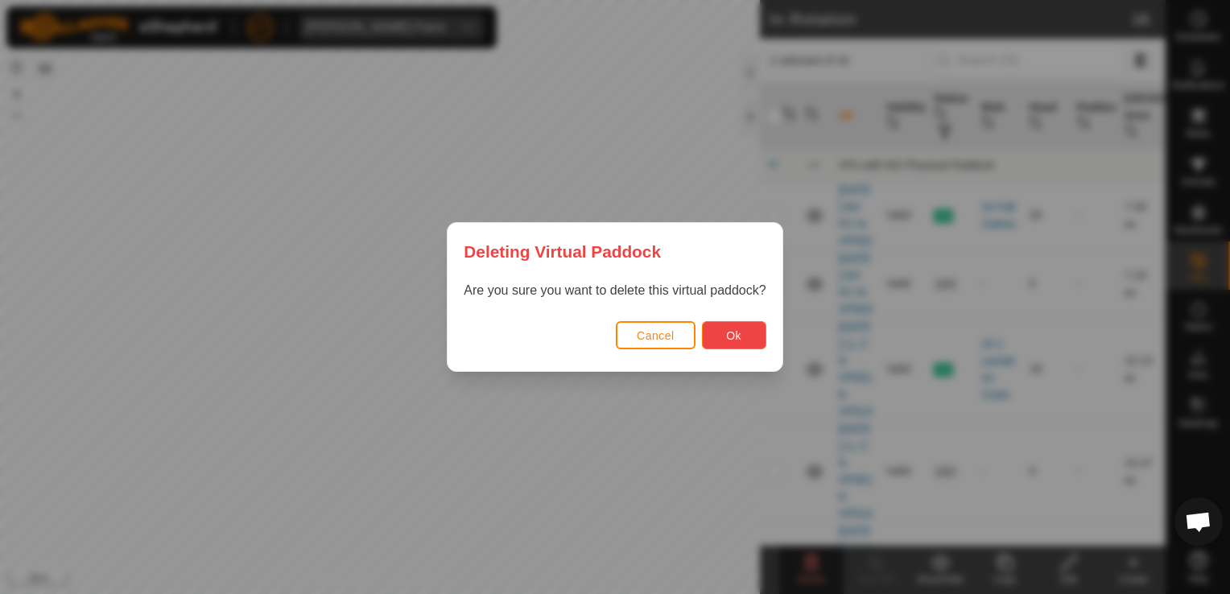
click at [744, 337] on button "Ok" at bounding box center [734, 335] width 64 height 28
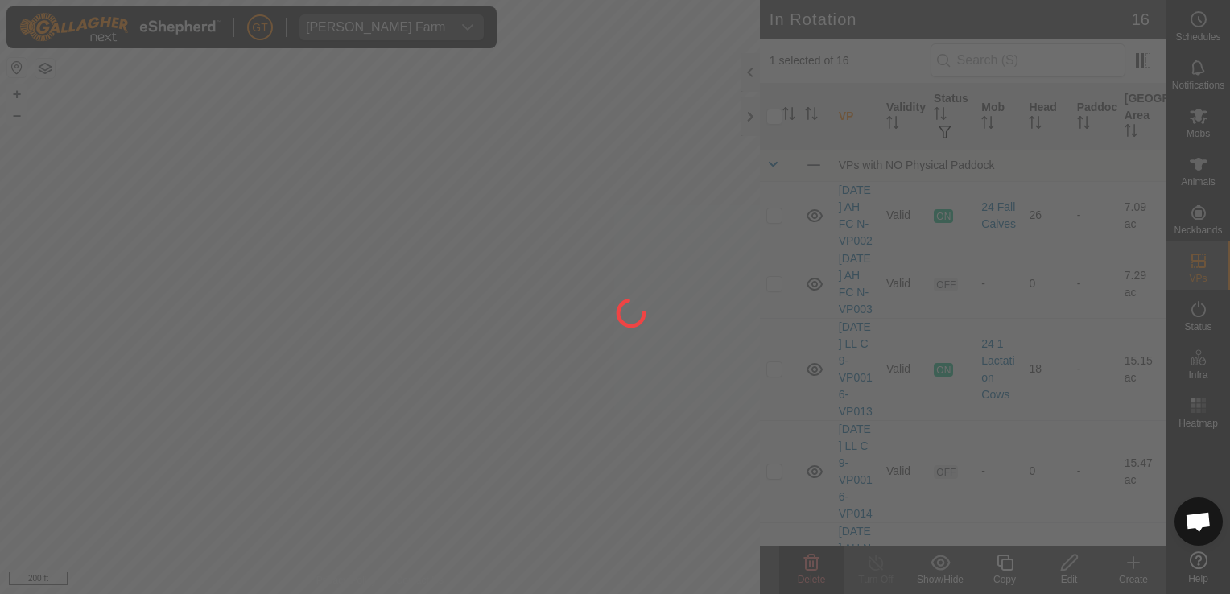
checkbox input "false"
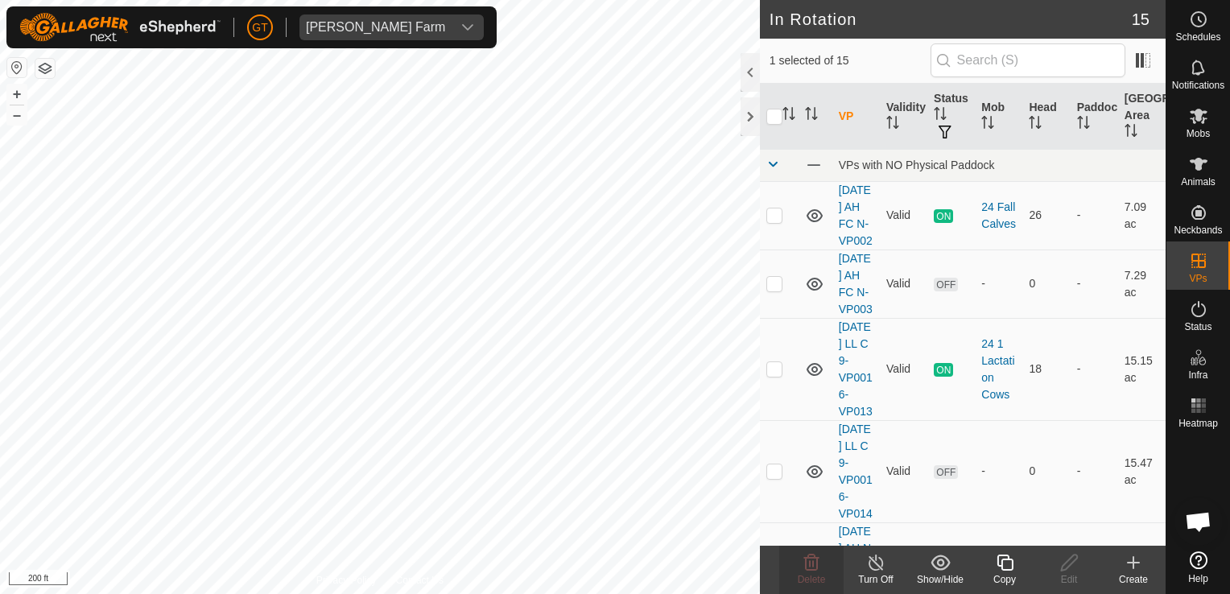
checkbox input "false"
checkbox input "true"
checkbox input "false"
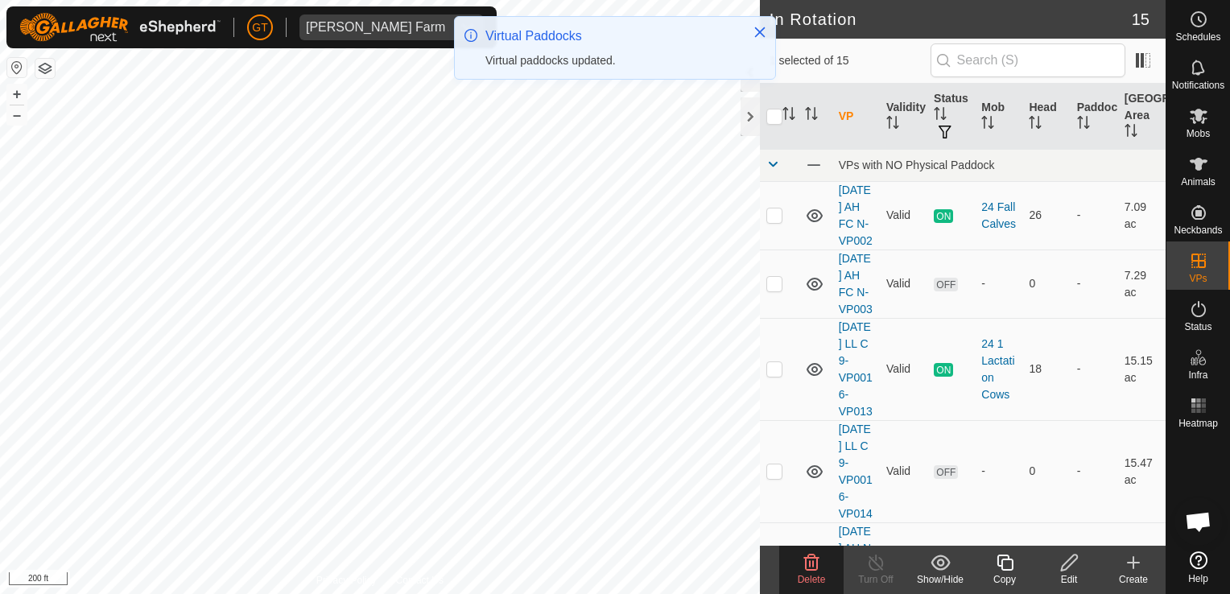
click at [806, 565] on icon at bounding box center [811, 563] width 15 height 16
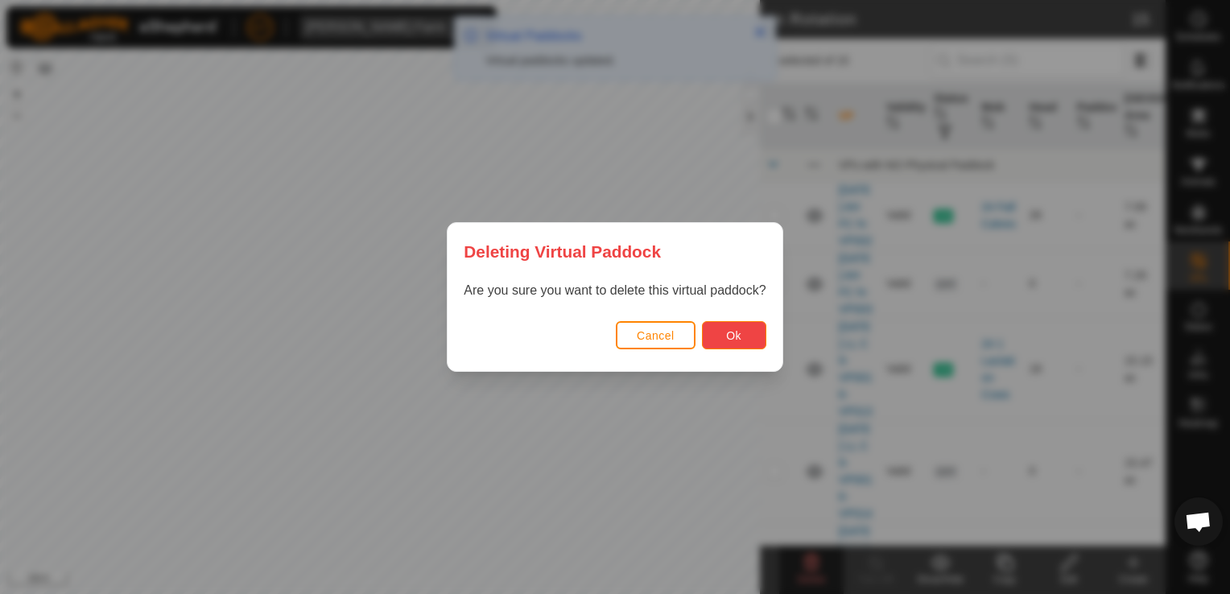
click at [741, 340] on button "Ok" at bounding box center [734, 335] width 64 height 28
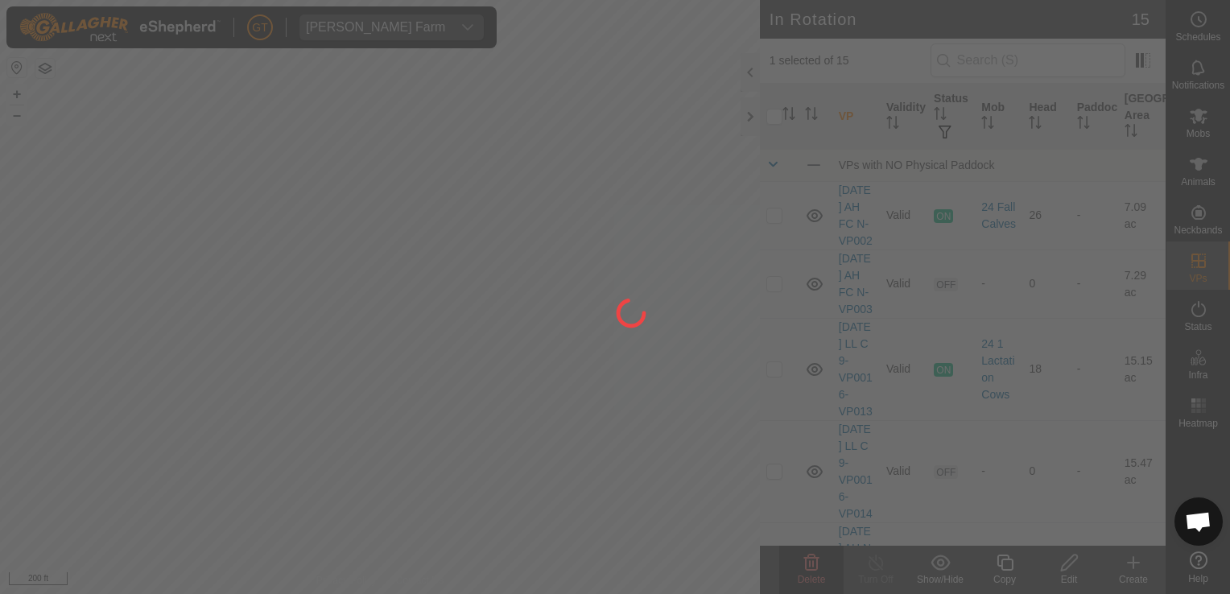
checkbox input "false"
checkbox input "true"
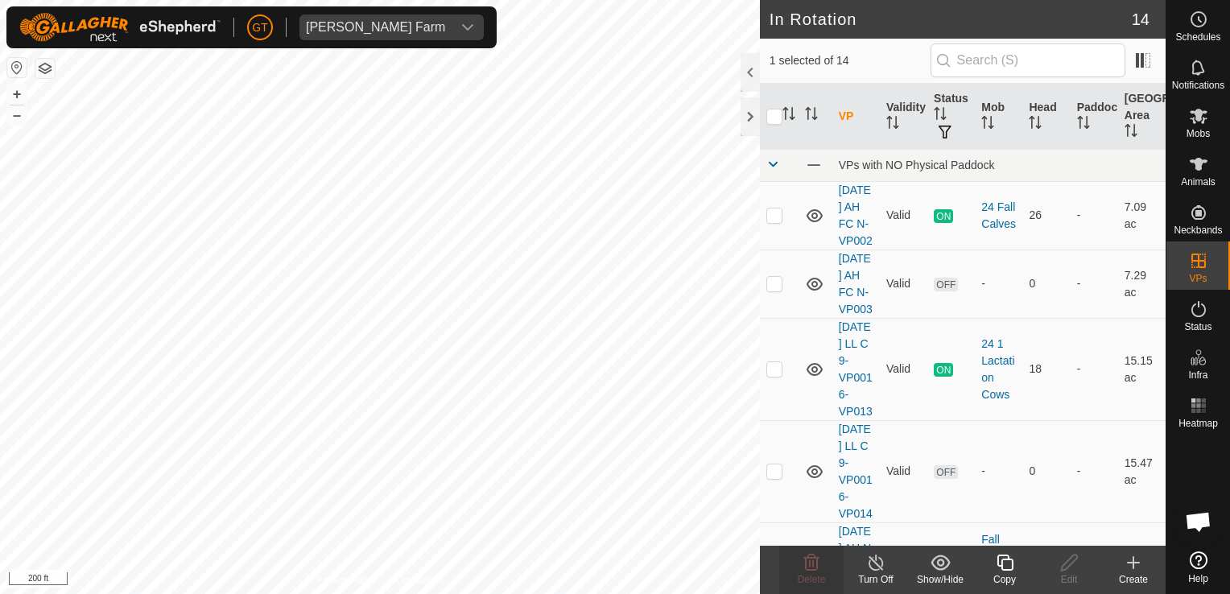
checkbox input "false"
click at [0, 468] on html "[PERSON_NAME] Farm Schedules Notifications Mobs Animals Neckbands VPs Status In…" at bounding box center [615, 297] width 1230 height 594
click at [803, 565] on icon at bounding box center [811, 562] width 19 height 19
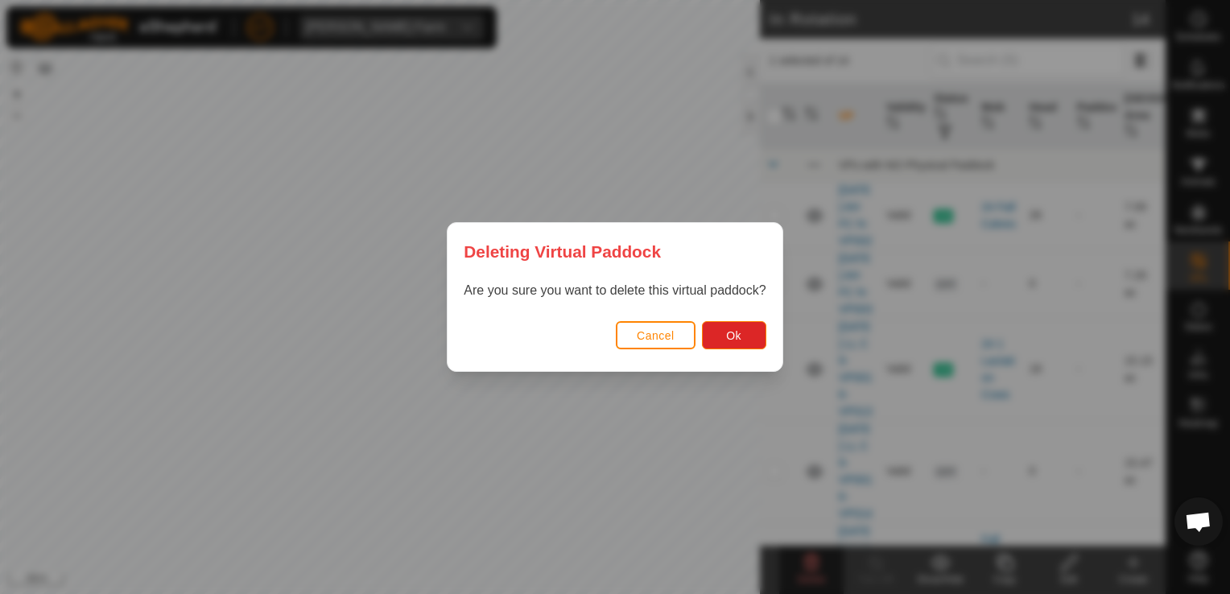
click at [754, 318] on div "Cancel Ok" at bounding box center [615, 343] width 334 height 55
click at [754, 333] on button "Ok" at bounding box center [734, 335] width 64 height 28
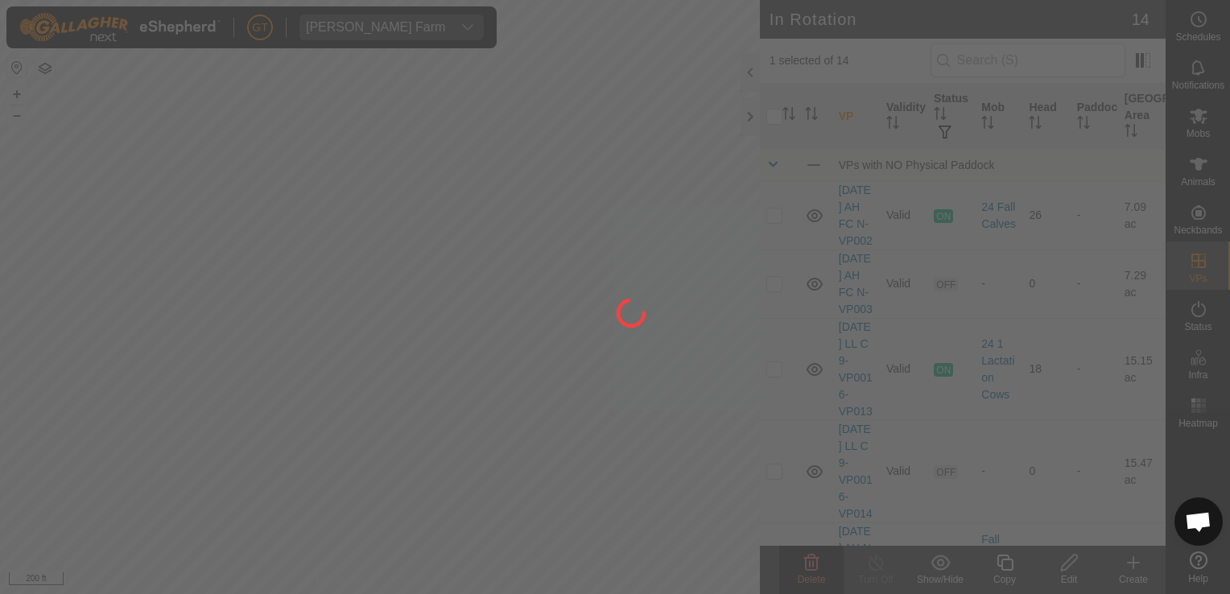
checkbox input "false"
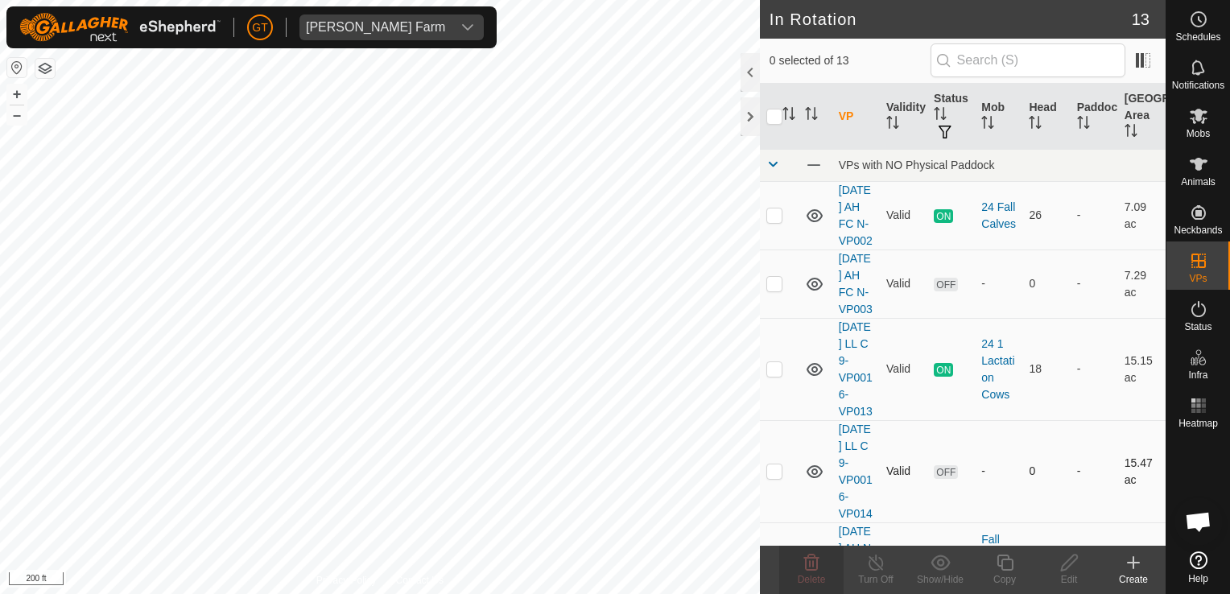
checkbox input "true"
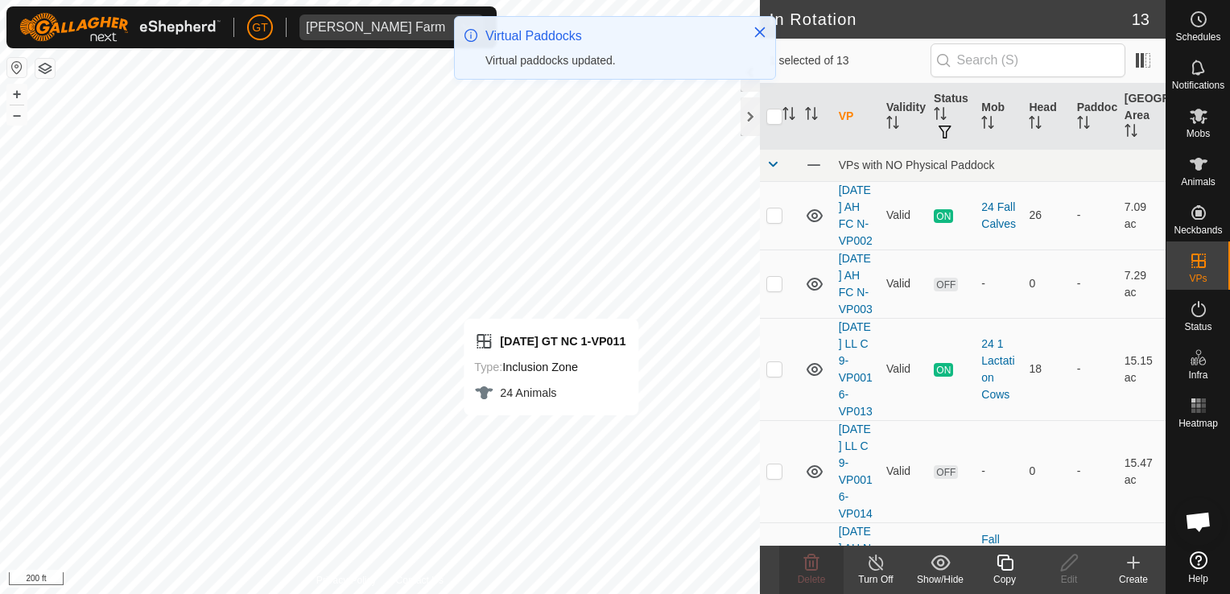
click at [1010, 568] on icon at bounding box center [1005, 562] width 20 height 19
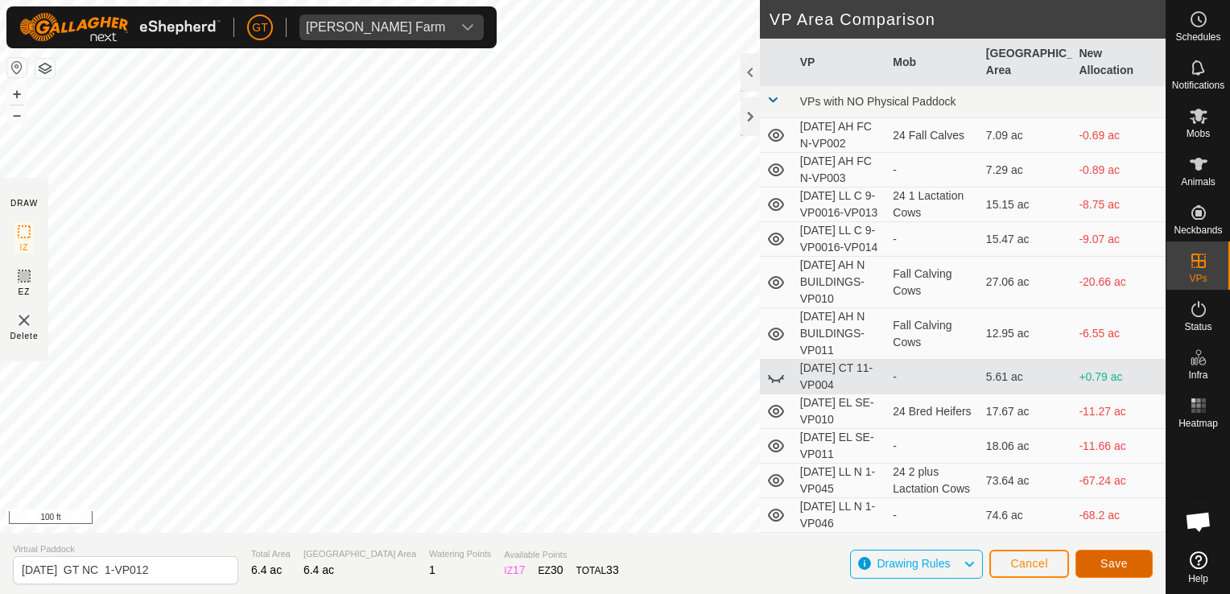
click at [1107, 560] on span "Save" at bounding box center [1113, 563] width 27 height 13
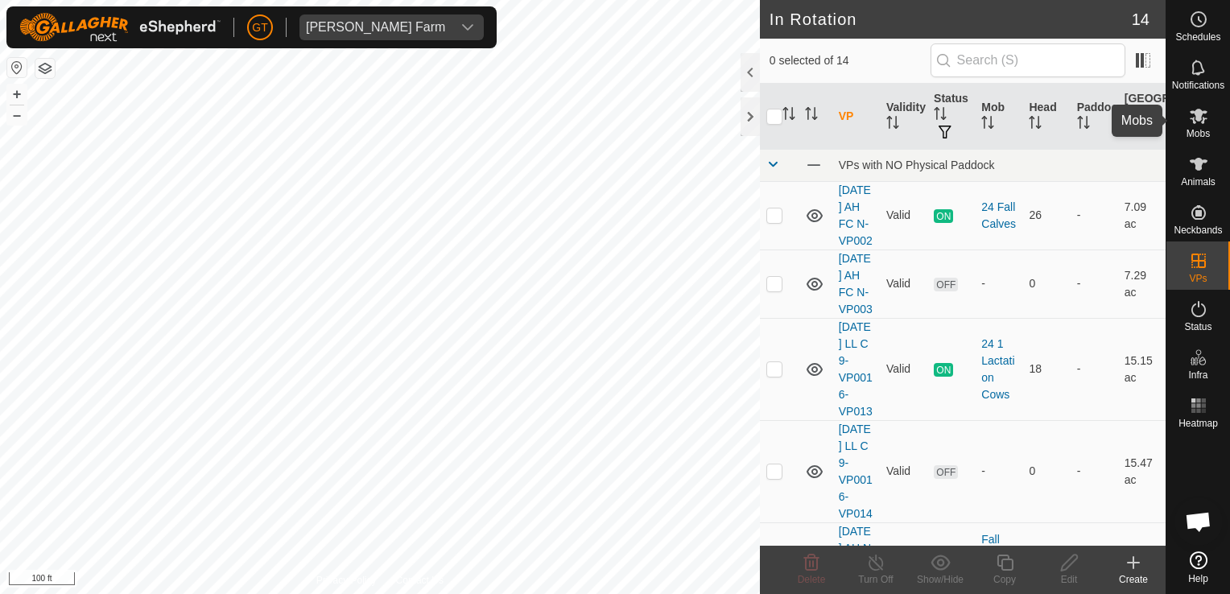
click at [1201, 107] on icon at bounding box center [1198, 115] width 19 height 19
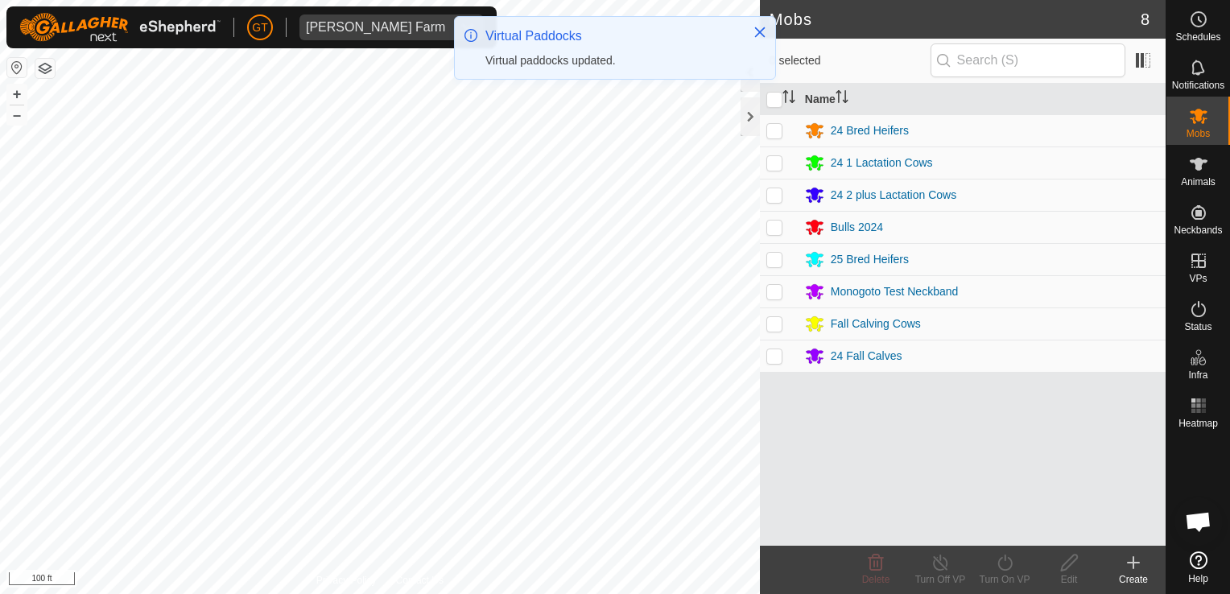
click at [778, 258] on p-checkbox at bounding box center [774, 259] width 16 height 13
checkbox input "true"
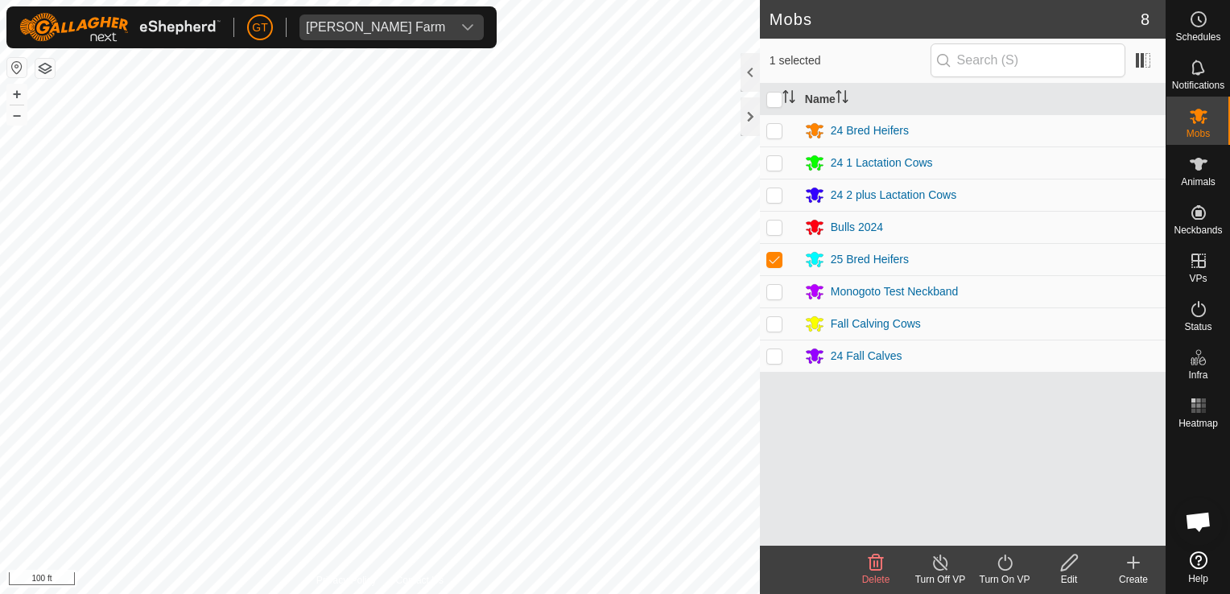
click at [1007, 559] on icon at bounding box center [1005, 562] width 20 height 19
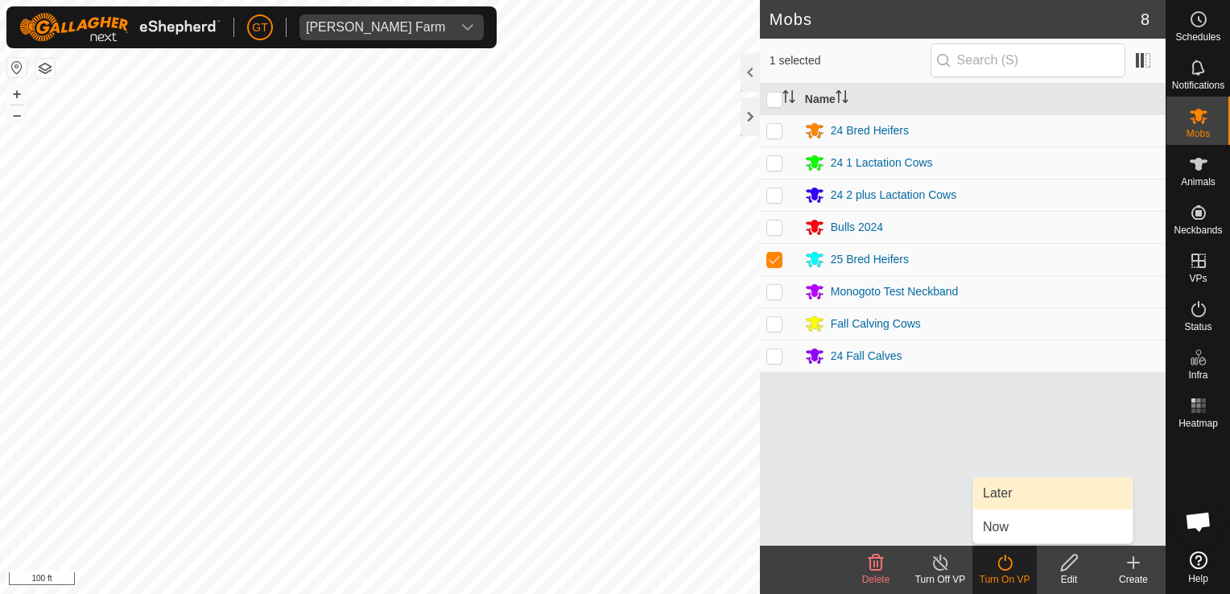
click at [1009, 495] on link "Later" at bounding box center [1052, 493] width 159 height 32
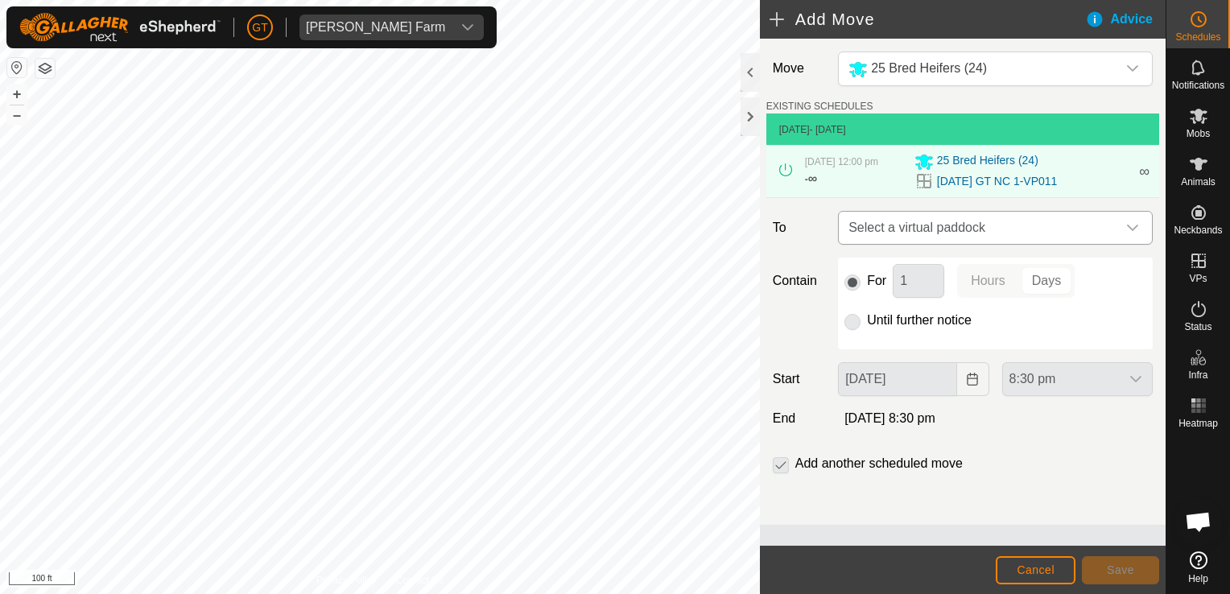
click at [1140, 221] on div "dropdown trigger" at bounding box center [1133, 228] width 32 height 32
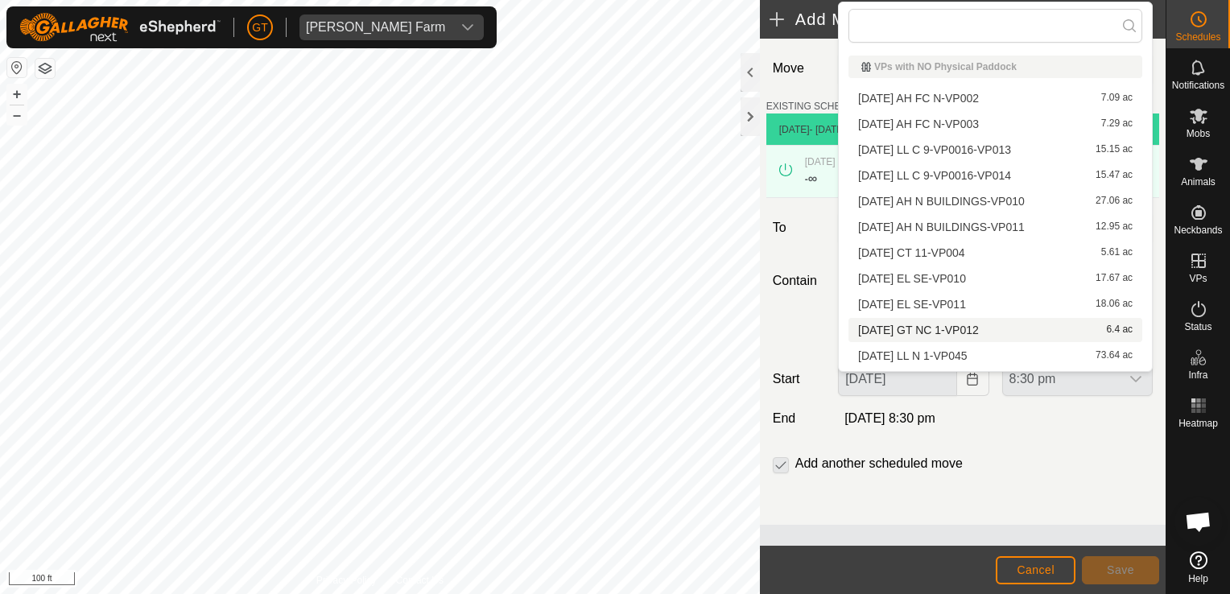
click at [989, 328] on li "[DATE] GT NC 1-VP012 6.4 ac" at bounding box center [995, 330] width 294 height 24
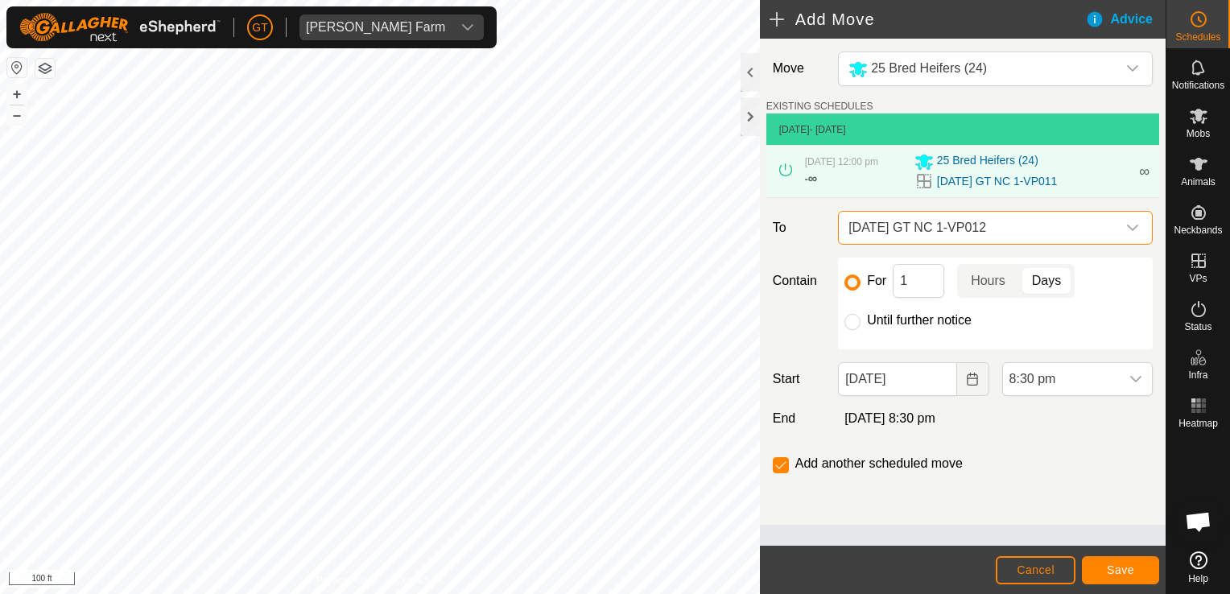
click at [857, 314] on div at bounding box center [852, 322] width 16 height 16
click at [854, 331] on div "For 1 Hours Days Until further notice" at bounding box center [995, 304] width 315 height 92
click at [853, 315] on input "Until further notice" at bounding box center [852, 322] width 16 height 16
radio input "true"
checkbox input "false"
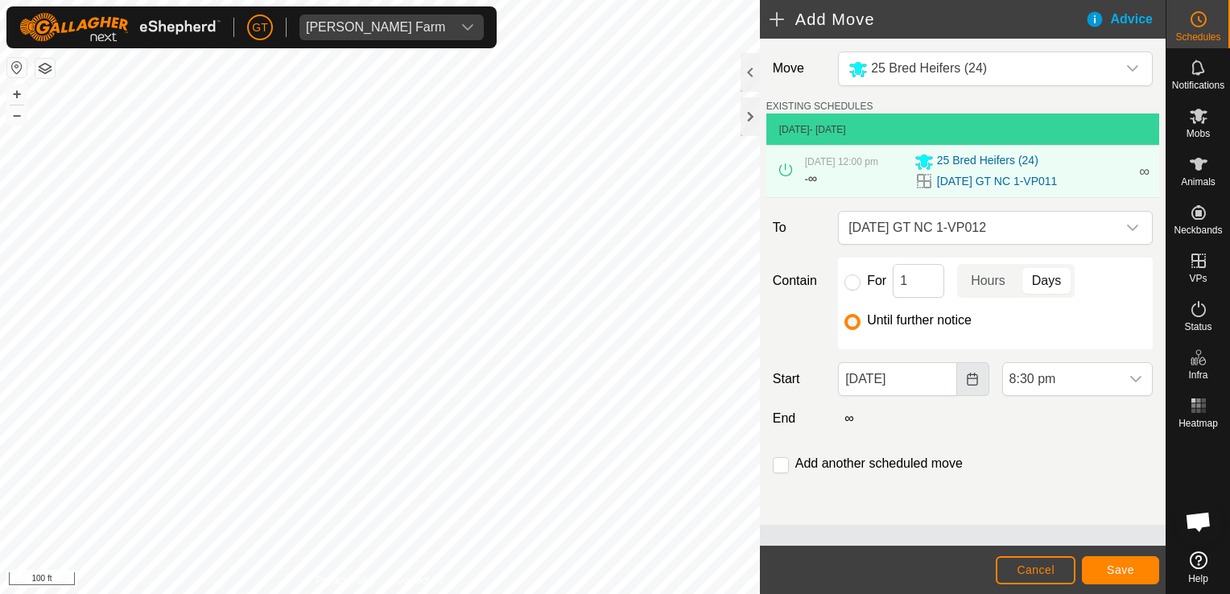
click at [976, 377] on icon "Choose Date" at bounding box center [972, 379] width 13 height 13
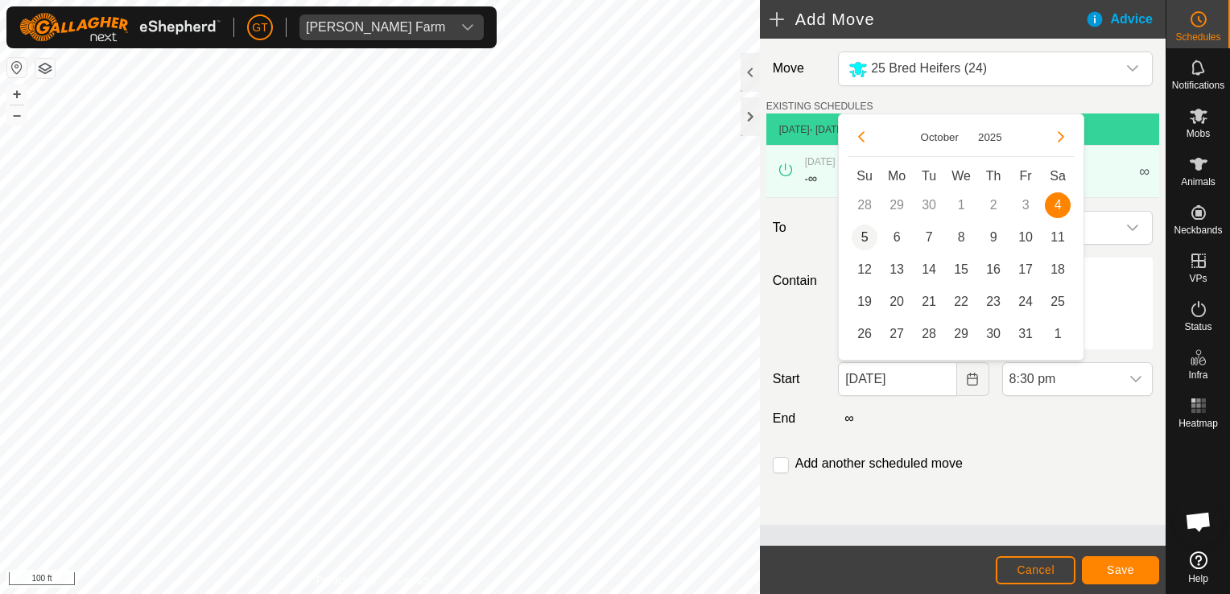
click at [869, 243] on span "5" at bounding box center [865, 238] width 26 height 26
type input "[DATE]"
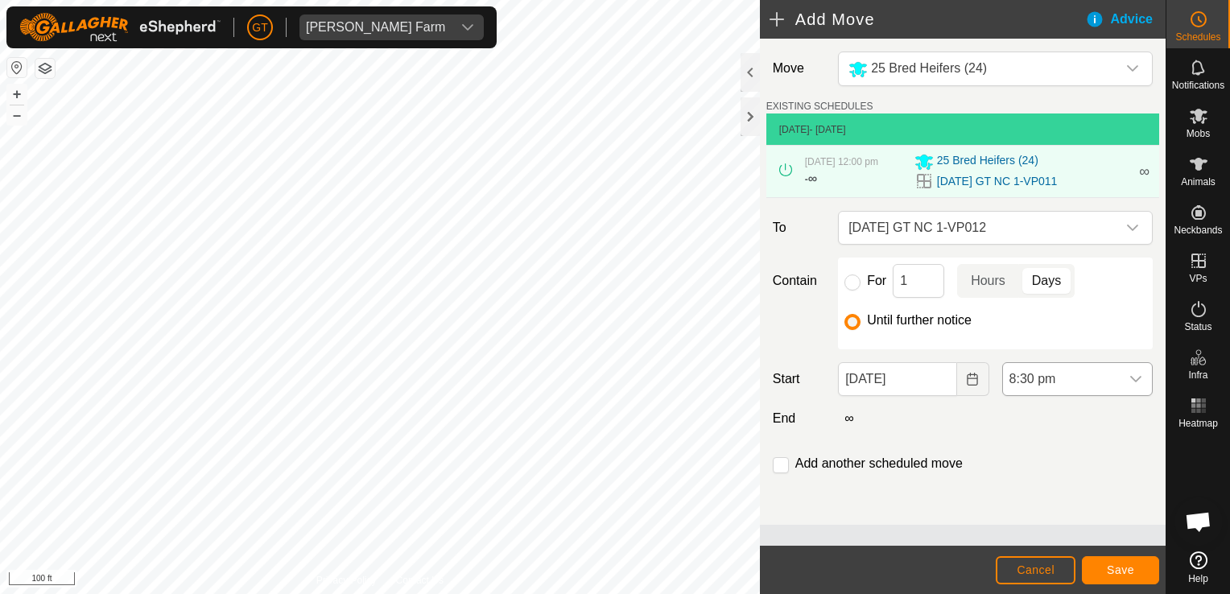
click at [1137, 378] on icon "dropdown trigger" at bounding box center [1135, 379] width 13 height 13
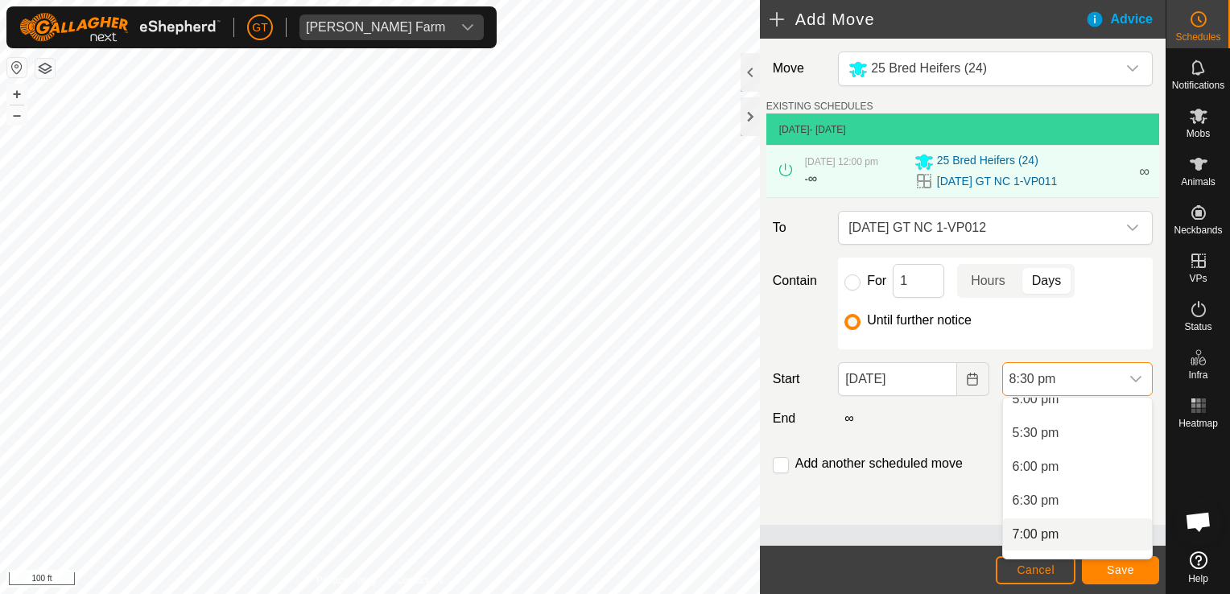
scroll to position [848, 0]
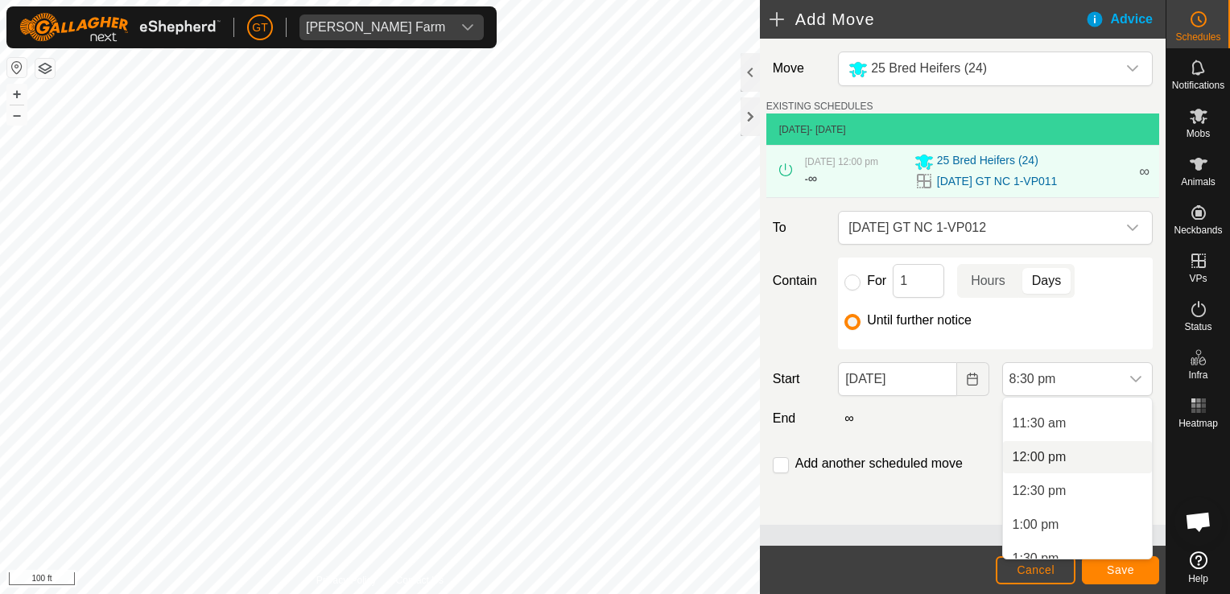
click at [1087, 456] on li "12:00 pm" at bounding box center [1077, 457] width 149 height 32
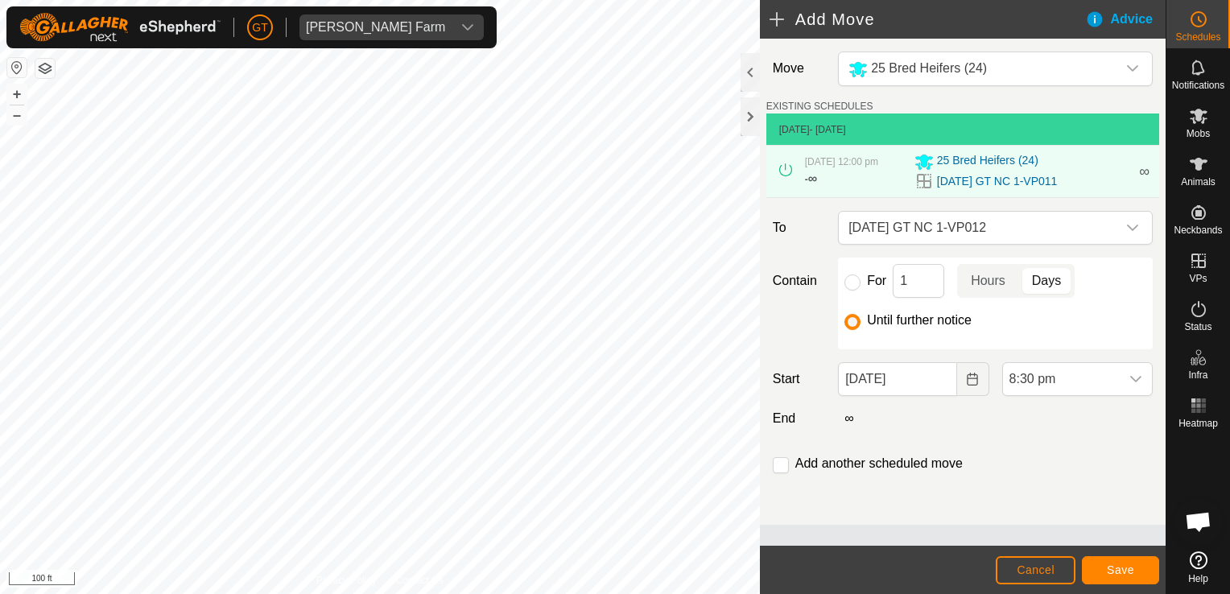
scroll to position [1257, 0]
click at [1104, 565] on button "Save" at bounding box center [1120, 570] width 77 height 28
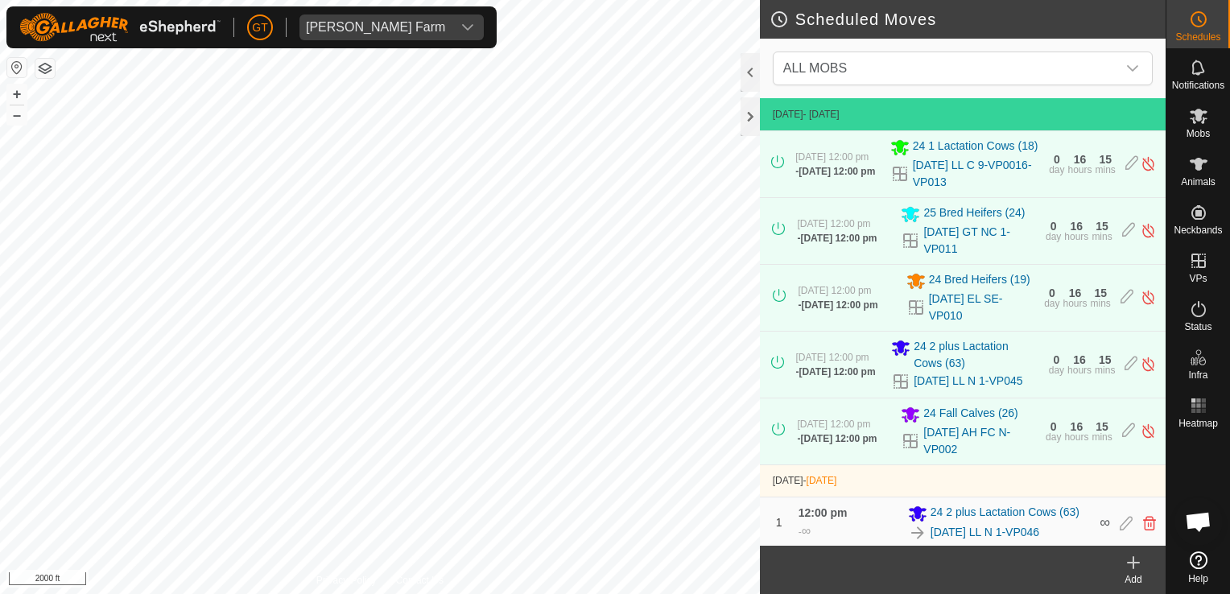
click at [388, 593] on html "[PERSON_NAME] Farm Schedules Notifications Mobs Animals Neckbands VPs Status In…" at bounding box center [615, 297] width 1230 height 594
click at [508, 593] on html "[PERSON_NAME] Farm Schedules Notifications Mobs Animals Neckbands VPs Status In…" at bounding box center [615, 297] width 1230 height 594
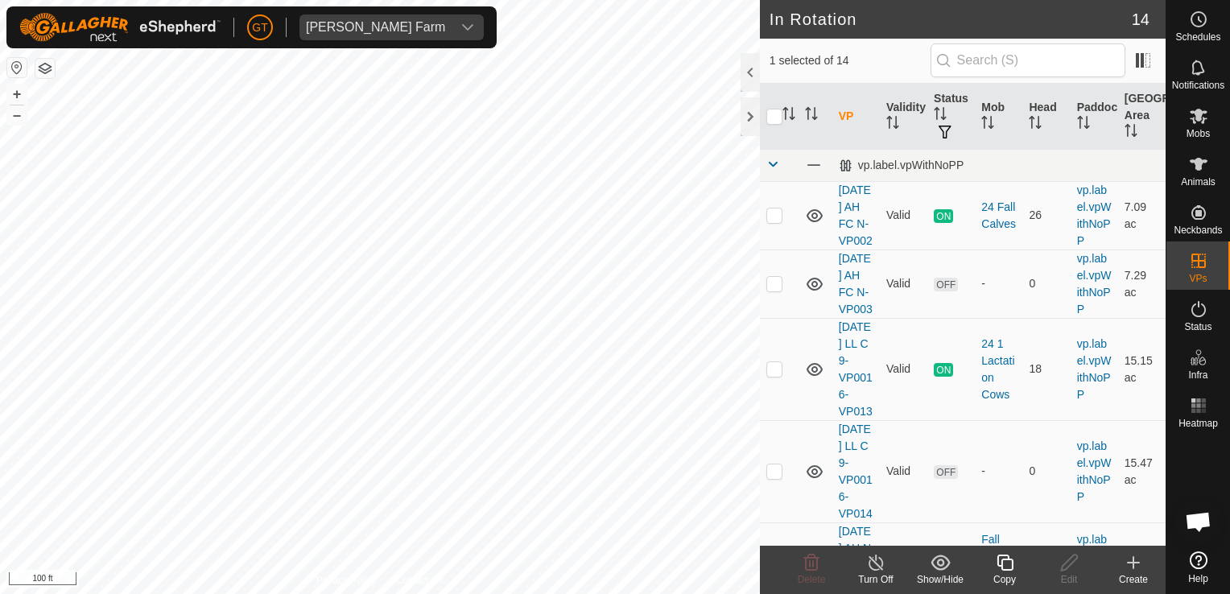
click at [1014, 551] on div "Copy" at bounding box center [1004, 570] width 64 height 48
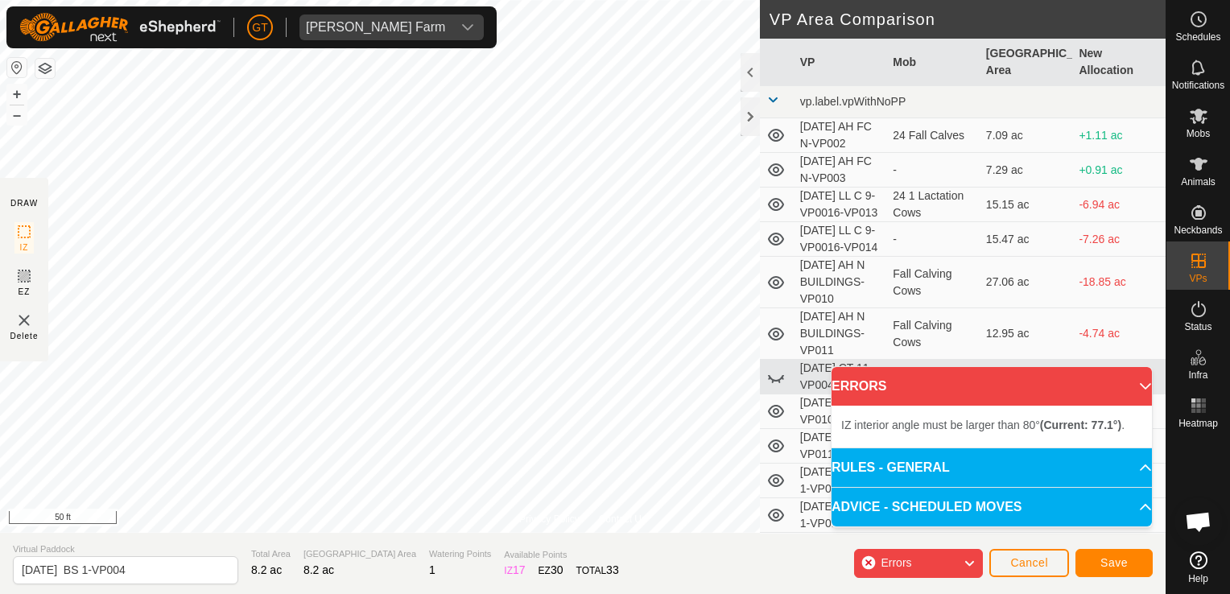
click at [462, 593] on html "[PERSON_NAME] Farm Schedules Notifications Mobs Animals Neckbands VPs Status In…" at bounding box center [615, 297] width 1230 height 594
click at [235, 593] on html "[PERSON_NAME] Farm Schedules Notifications Mobs Animals Neckbands VPs Status In…" at bounding box center [615, 297] width 1230 height 594
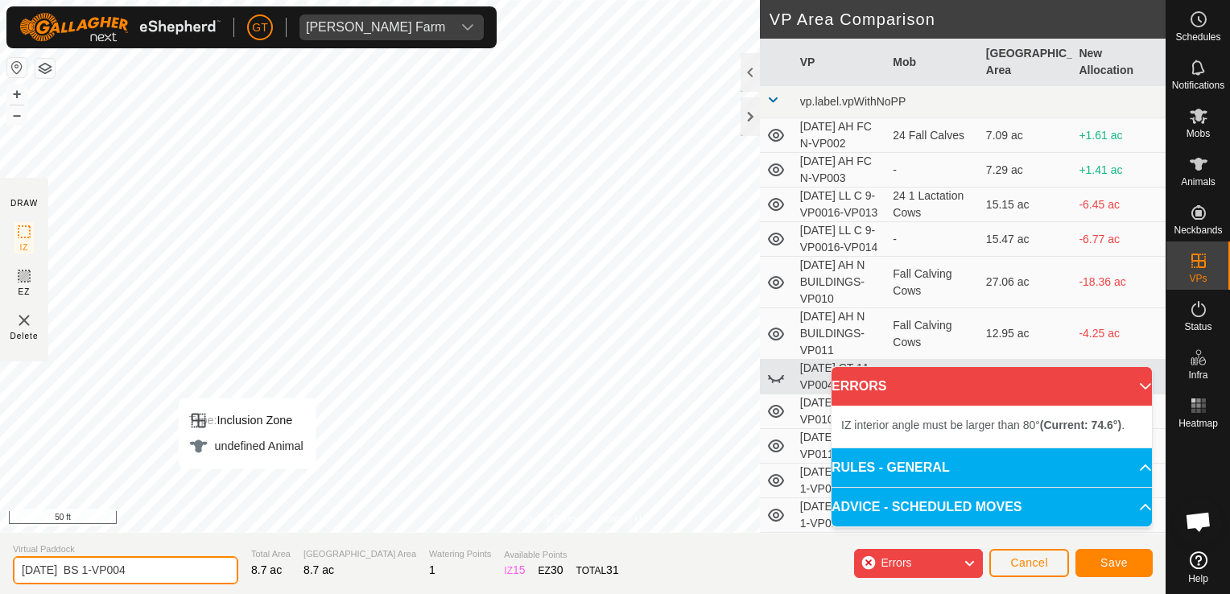
click at [247, 485] on div "Privacy Policy Contact Us Type: Inclusion Zone undefined Animal + – ⇧ i 50 ft D…" at bounding box center [583, 297] width 1166 height 594
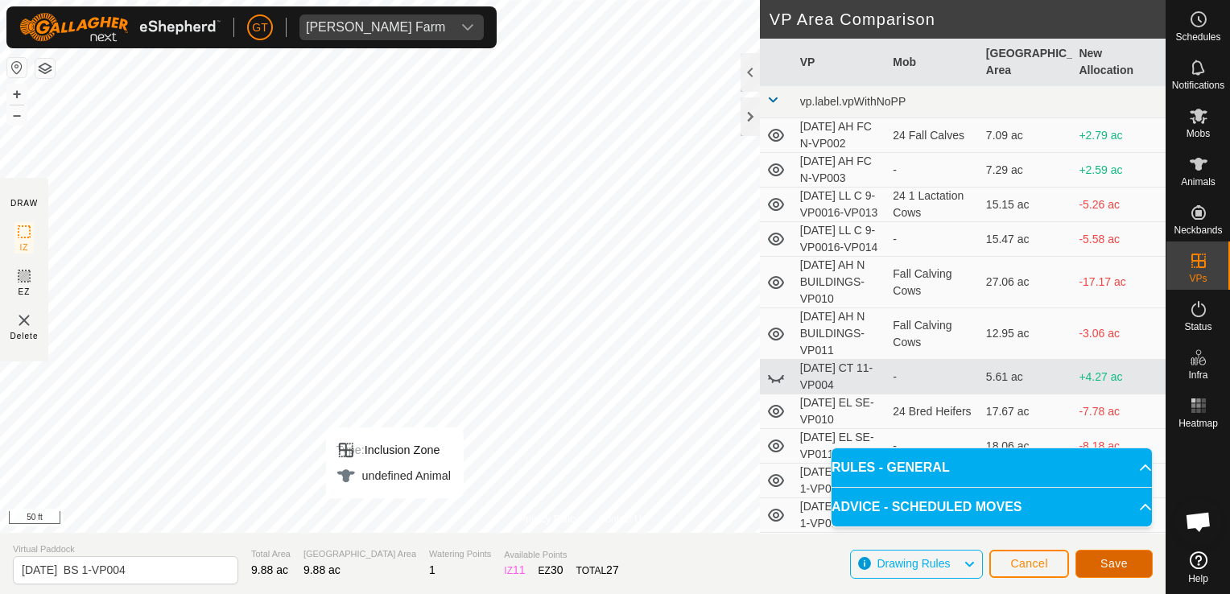
click at [1104, 564] on span "Save" at bounding box center [1113, 563] width 27 height 13
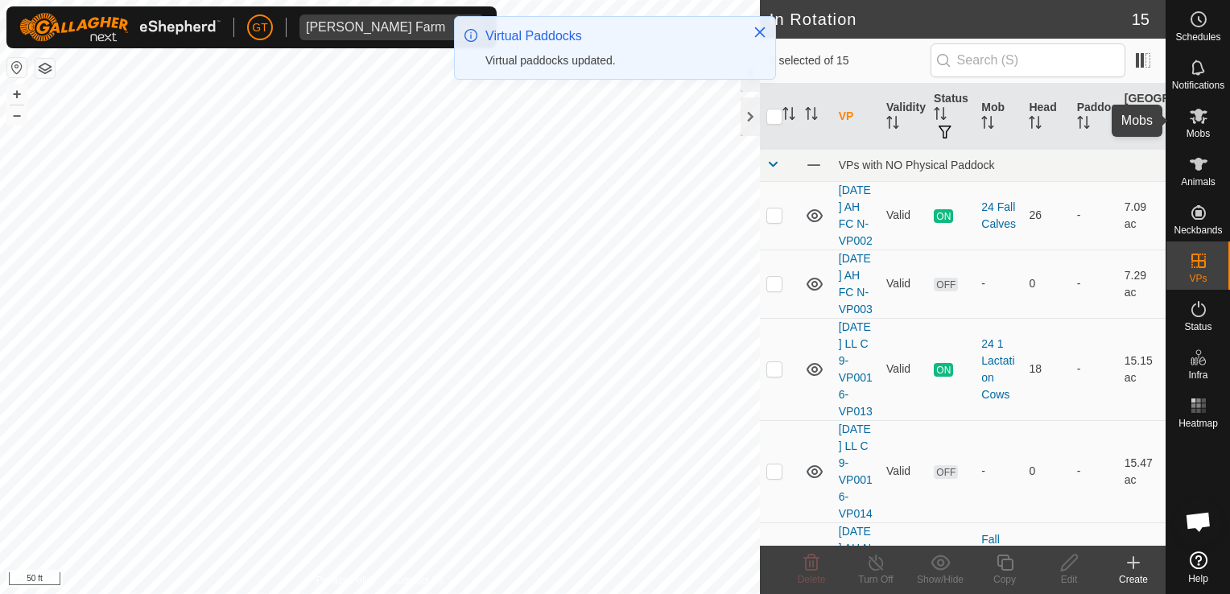
click at [1194, 118] on icon at bounding box center [1199, 116] width 18 height 15
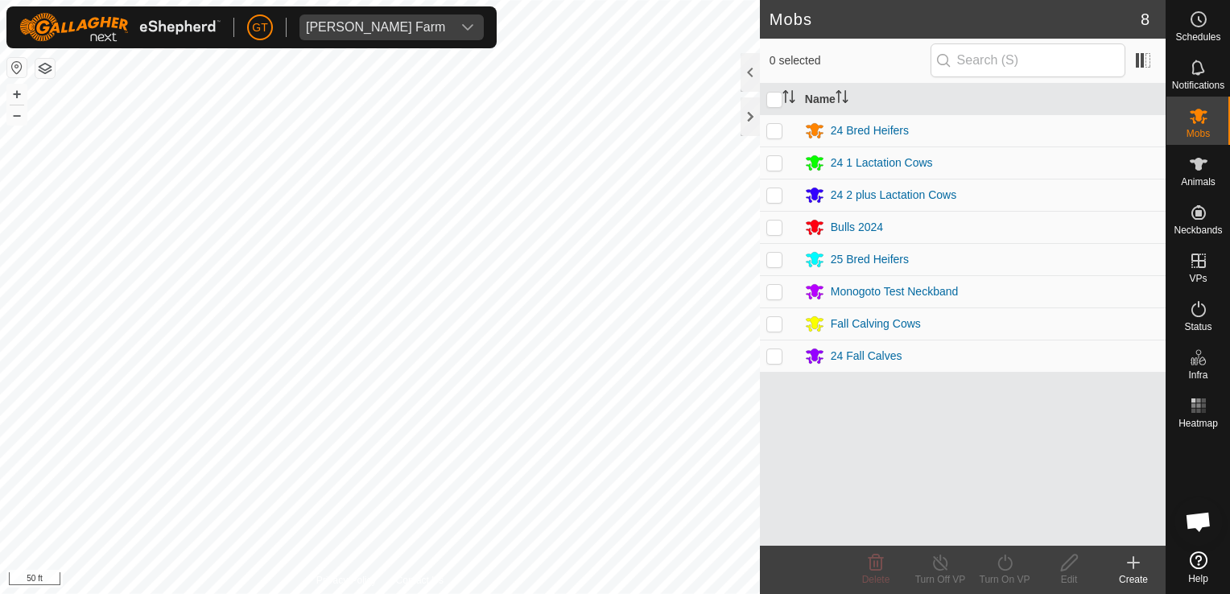
click at [776, 231] on td at bounding box center [779, 227] width 39 height 32
checkbox input "true"
click at [996, 560] on icon at bounding box center [1005, 562] width 20 height 19
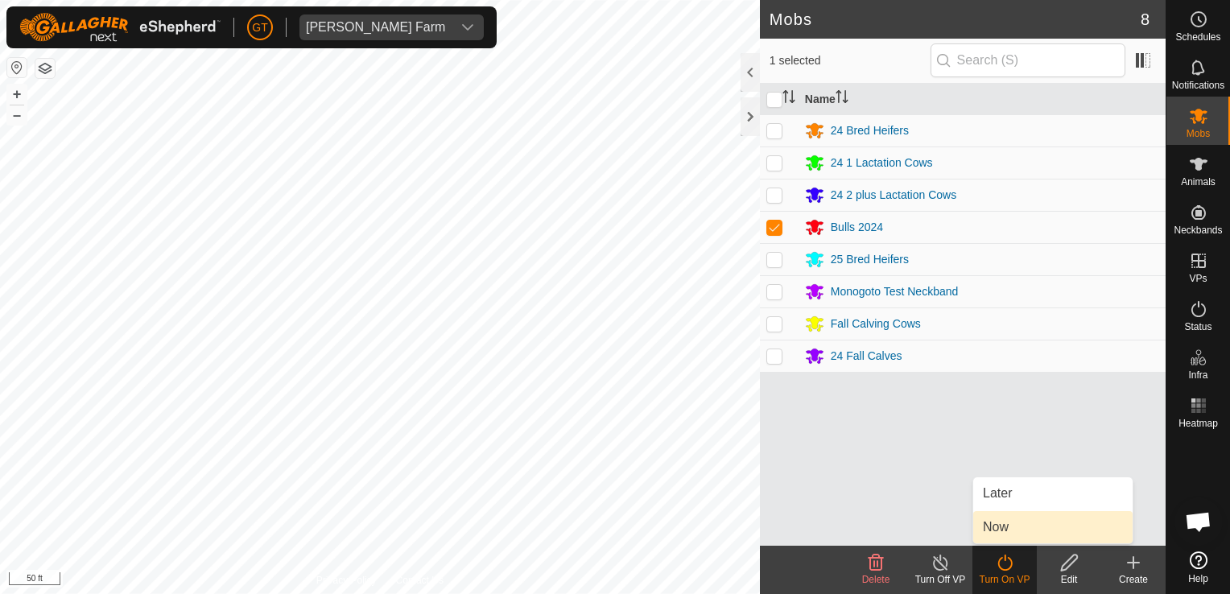
click at [1001, 531] on link "Now" at bounding box center [1052, 527] width 159 height 32
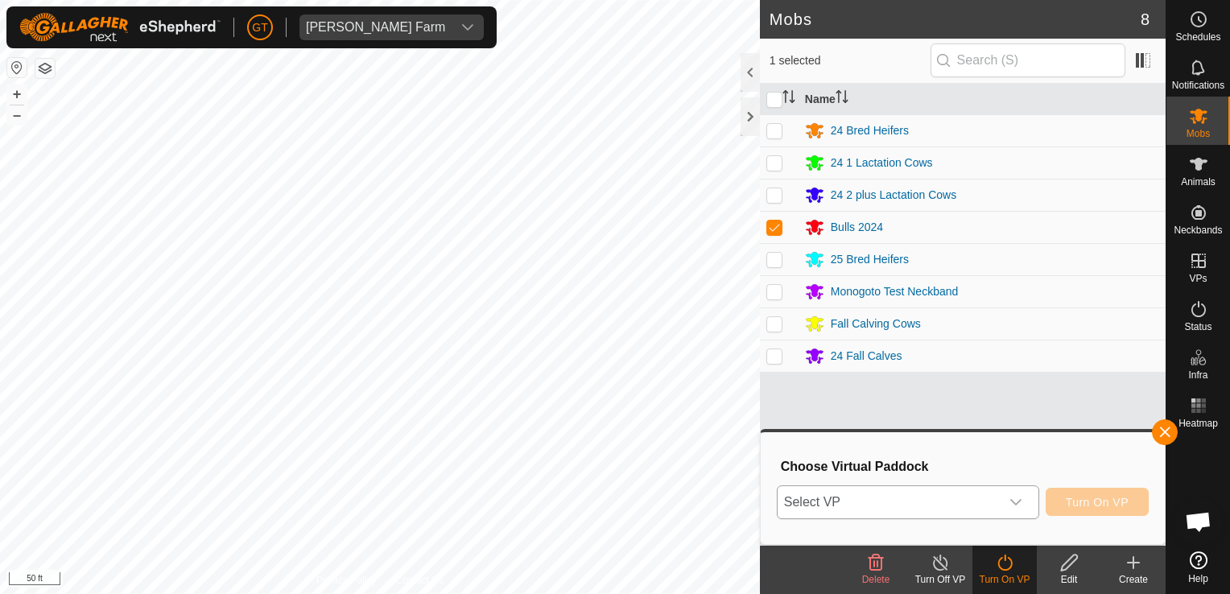
click at [1023, 511] on div "dropdown trigger" at bounding box center [1016, 502] width 32 height 32
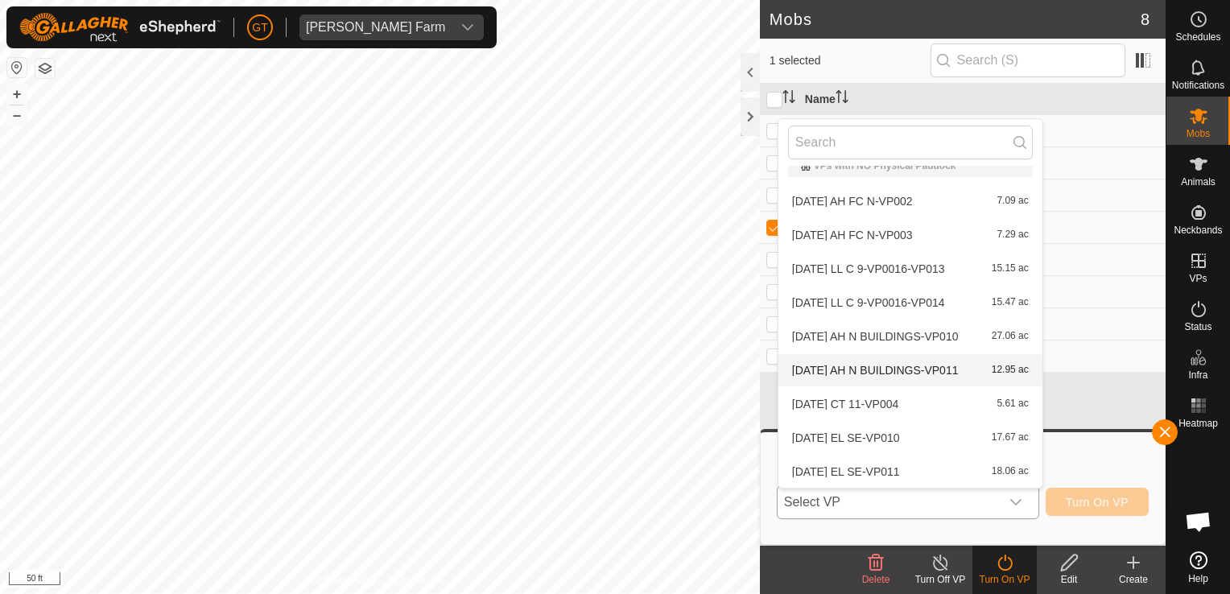
scroll to position [221, 0]
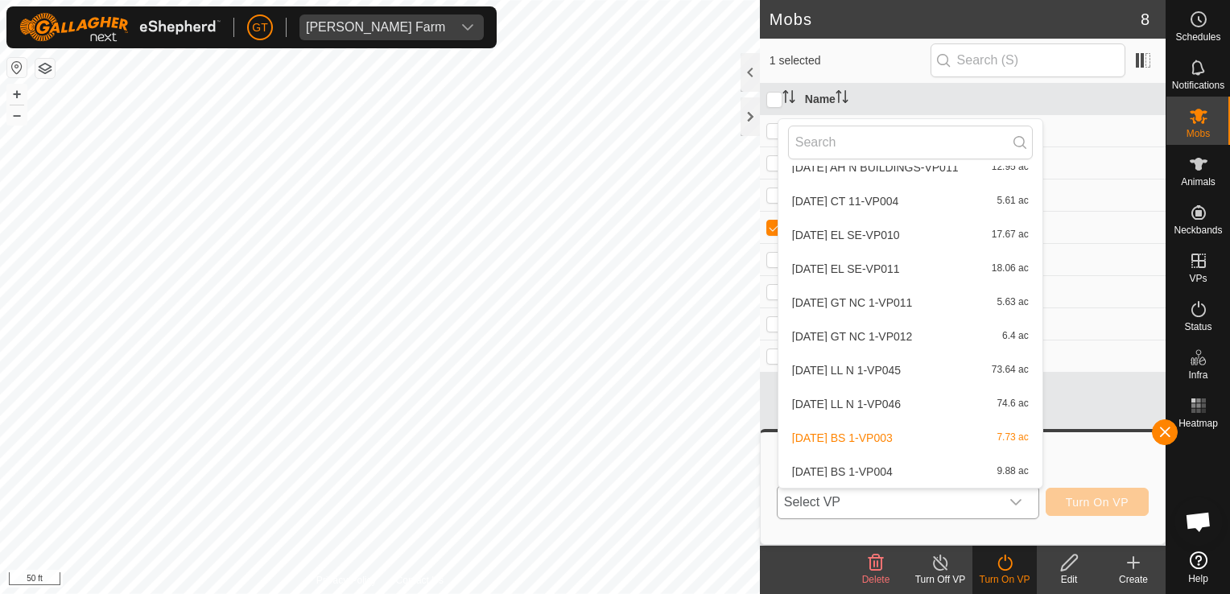
click at [919, 469] on li "[DATE] BS 1-VP004 9.88 ac" at bounding box center [910, 472] width 264 height 32
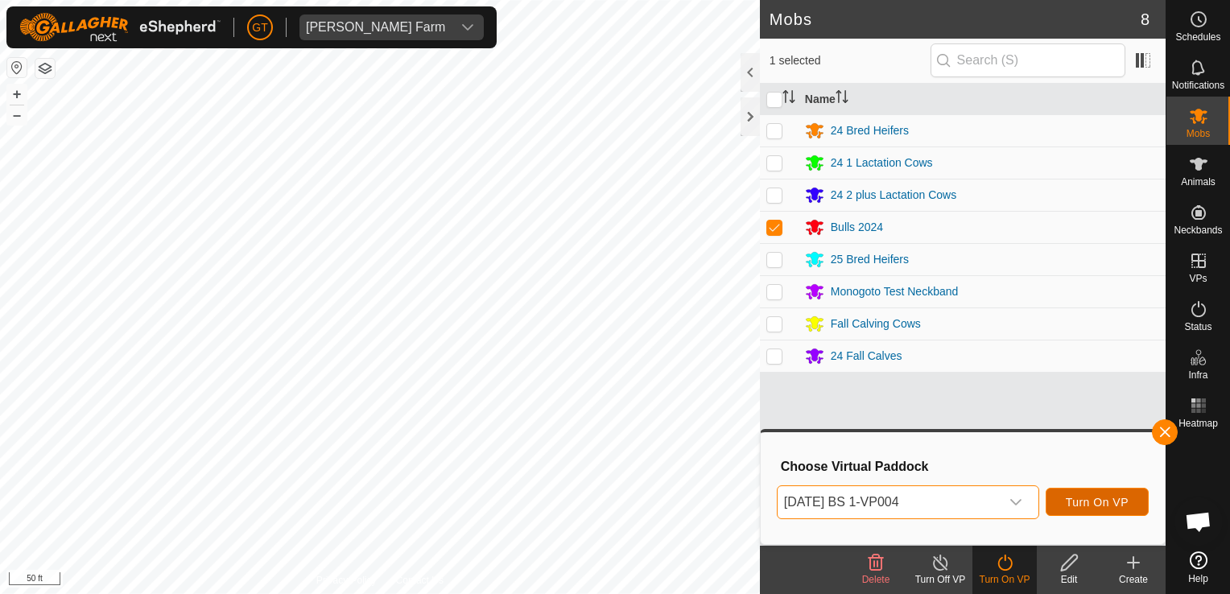
click at [1122, 493] on button "Turn On VP" at bounding box center [1097, 502] width 103 height 28
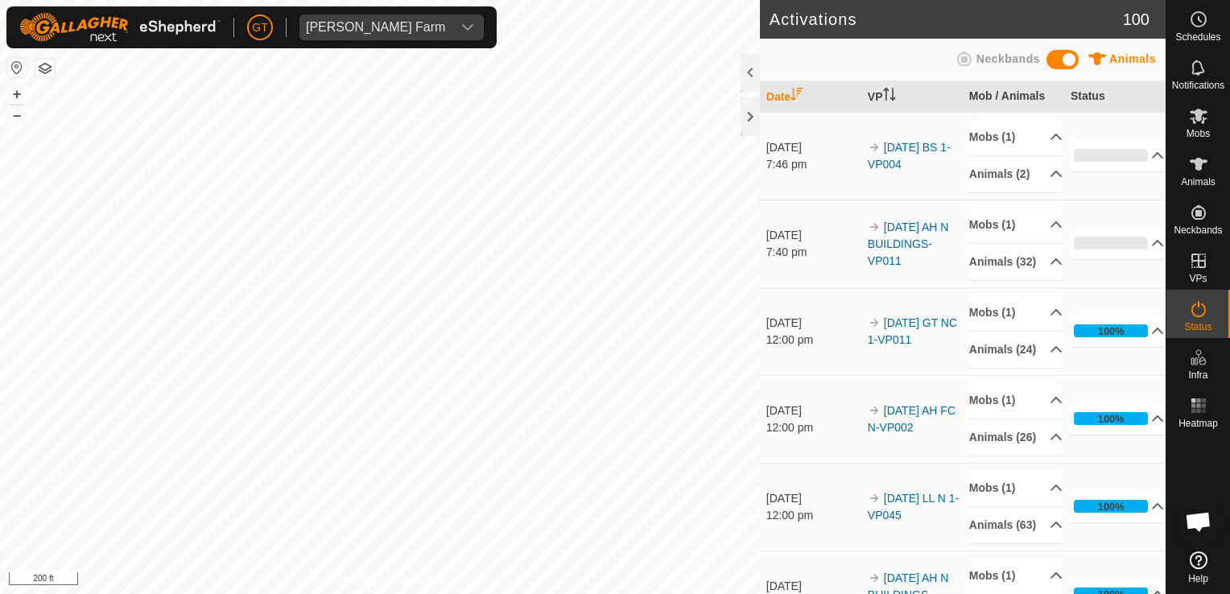
click at [0, 433] on html "[PERSON_NAME] Farm Schedules Notifications Mobs Animals Neckbands VPs Status In…" at bounding box center [615, 297] width 1230 height 594
click at [0, 440] on html "[PERSON_NAME] Farm Schedules Notifications Mobs Animals Neckbands VPs Status In…" at bounding box center [615, 297] width 1230 height 594
click at [590, 593] on html "[PERSON_NAME] Farm Schedules Notifications Mobs Animals Neckbands VPs Status In…" at bounding box center [615, 297] width 1230 height 594
click at [0, 114] on html "[PERSON_NAME] Farm Schedules Notifications Mobs Animals Neckbands VPs Status In…" at bounding box center [615, 297] width 1230 height 594
click at [0, 258] on html "[PERSON_NAME] Farm Schedules Notifications Mobs Animals Neckbands VPs Status In…" at bounding box center [615, 297] width 1230 height 594
